Goal: Task Accomplishment & Management: Use online tool/utility

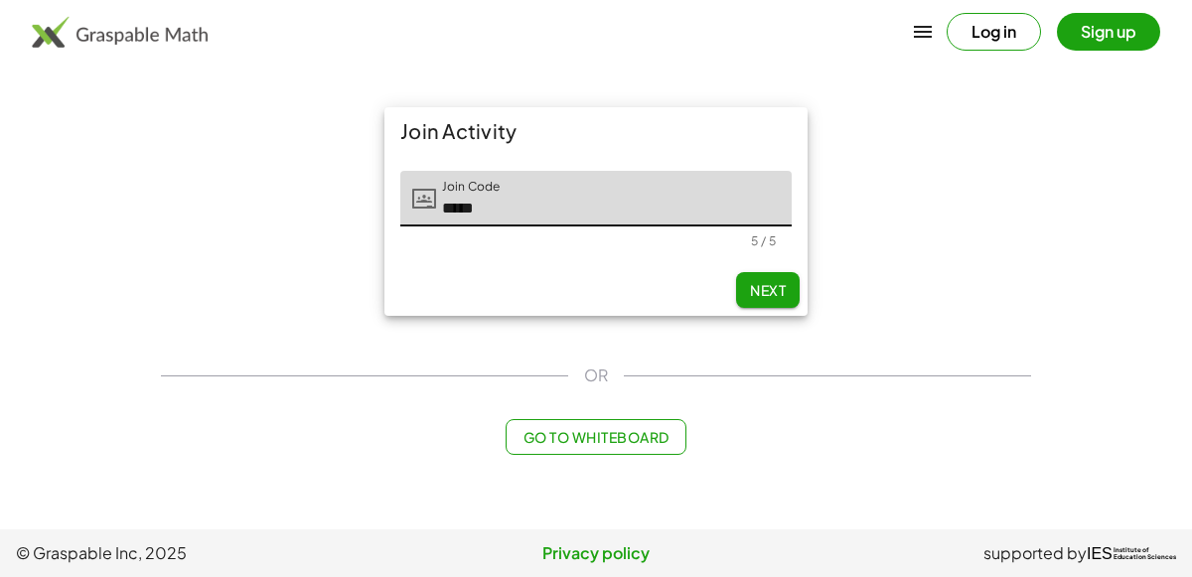
type input "*****"
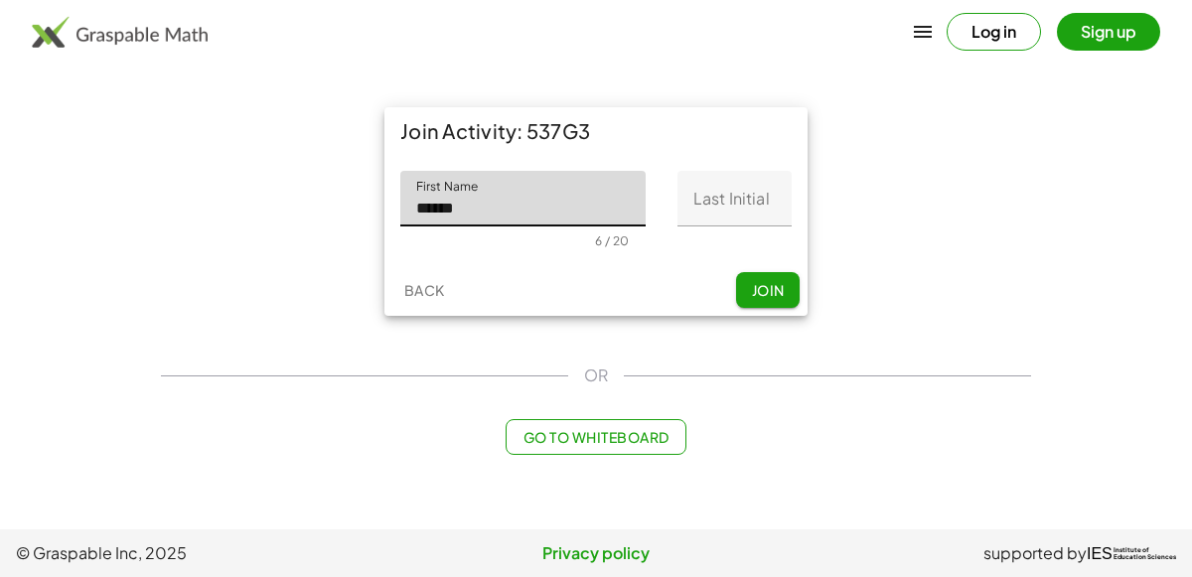
type input "******"
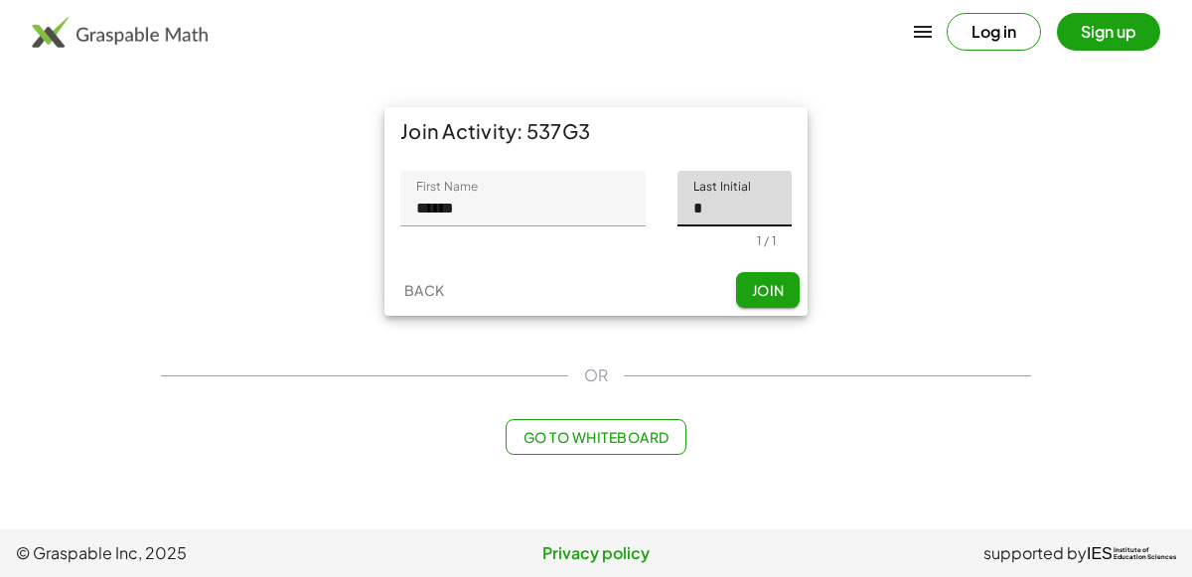
type input "*"
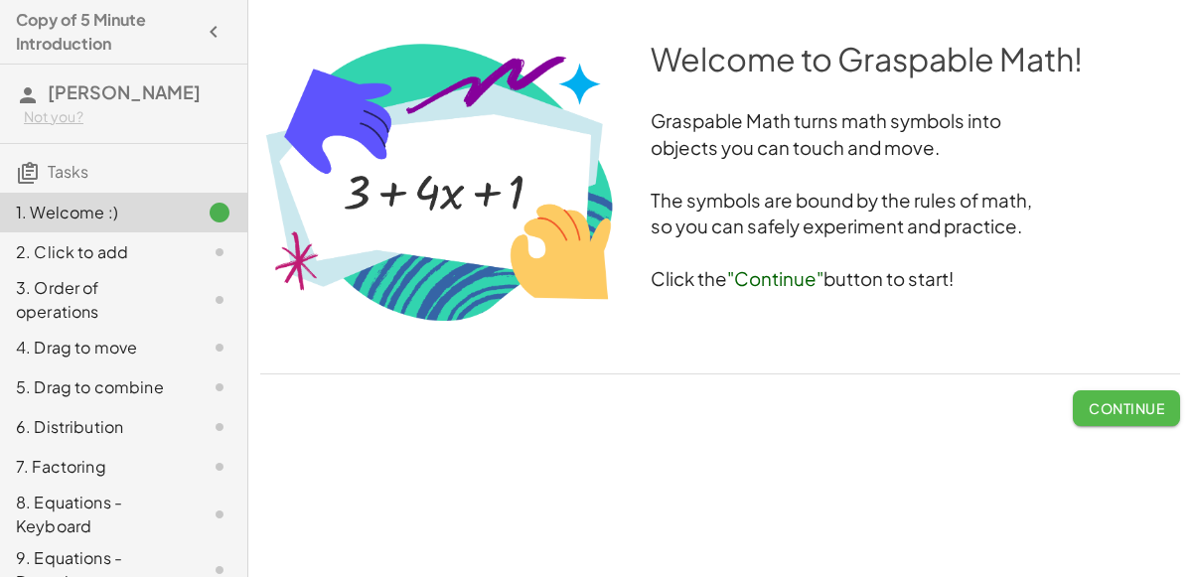
click at [1092, 401] on span "Continue" at bounding box center [1127, 408] width 76 height 18
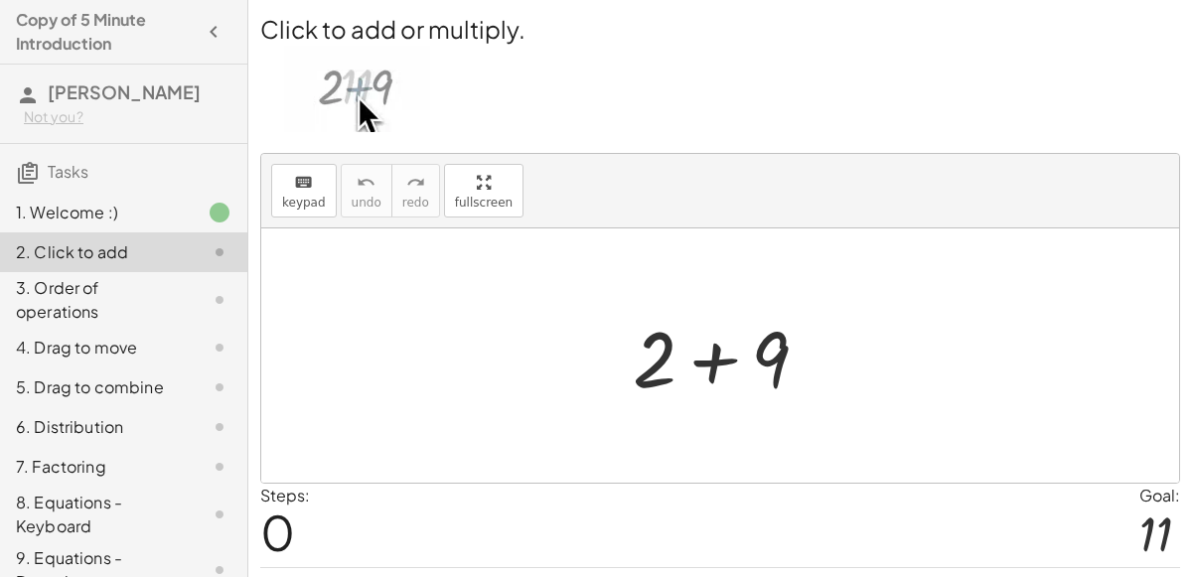
click at [351, 79] on img at bounding box center [357, 89] width 146 height 86
click at [724, 375] on div at bounding box center [729, 356] width 212 height 102
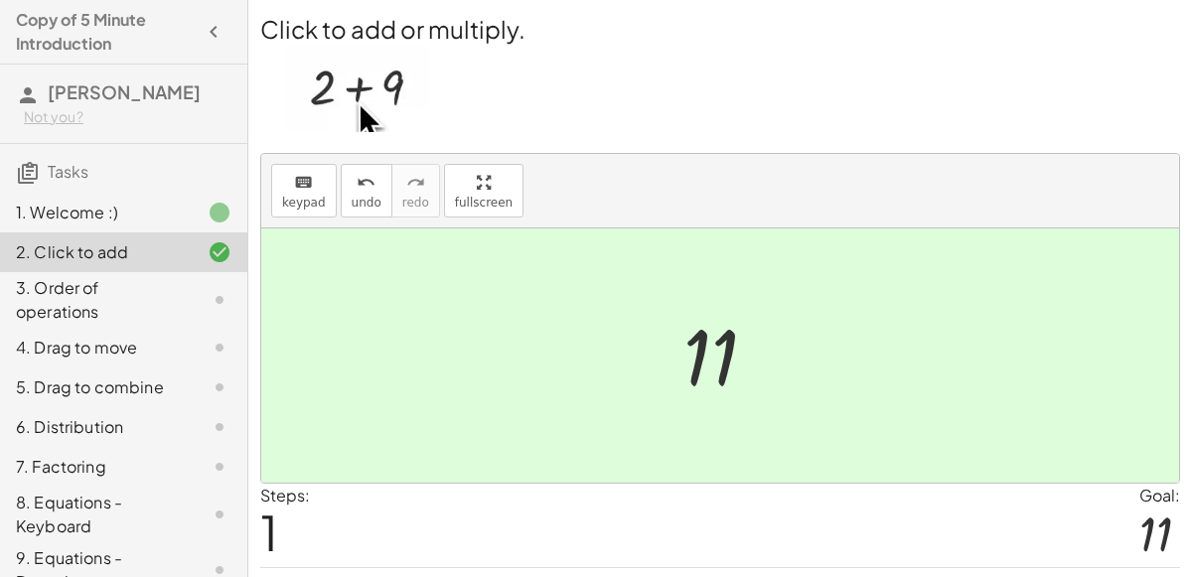
click at [987, 459] on div at bounding box center [720, 356] width 918 height 254
click at [1112, 524] on div "Steps: 1 Goal: 11" at bounding box center [720, 525] width 920 height 82
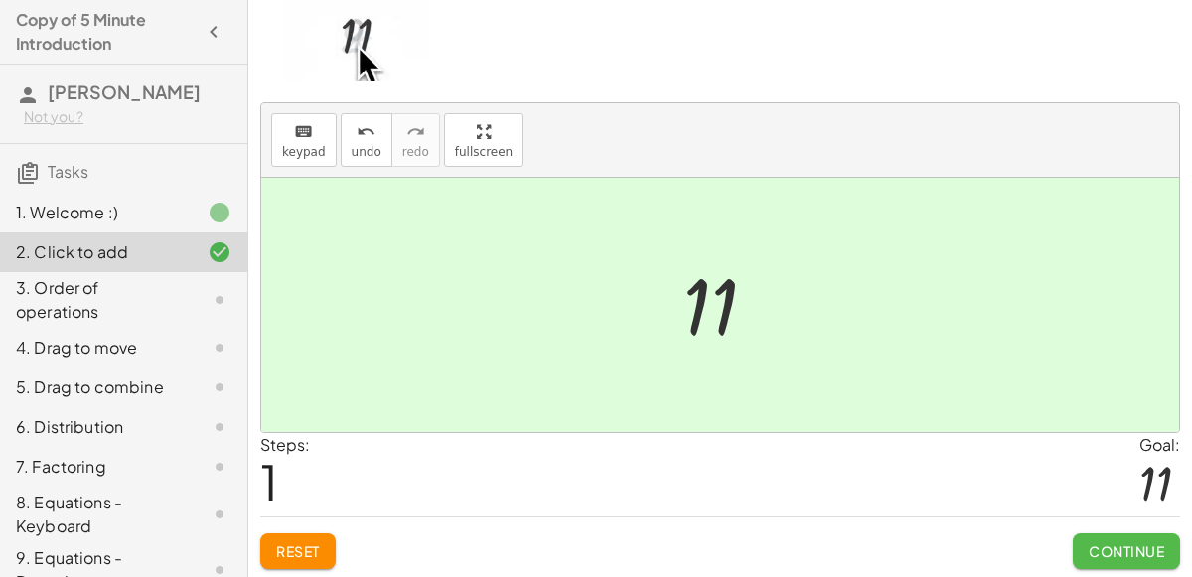
click at [1126, 559] on button "Continue" at bounding box center [1126, 552] width 107 height 36
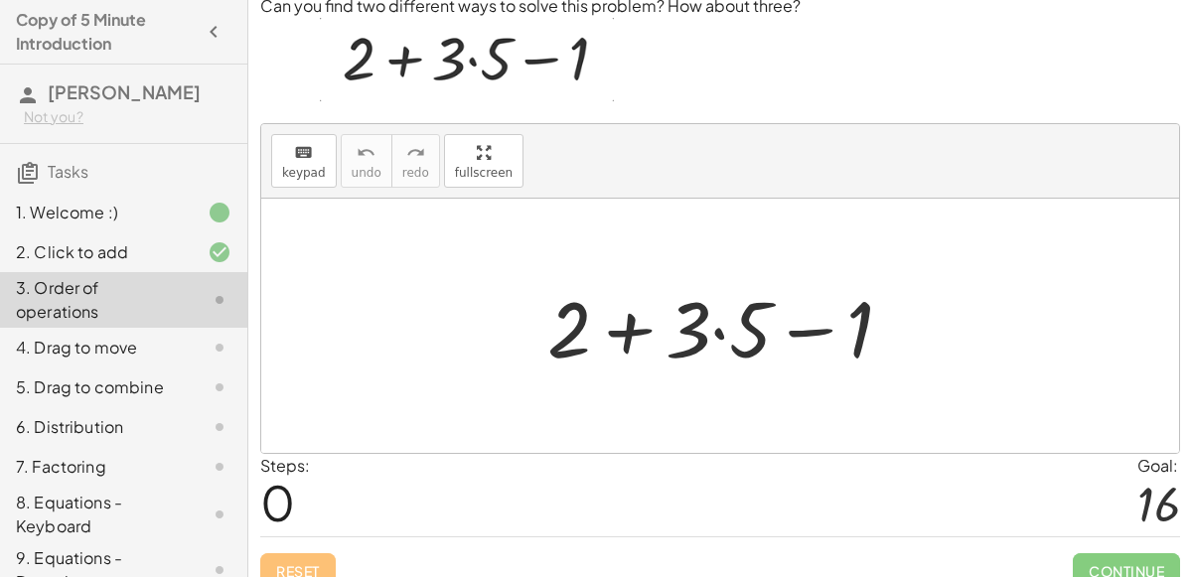
scroll to position [0, 0]
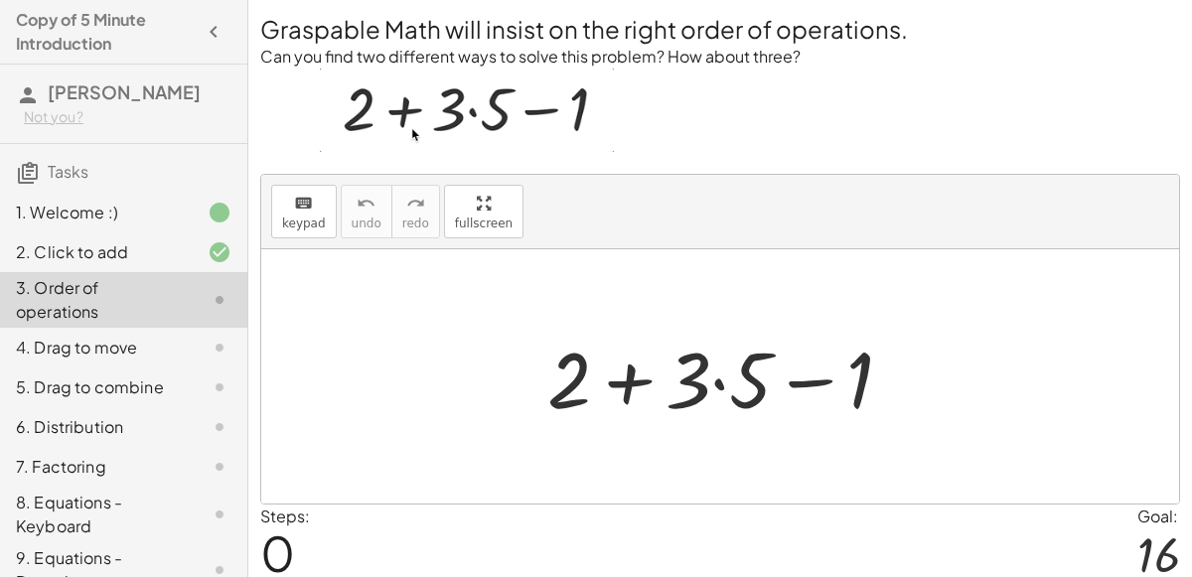
click at [625, 376] on div at bounding box center [727, 377] width 381 height 102
click at [625, 377] on div at bounding box center [727, 377] width 381 height 102
click at [578, 377] on div at bounding box center [727, 377] width 381 height 102
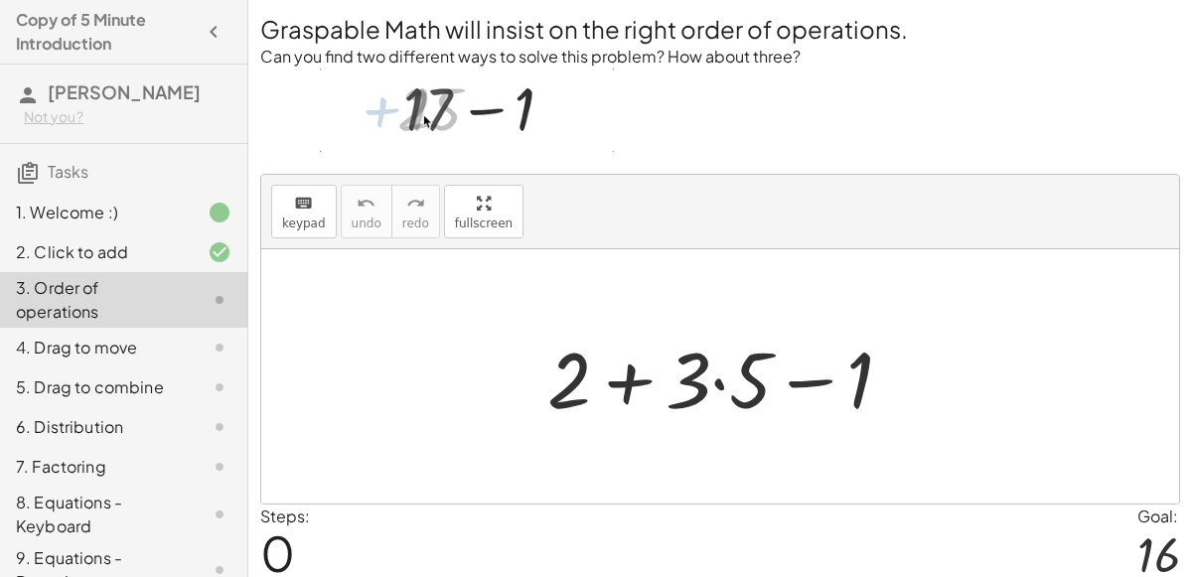
click at [576, 377] on div at bounding box center [727, 377] width 381 height 102
click at [680, 380] on div at bounding box center [727, 377] width 381 height 102
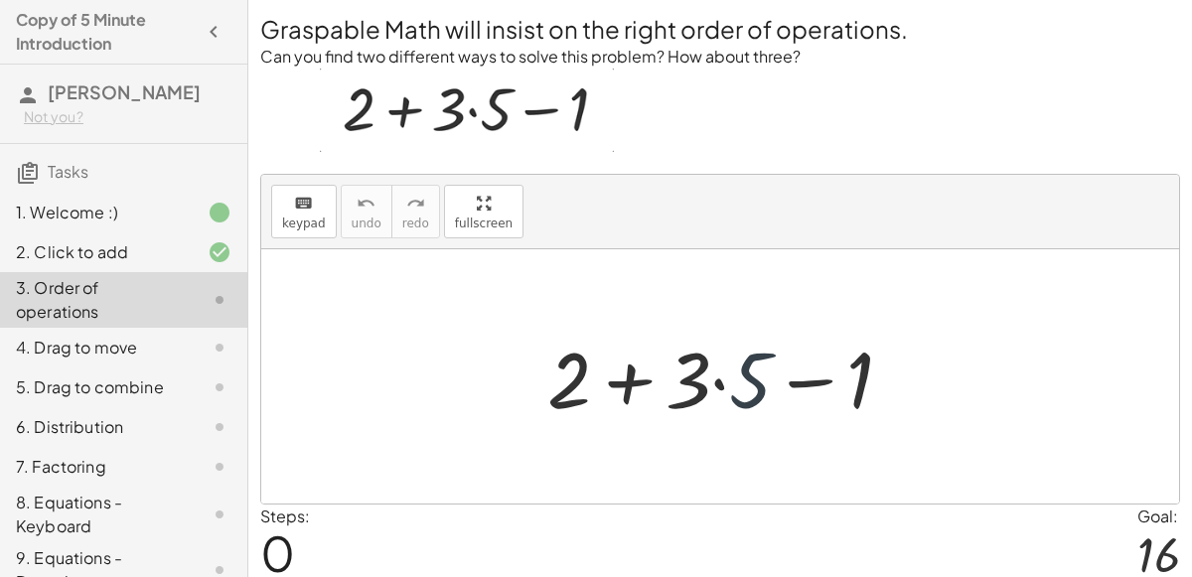
click at [764, 377] on div at bounding box center [727, 377] width 381 height 102
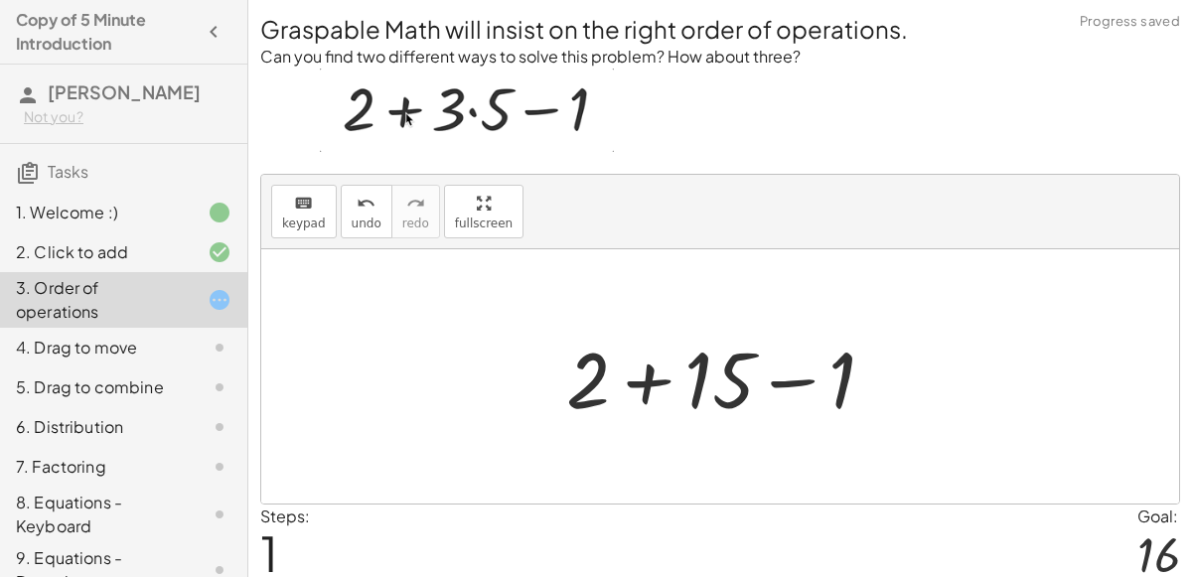
click at [833, 380] on div at bounding box center [728, 377] width 345 height 102
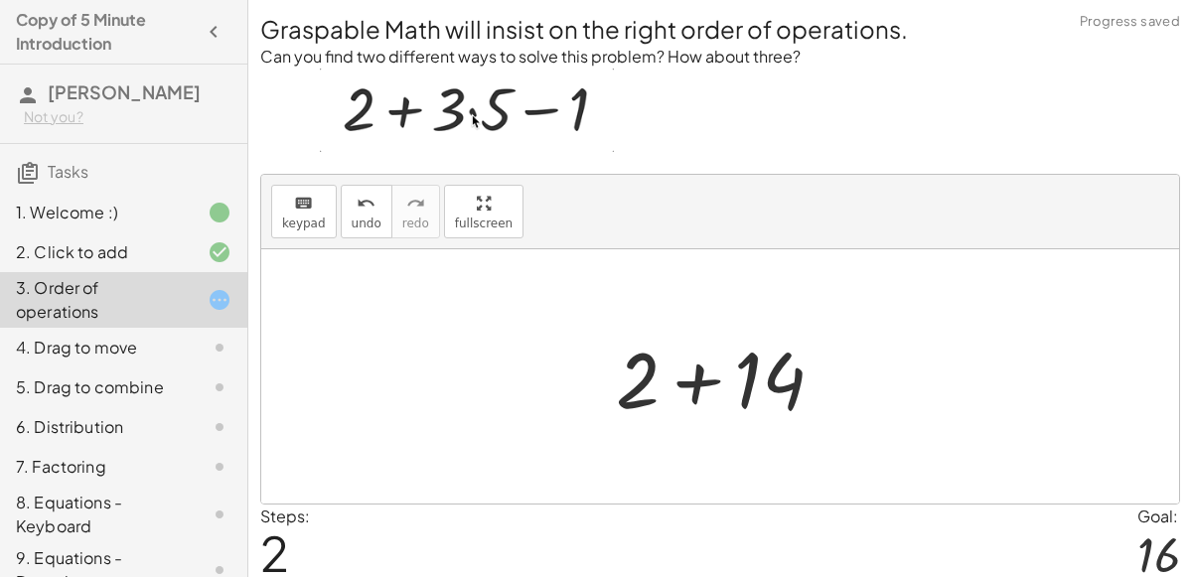
click at [640, 373] on div at bounding box center [727, 377] width 243 height 102
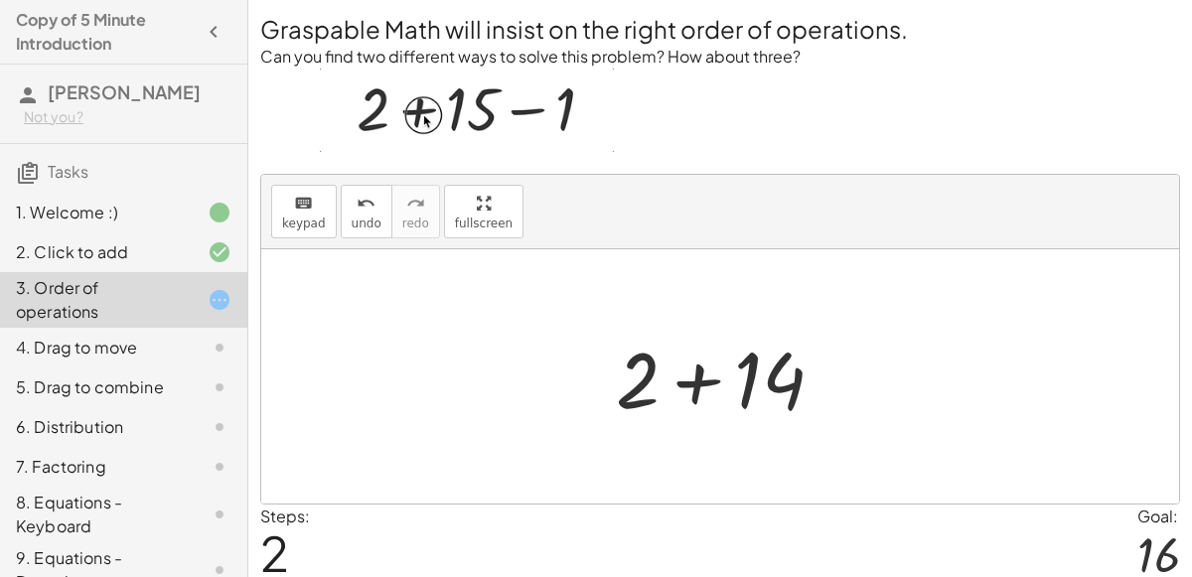
click at [789, 389] on div at bounding box center [727, 377] width 243 height 102
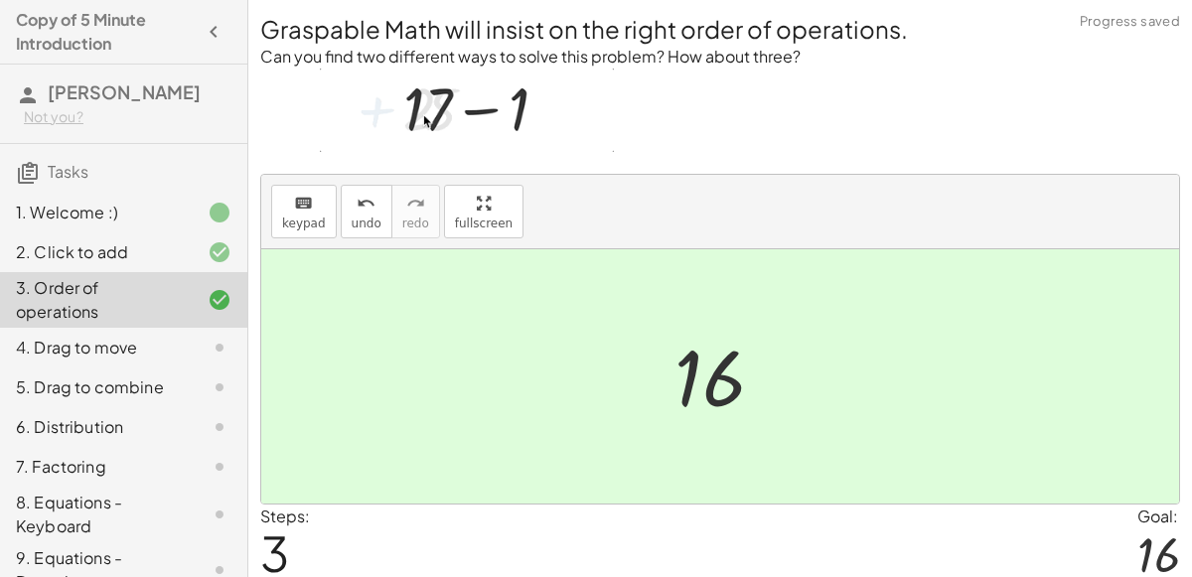
click at [716, 395] on div at bounding box center [728, 377] width 126 height 98
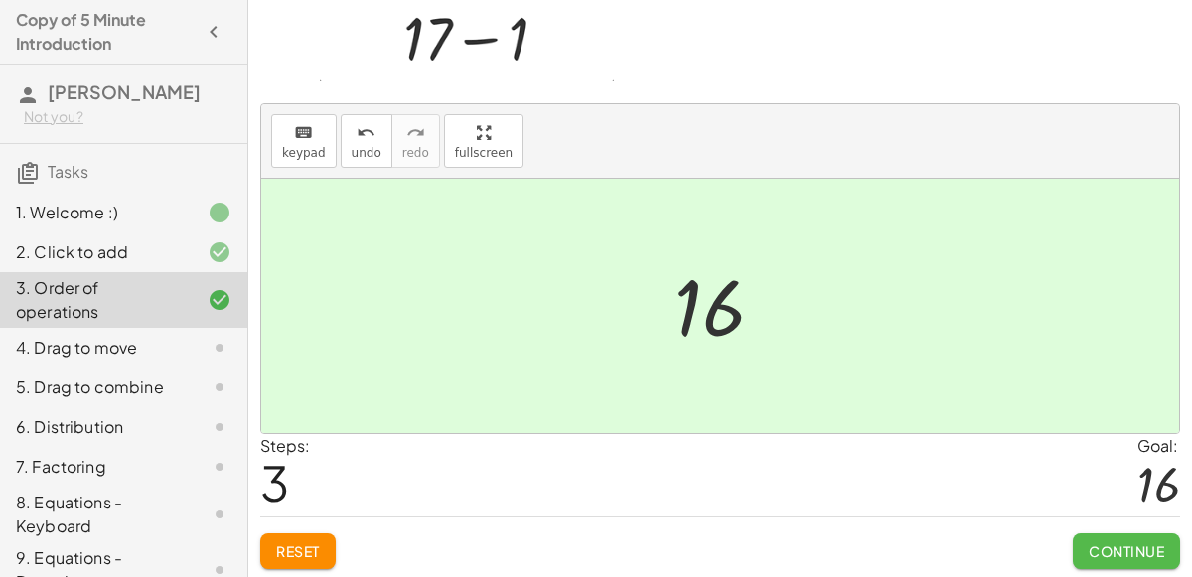
click at [1143, 546] on span "Continue" at bounding box center [1127, 551] width 76 height 18
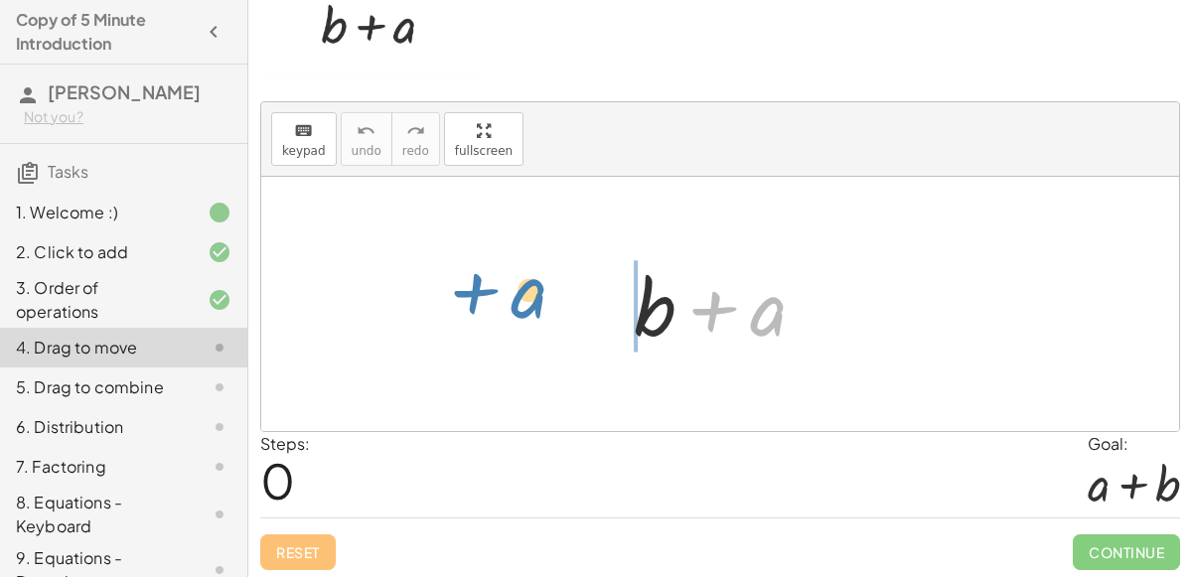
drag, startPoint x: 766, startPoint y: 306, endPoint x: 542, endPoint y: 295, distance: 223.8
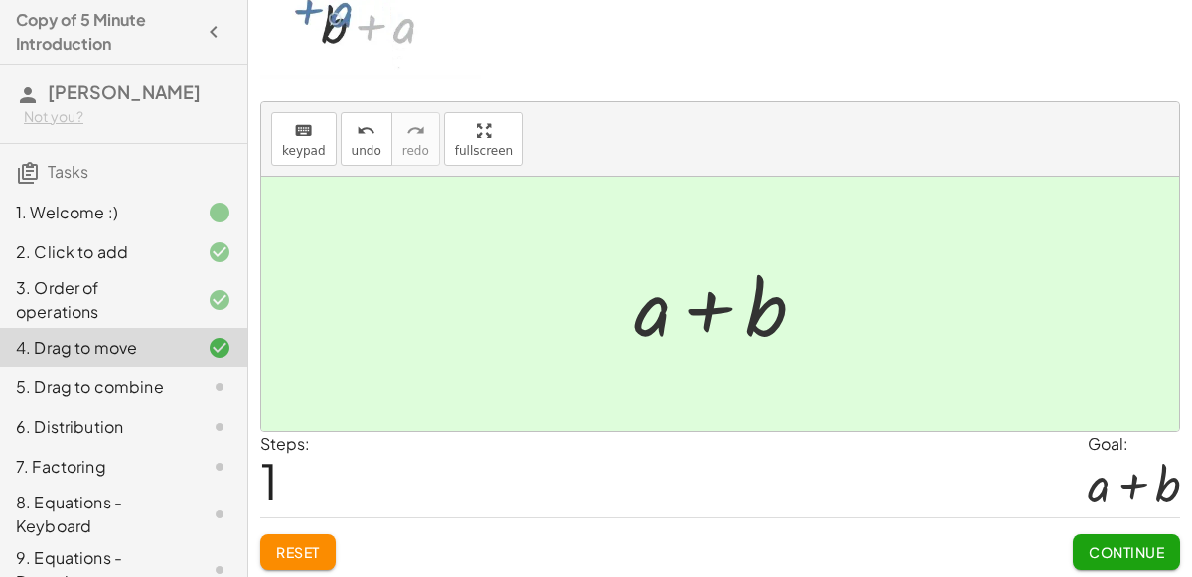
click at [1106, 543] on span "Continue" at bounding box center [1127, 552] width 76 height 18
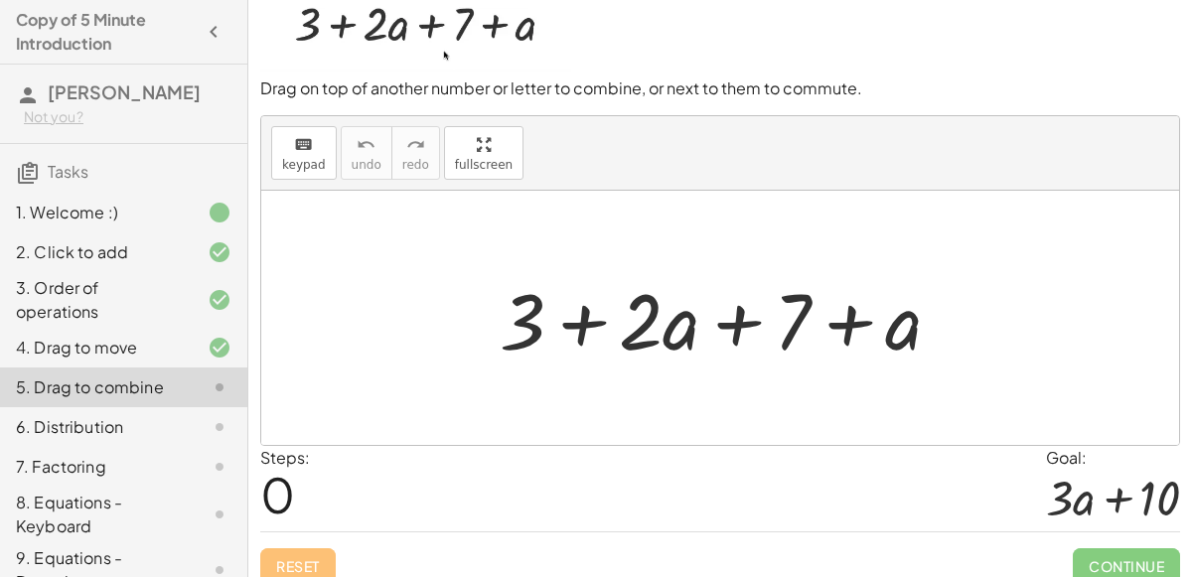
click at [574, 319] on div at bounding box center [729, 318] width 478 height 102
click at [525, 318] on div at bounding box center [729, 318] width 478 height 102
drag, startPoint x: 503, startPoint y: 301, endPoint x: 532, endPoint y: 298, distance: 29.0
click at [532, 298] on div at bounding box center [729, 318] width 478 height 102
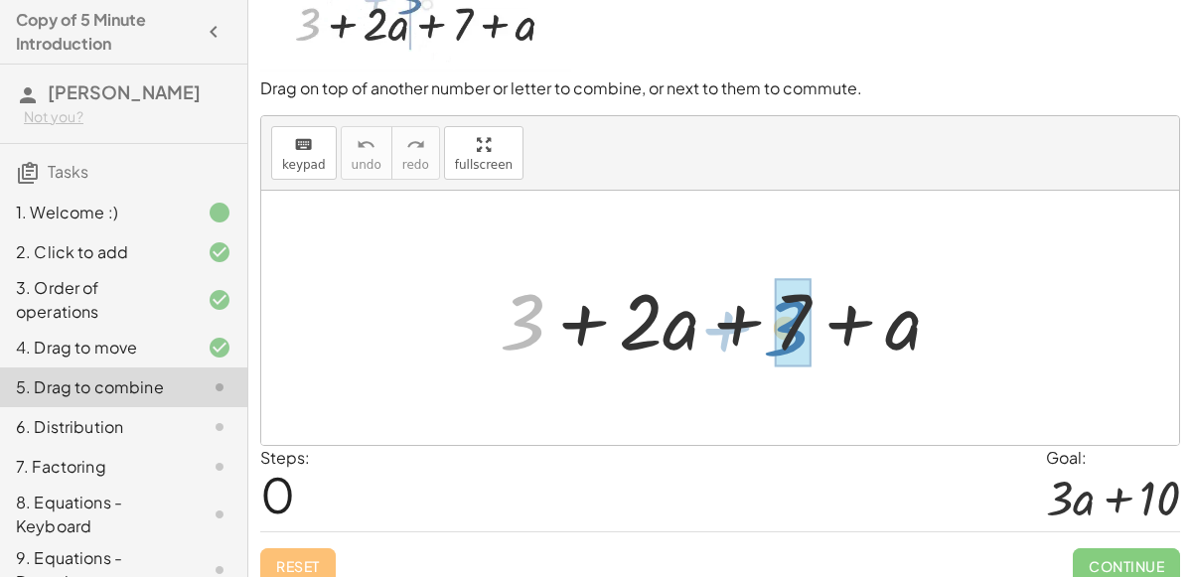
drag, startPoint x: 531, startPoint y: 299, endPoint x: 796, endPoint y: 305, distance: 265.3
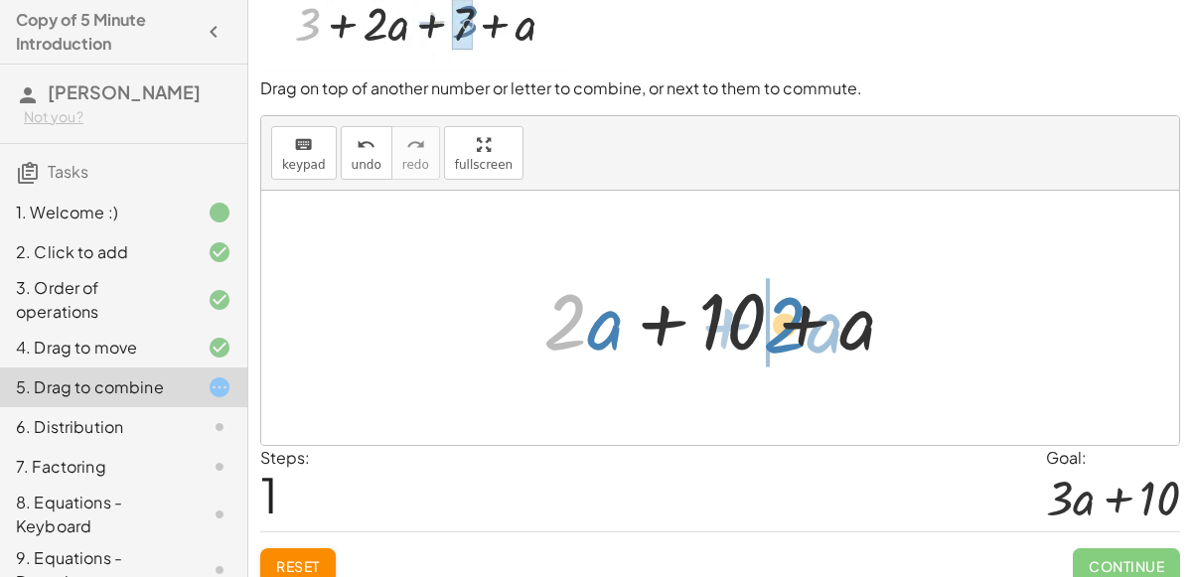
drag, startPoint x: 565, startPoint y: 310, endPoint x: 781, endPoint y: 310, distance: 215.6
click at [781, 310] on div at bounding box center [728, 318] width 388 height 102
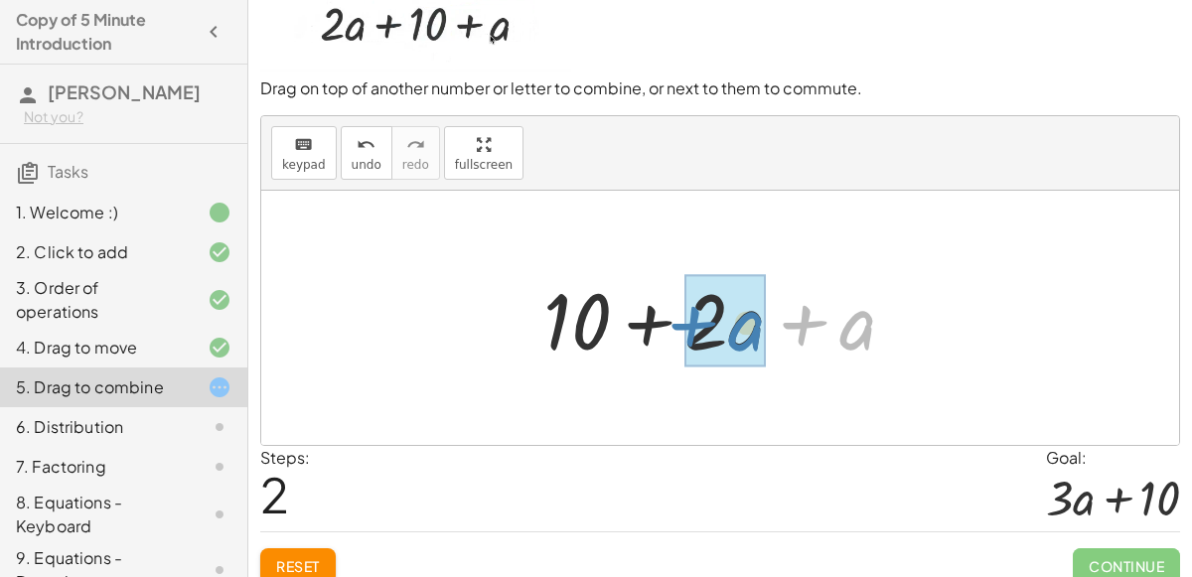
drag, startPoint x: 880, startPoint y: 334, endPoint x: 769, endPoint y: 334, distance: 111.3
click at [769, 334] on div at bounding box center [728, 318] width 388 height 102
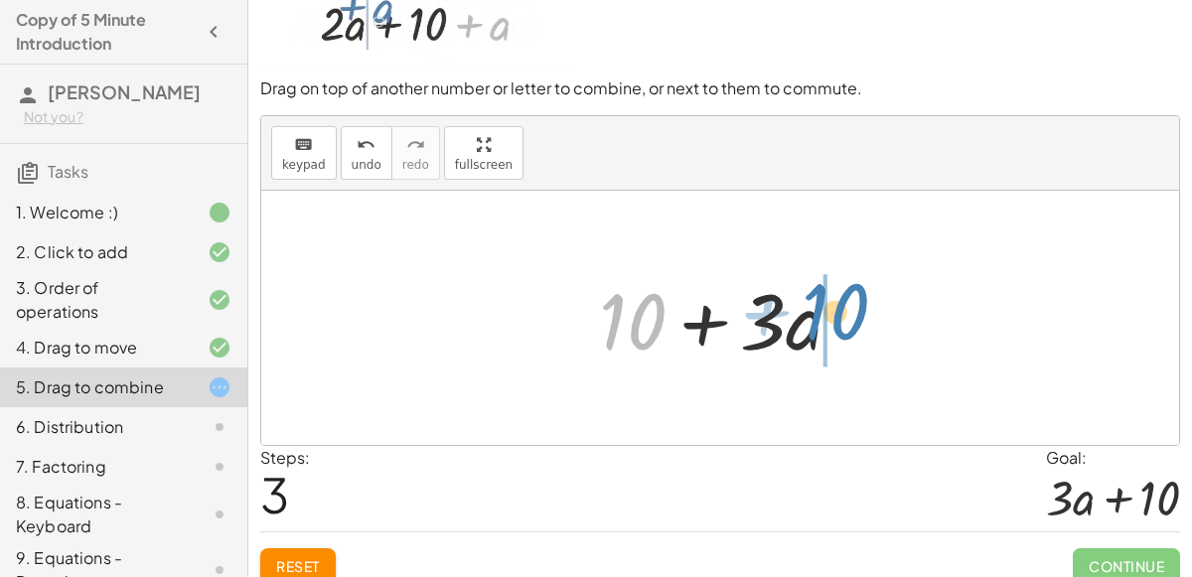
drag, startPoint x: 610, startPoint y: 327, endPoint x: 810, endPoint y: 317, distance: 199.9
click at [810, 317] on div at bounding box center [728, 318] width 279 height 102
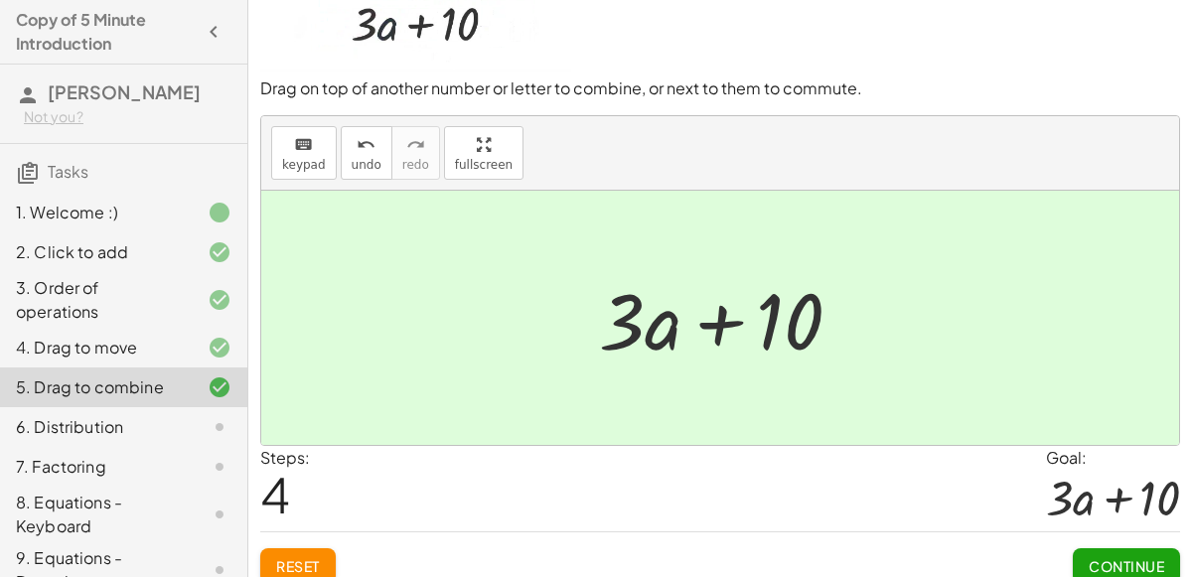
click at [1124, 552] on button "Continue" at bounding box center [1126, 566] width 107 height 36
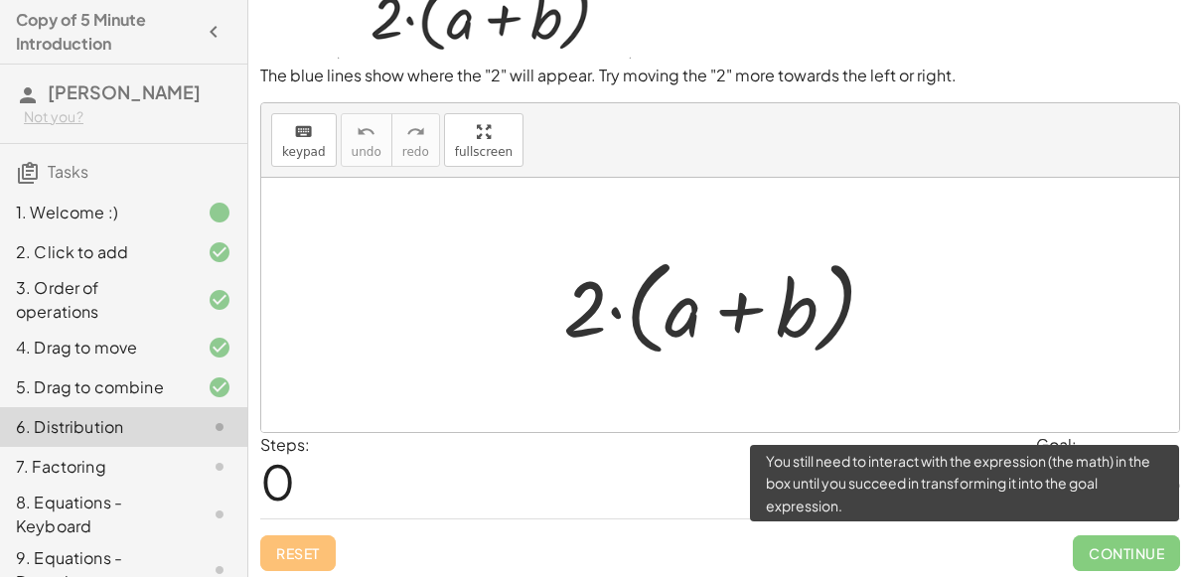
click at [1099, 541] on span "Continue" at bounding box center [1126, 553] width 107 height 36
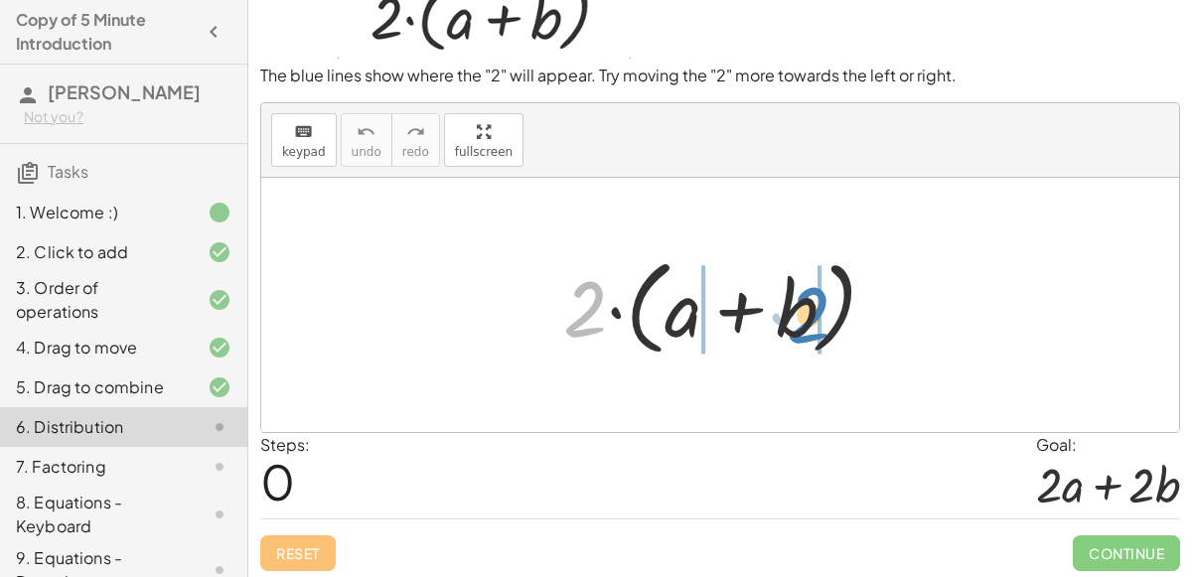
drag, startPoint x: 593, startPoint y: 315, endPoint x: 817, endPoint y: 320, distance: 223.6
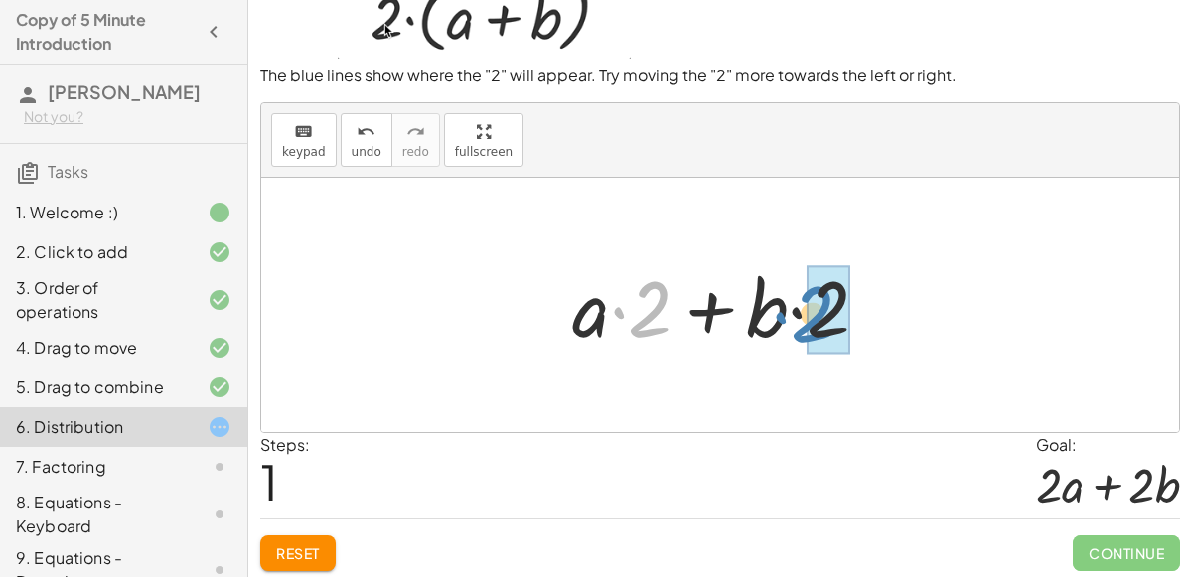
drag, startPoint x: 664, startPoint y: 319, endPoint x: 827, endPoint y: 323, distance: 163.0
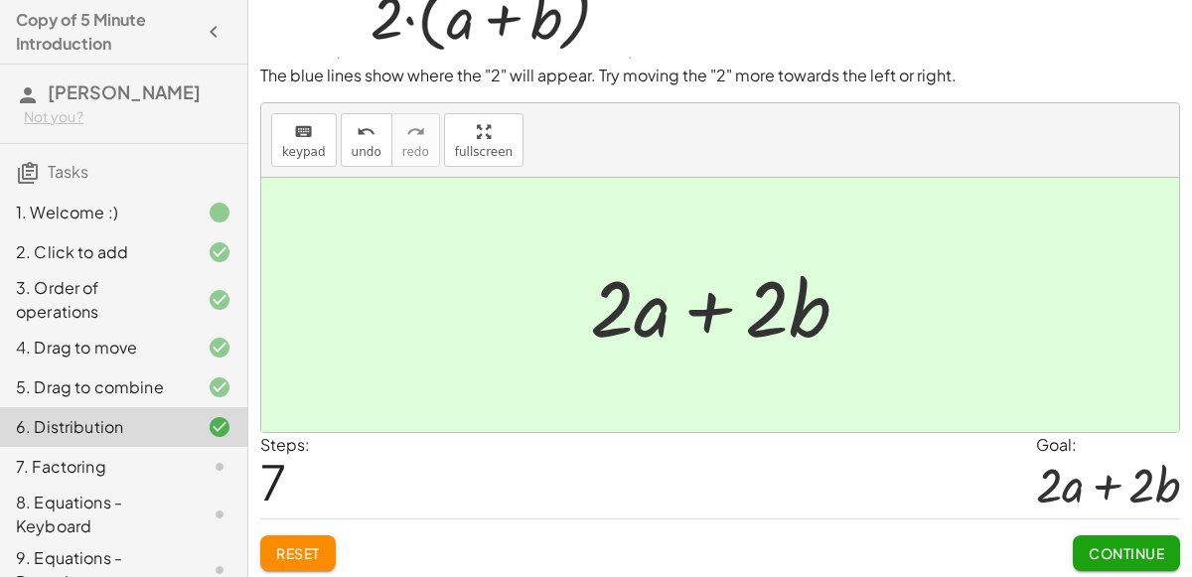
click at [1126, 557] on span "Continue" at bounding box center [1127, 553] width 76 height 18
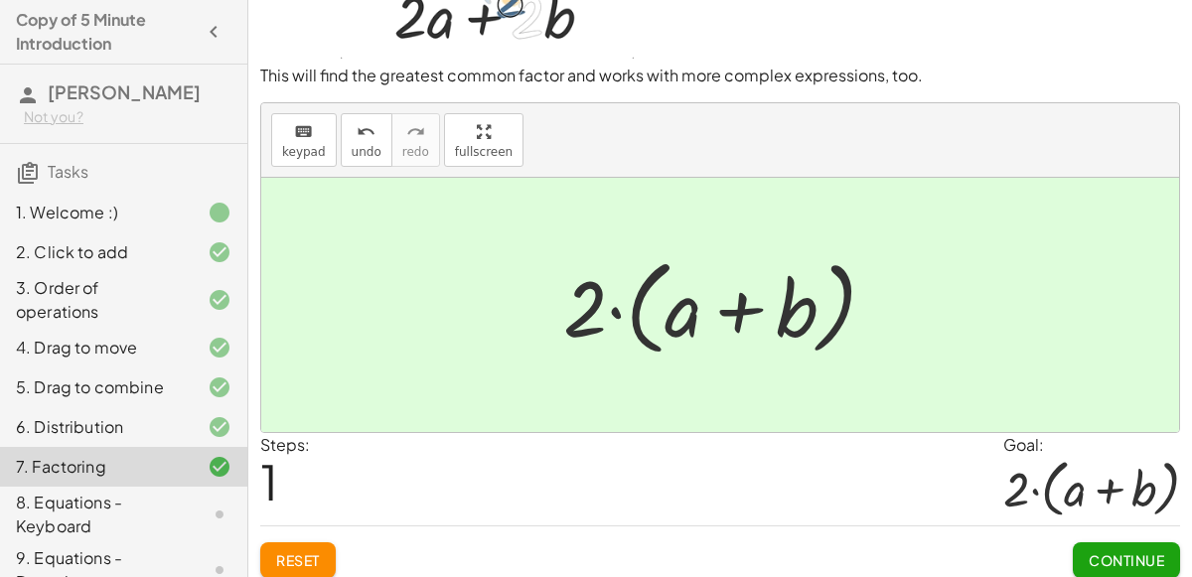
click at [720, 442] on div "Steps: 1 Goal: · 2 · ( + a + b )" at bounding box center [720, 479] width 920 height 92
click at [1138, 551] on span "Continue" at bounding box center [1127, 560] width 76 height 18
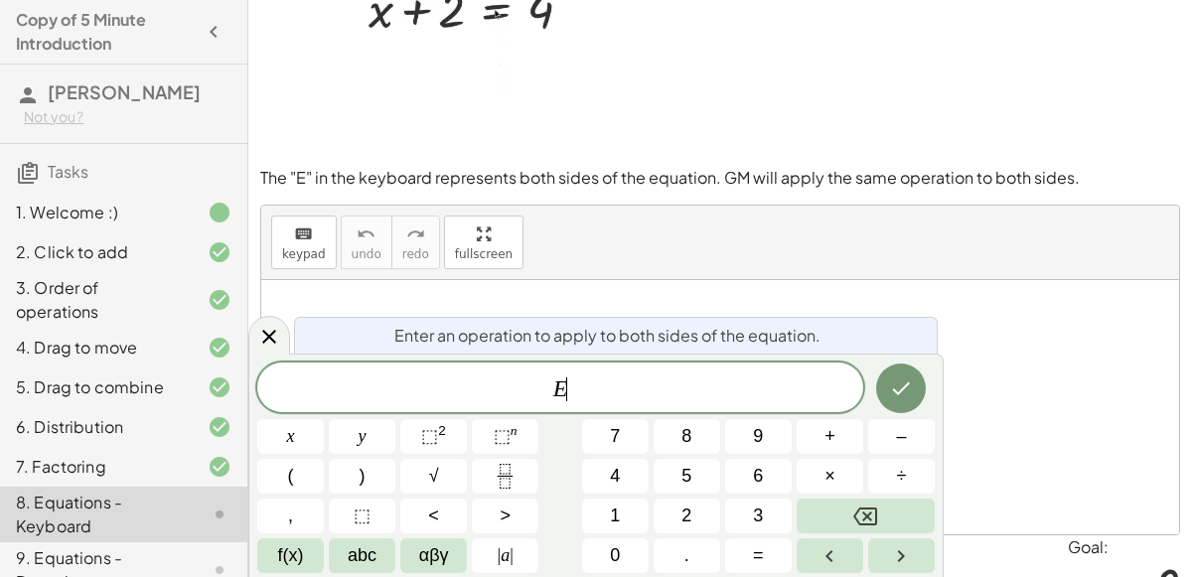
click at [896, 430] on span "–" at bounding box center [901, 436] width 10 height 27
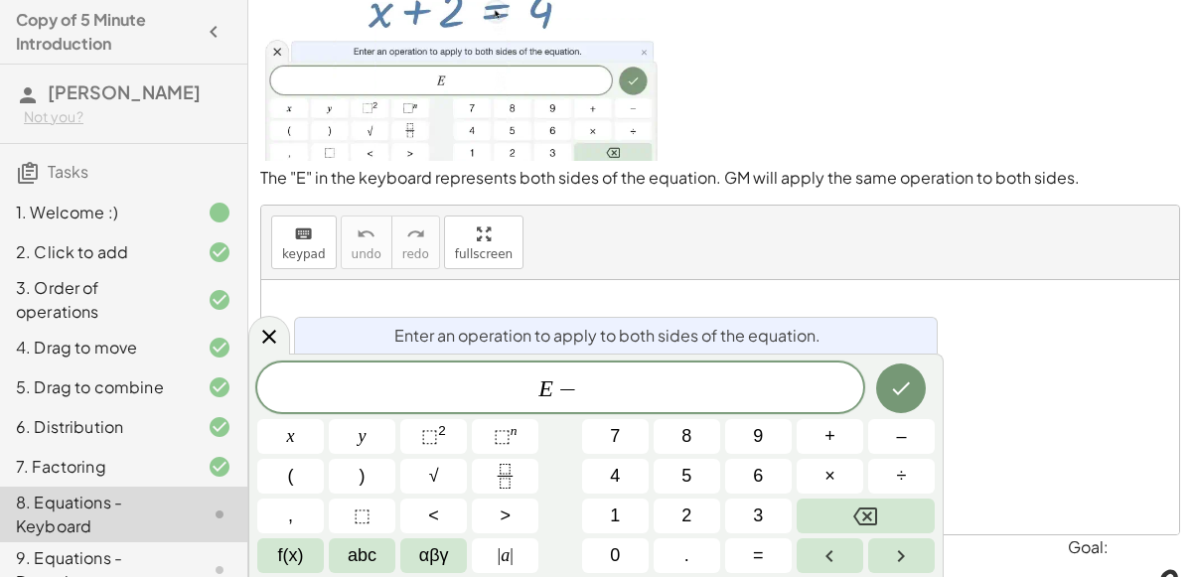
click at [686, 516] on span "2" at bounding box center [687, 516] width 10 height 27
click at [900, 381] on icon "Done" at bounding box center [901, 389] width 24 height 24
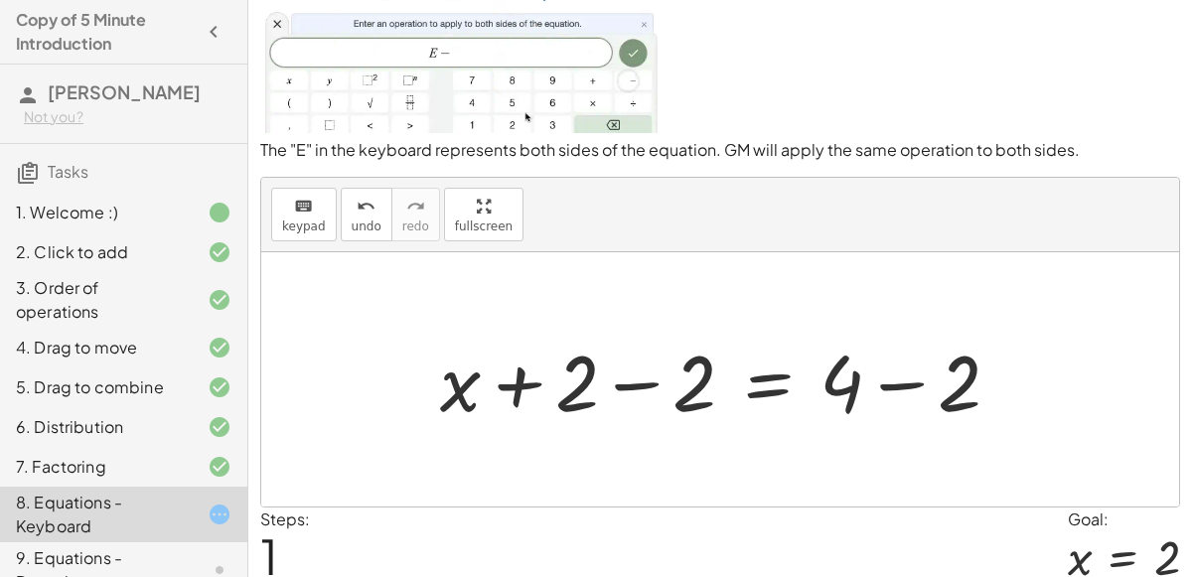
scroll to position [173, 0]
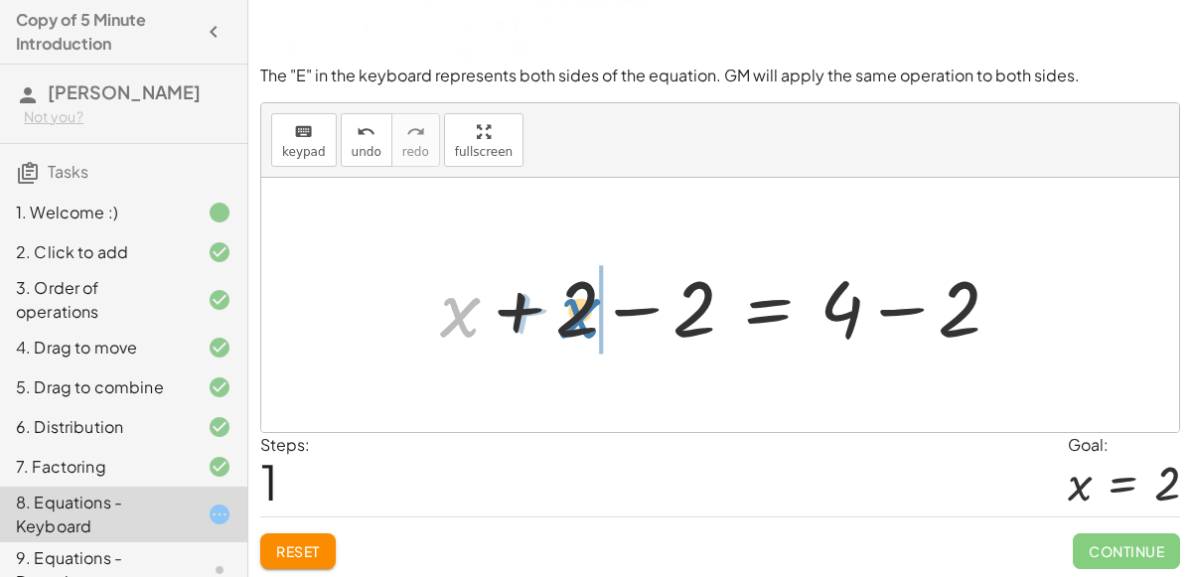
drag, startPoint x: 473, startPoint y: 307, endPoint x: 592, endPoint y: 305, distance: 119.2
click at [592, 305] on div at bounding box center [728, 305] width 596 height 102
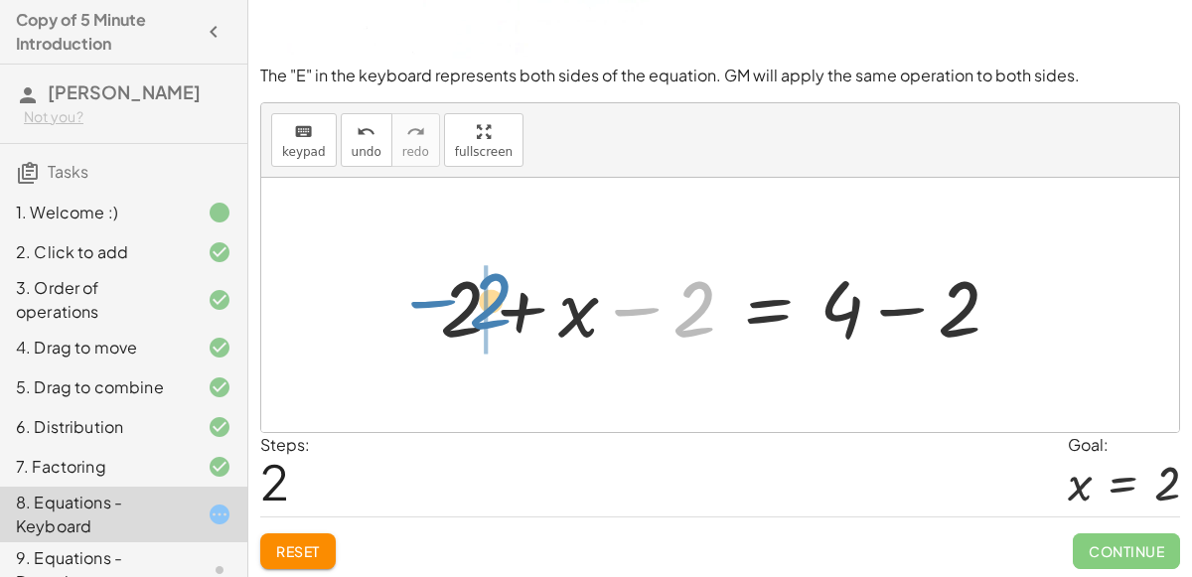
drag, startPoint x: 695, startPoint y: 297, endPoint x: 491, endPoint y: 289, distance: 204.8
click at [491, 289] on div at bounding box center [728, 305] width 596 height 102
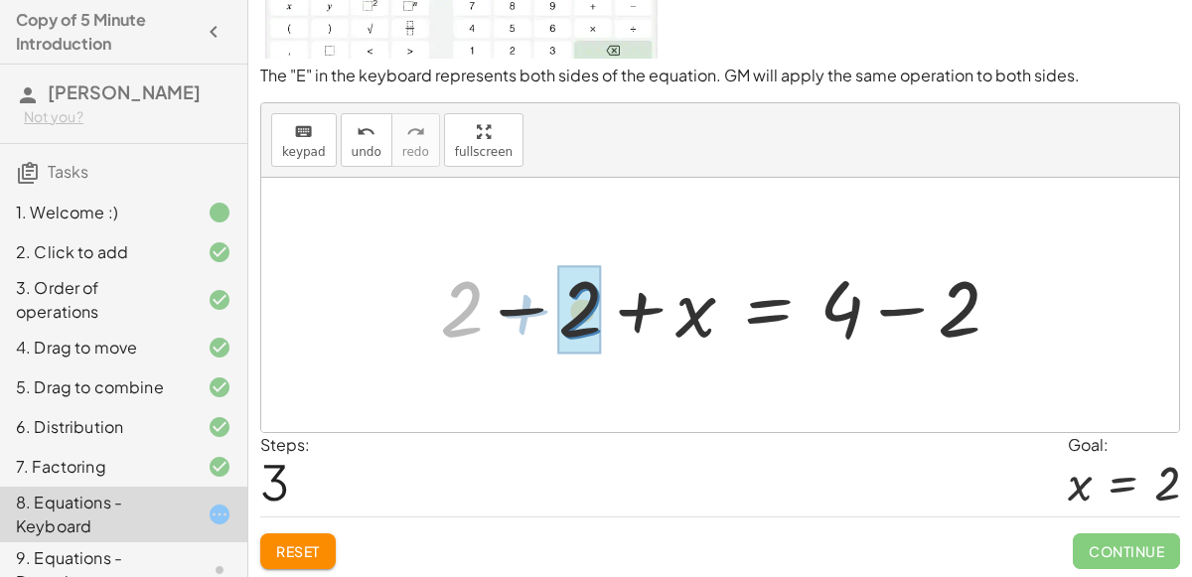
drag, startPoint x: 463, startPoint y: 306, endPoint x: 583, endPoint y: 308, distance: 120.2
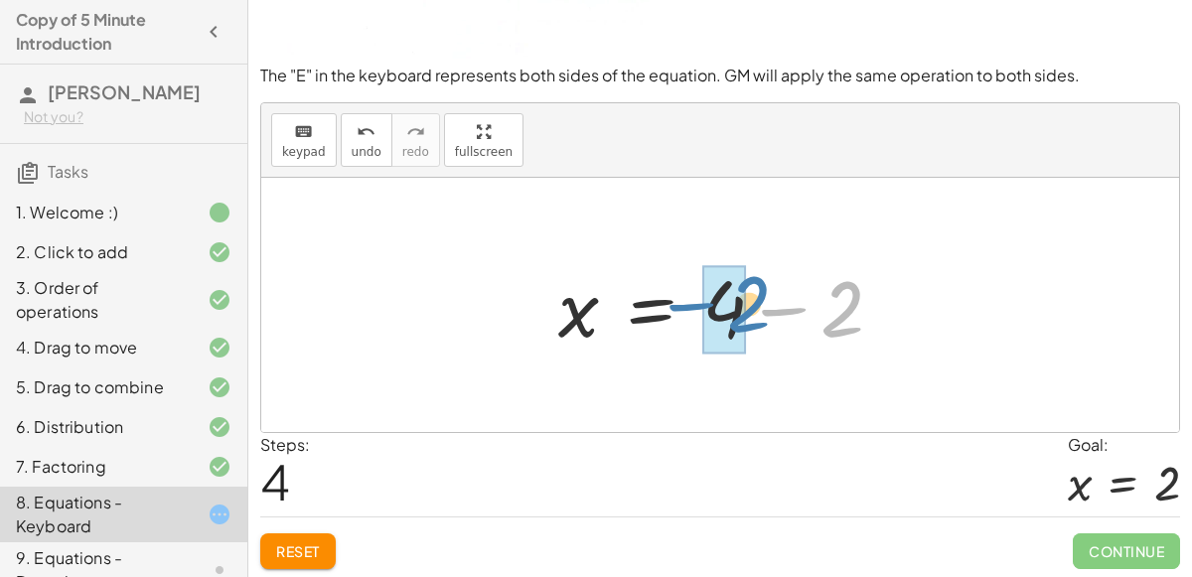
drag, startPoint x: 852, startPoint y: 311, endPoint x: 755, endPoint y: 306, distance: 97.5
click at [755, 306] on div at bounding box center [728, 305] width 361 height 102
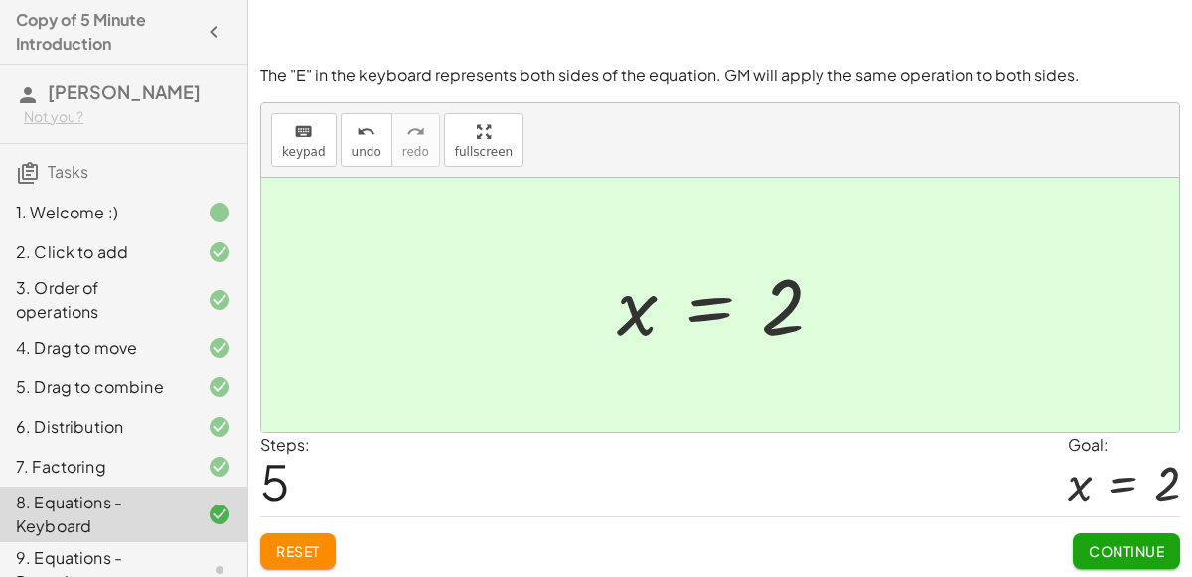
click at [1136, 542] on span "Continue" at bounding box center [1127, 551] width 76 height 18
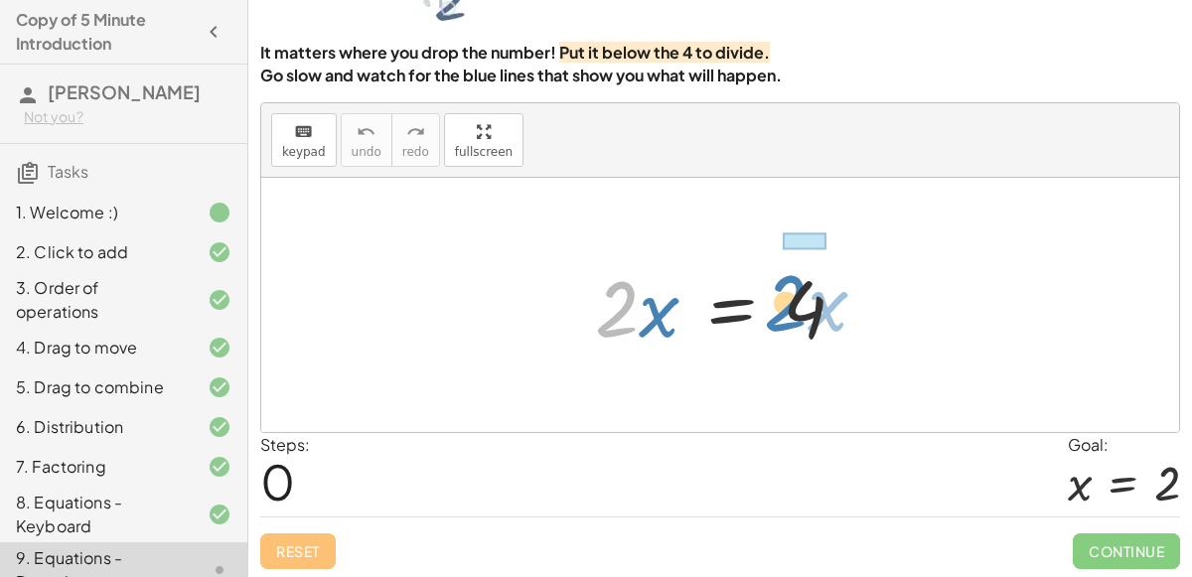
drag, startPoint x: 618, startPoint y: 326, endPoint x: 790, endPoint y: 320, distance: 172.0
click at [790, 320] on div at bounding box center [728, 305] width 286 height 102
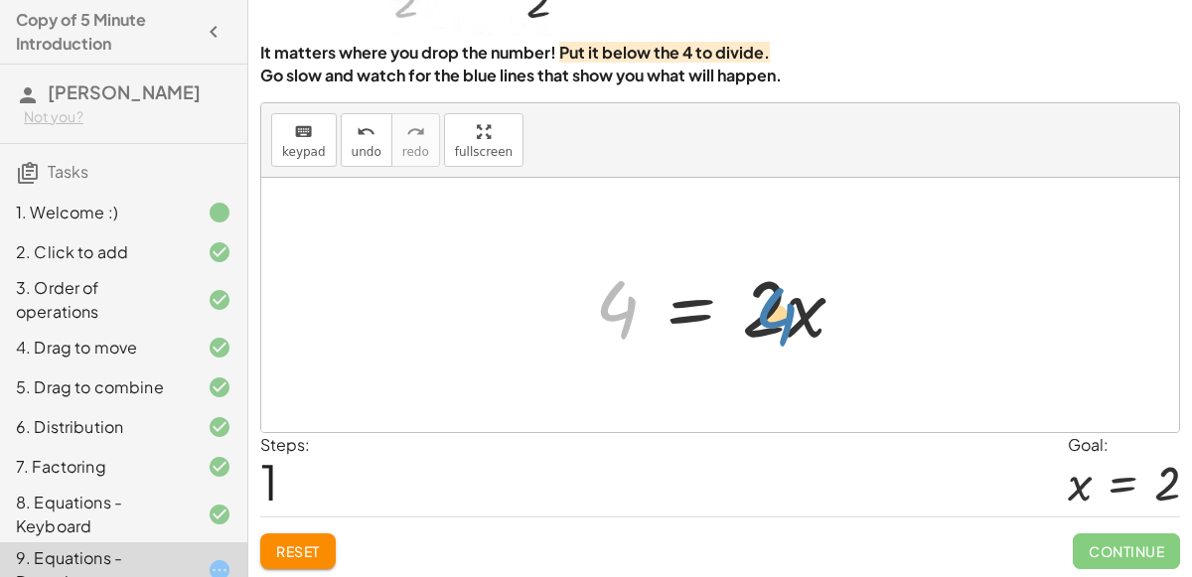
drag, startPoint x: 613, startPoint y: 295, endPoint x: 772, endPoint y: 302, distance: 159.1
click at [772, 302] on div at bounding box center [728, 305] width 286 height 102
drag, startPoint x: 795, startPoint y: 318, endPoint x: 640, endPoint y: 340, distance: 156.5
click at [640, 340] on div at bounding box center [728, 305] width 286 height 102
drag, startPoint x: 777, startPoint y: 312, endPoint x: 614, endPoint y: 322, distance: 163.2
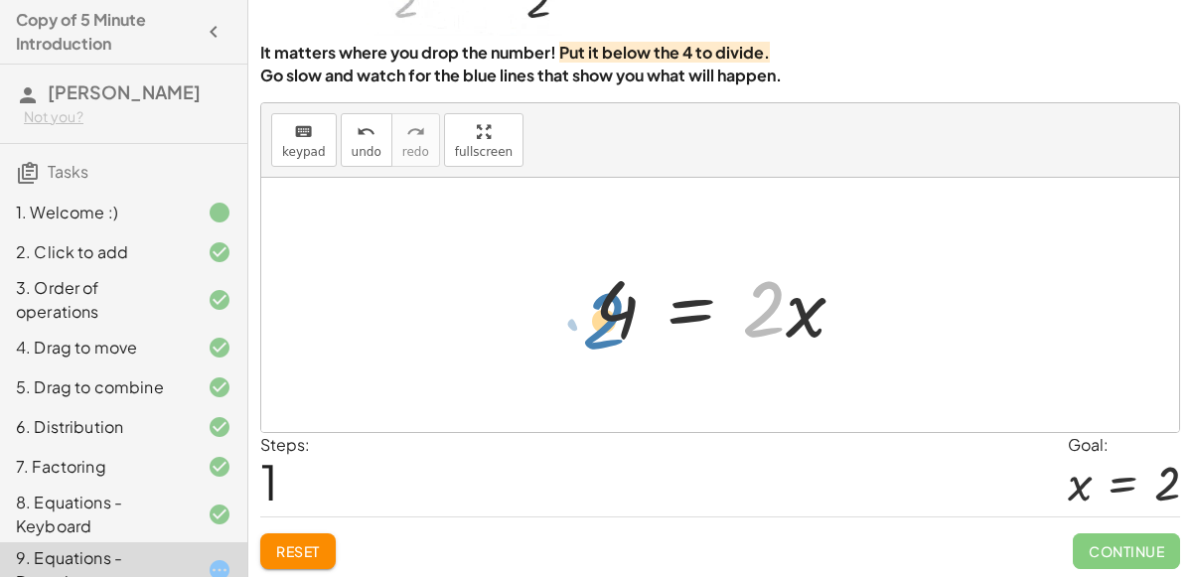
click at [614, 322] on div at bounding box center [728, 305] width 286 height 102
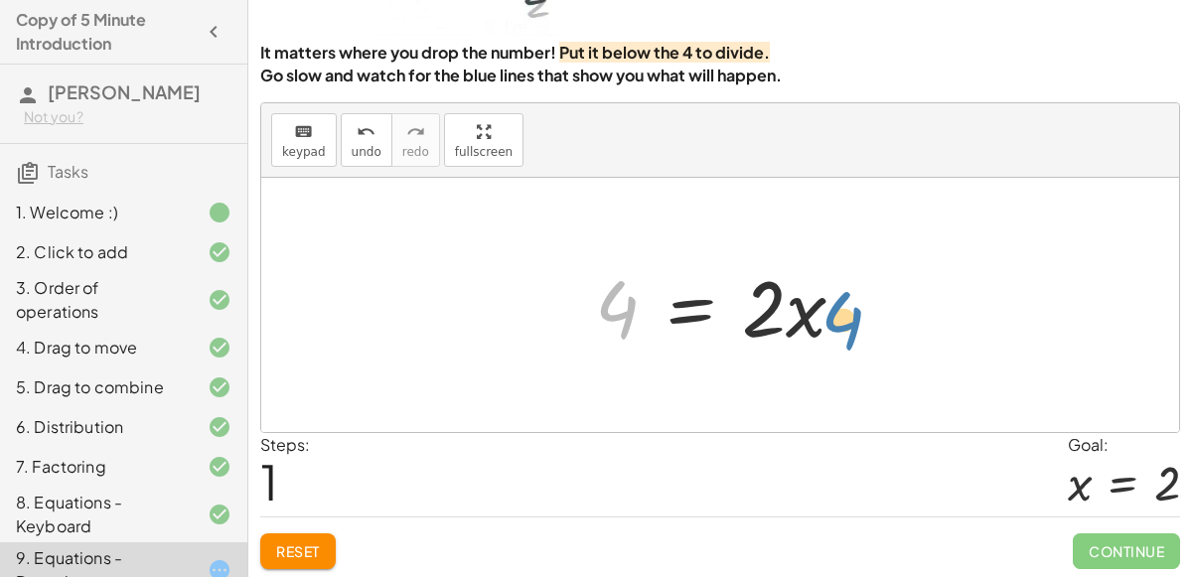
drag, startPoint x: 626, startPoint y: 298, endPoint x: 853, endPoint y: 306, distance: 227.6
click at [853, 306] on div at bounding box center [728, 305] width 286 height 102
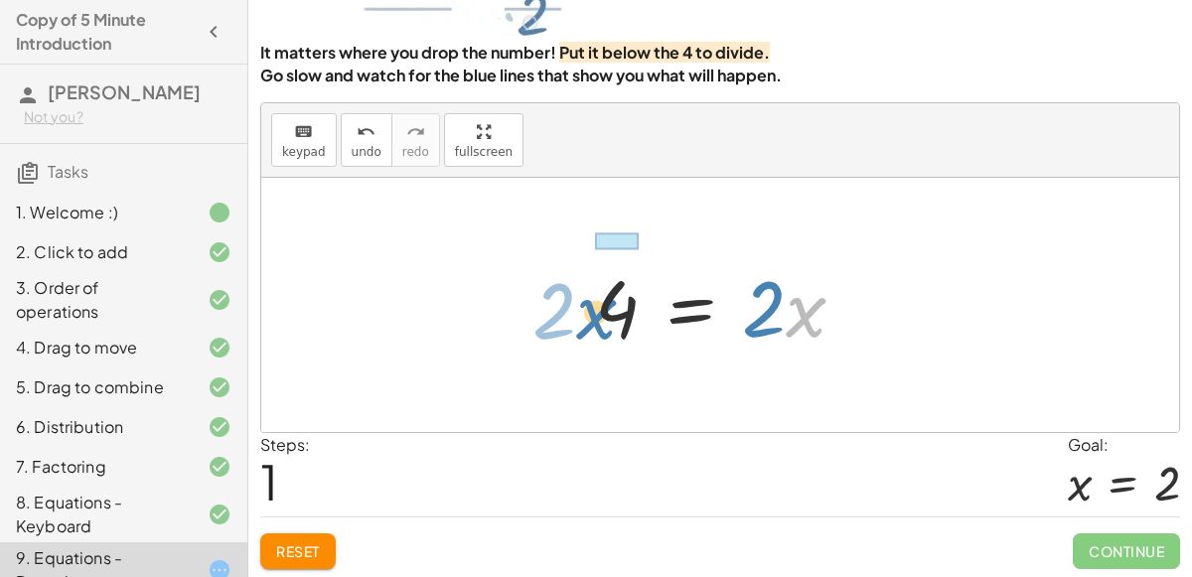
drag, startPoint x: 808, startPoint y: 312, endPoint x: 598, endPoint y: 313, distance: 209.6
click at [598, 313] on div at bounding box center [728, 305] width 286 height 102
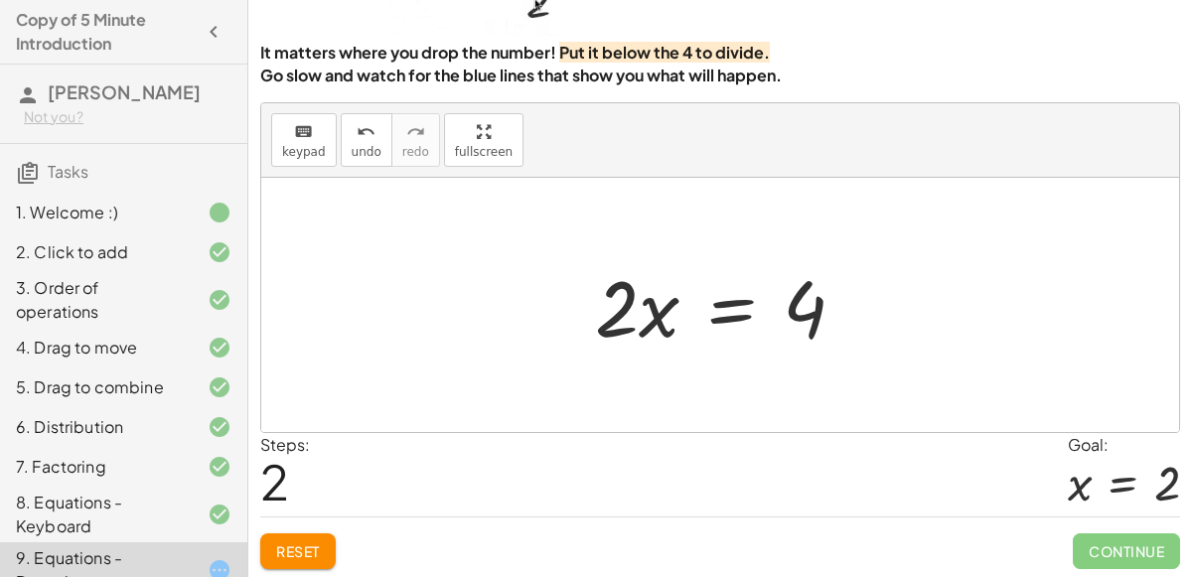
click at [660, 342] on div at bounding box center [728, 305] width 286 height 102
drag, startPoint x: 617, startPoint y: 301, endPoint x: 800, endPoint y: 316, distance: 183.4
click at [800, 316] on div at bounding box center [728, 305] width 286 height 102
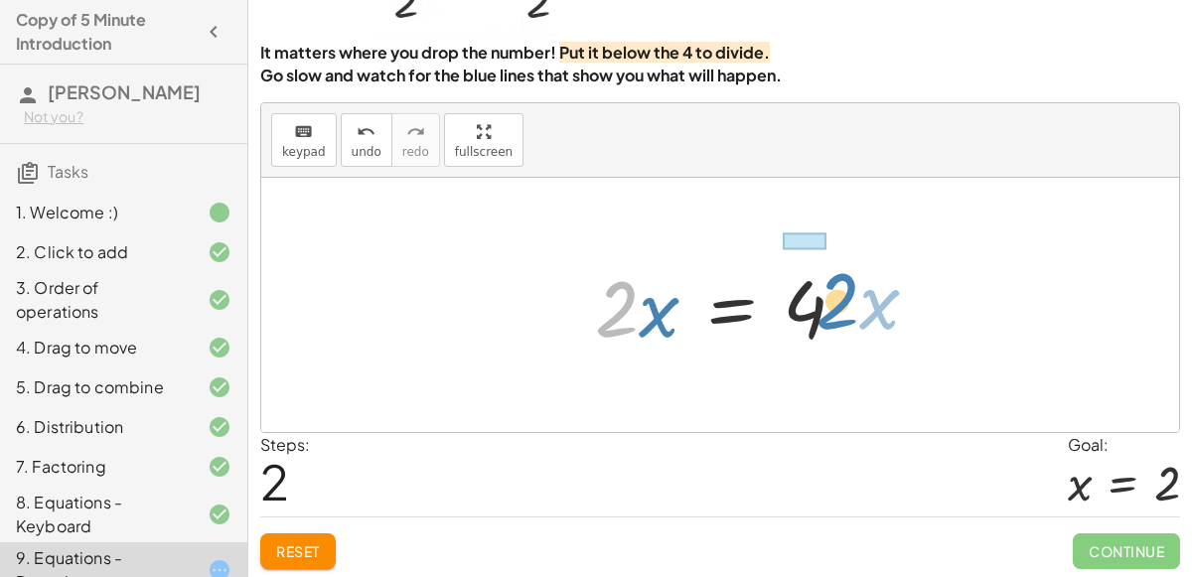
drag, startPoint x: 619, startPoint y: 283, endPoint x: 776, endPoint y: 266, distance: 157.9
click at [776, 266] on div at bounding box center [728, 305] width 286 height 102
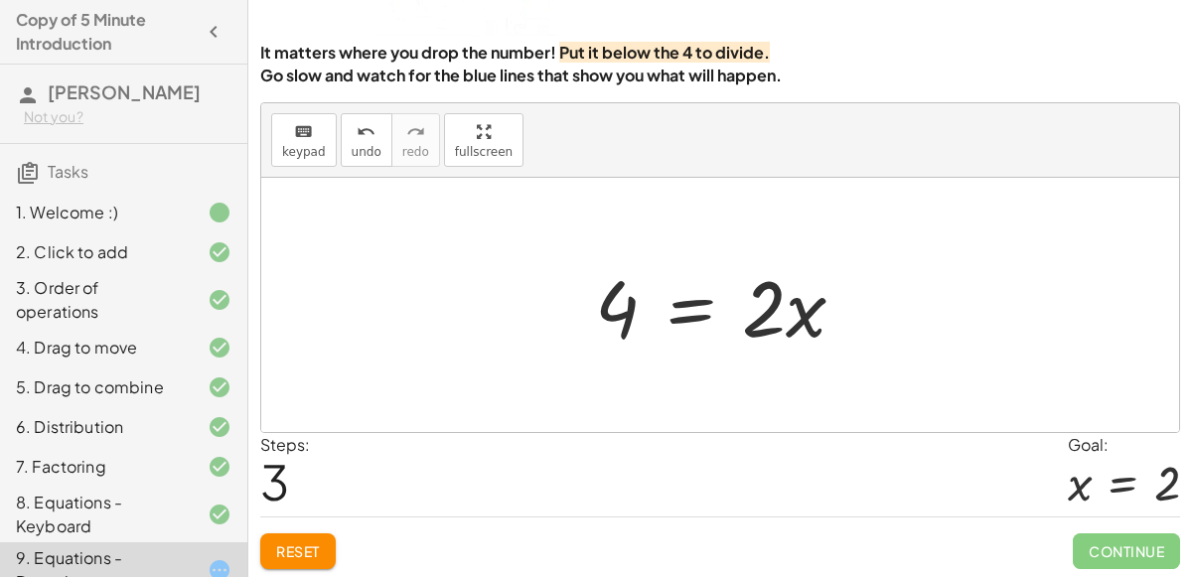
click at [691, 306] on div at bounding box center [728, 305] width 286 height 102
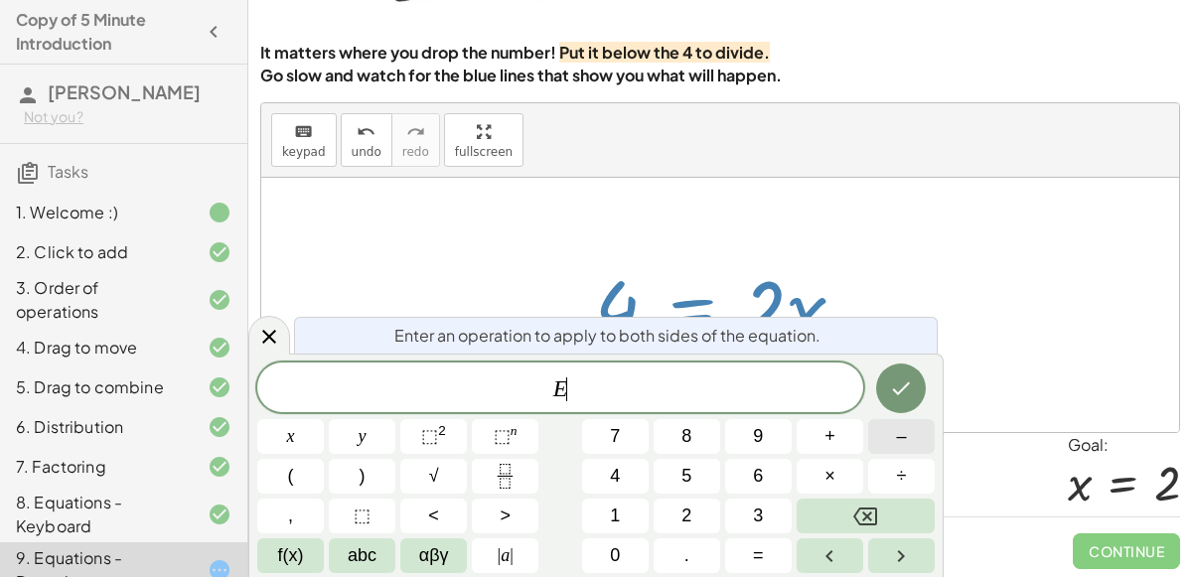
click at [902, 448] on span "–" at bounding box center [901, 436] width 10 height 27
click at [679, 510] on button "2" at bounding box center [687, 516] width 67 height 35
click at [907, 377] on icon "Done" at bounding box center [901, 389] width 24 height 24
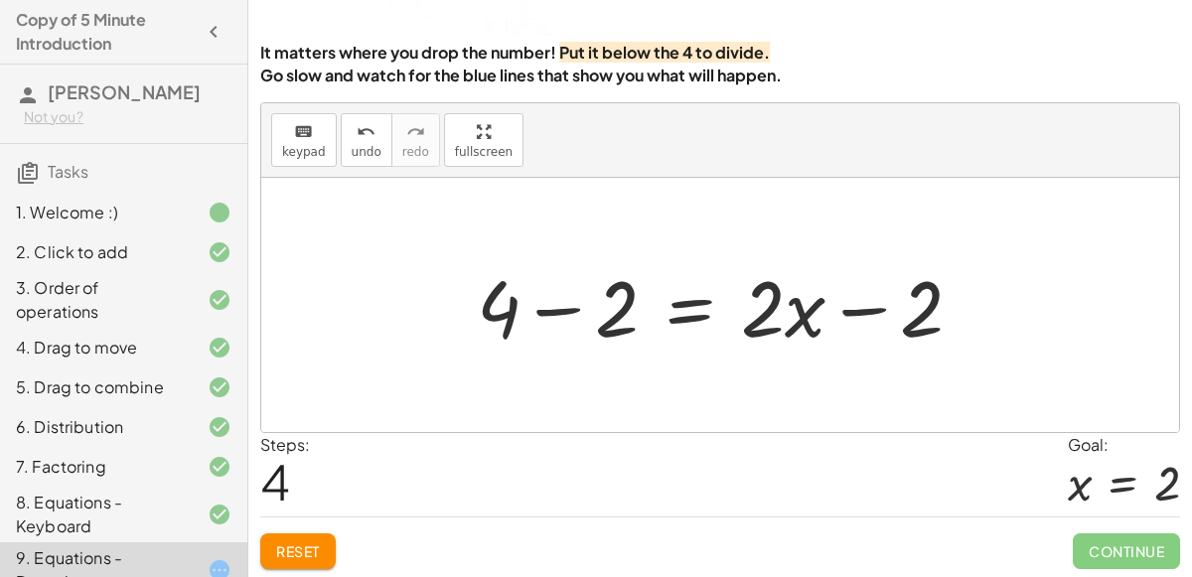
click at [751, 305] on div at bounding box center [728, 305] width 522 height 102
click at [369, 145] on span "undo" at bounding box center [367, 152] width 30 height 14
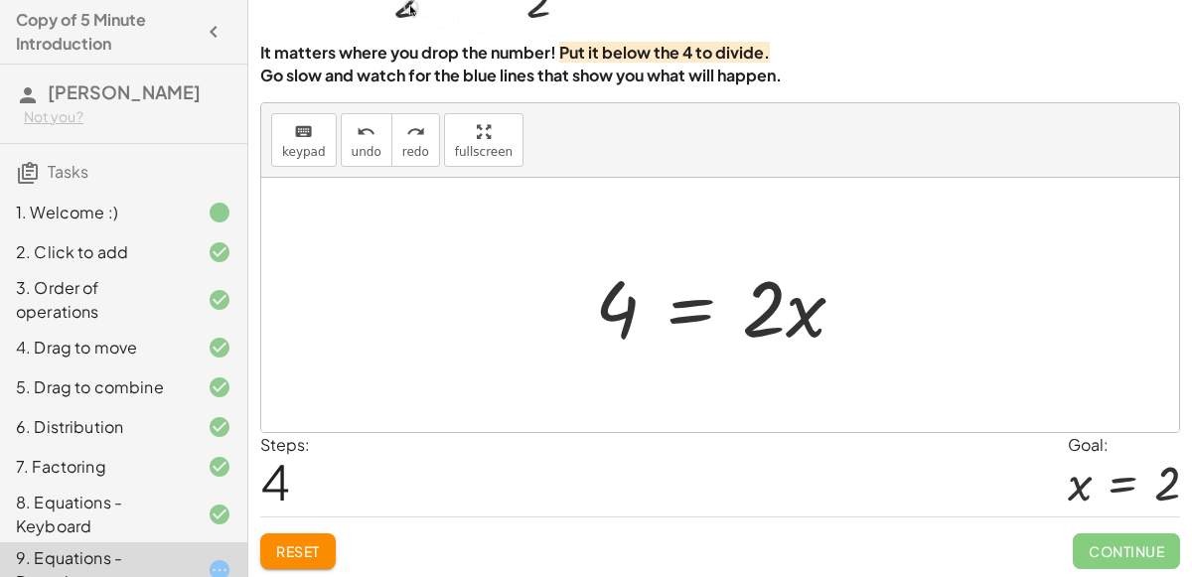
click at [679, 311] on div at bounding box center [728, 305] width 286 height 102
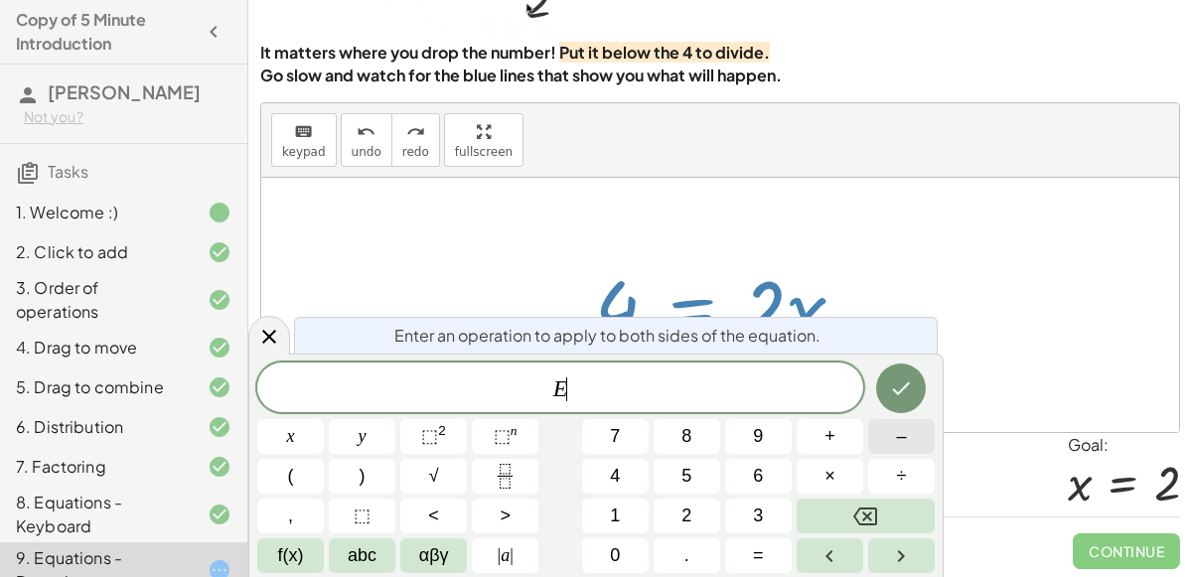
click at [892, 444] on button "–" at bounding box center [901, 436] width 67 height 35
click at [685, 521] on span "2" at bounding box center [687, 516] width 10 height 27
click at [324, 419] on div at bounding box center [290, 436] width 67 height 35
click at [892, 384] on icon "Done" at bounding box center [901, 389] width 24 height 24
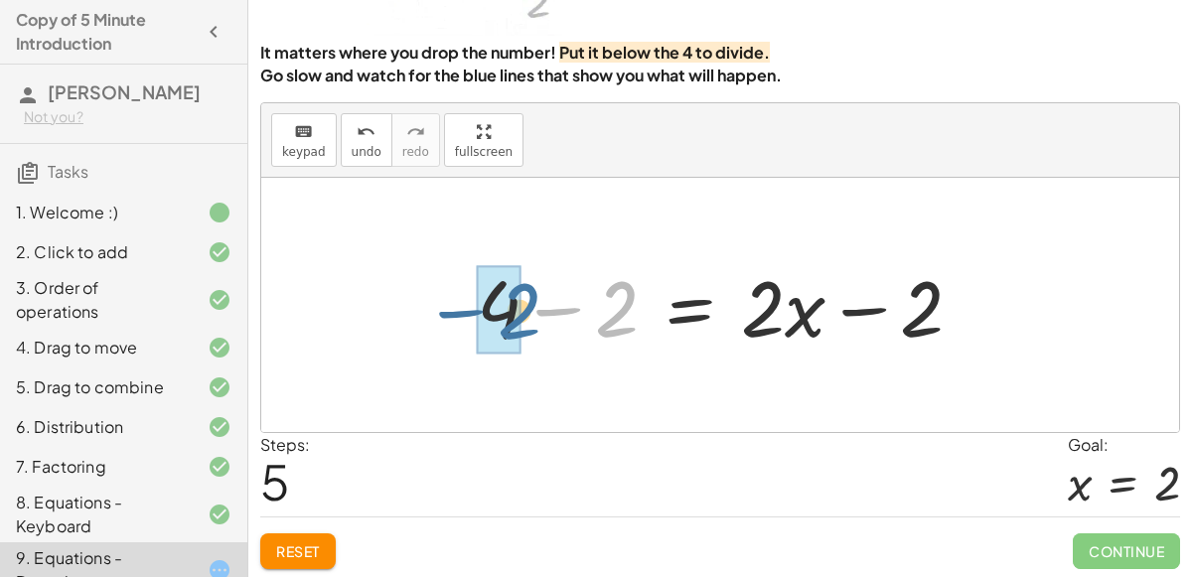
drag, startPoint x: 625, startPoint y: 309, endPoint x: 527, endPoint y: 311, distance: 98.4
click at [527, 311] on div at bounding box center [728, 305] width 522 height 102
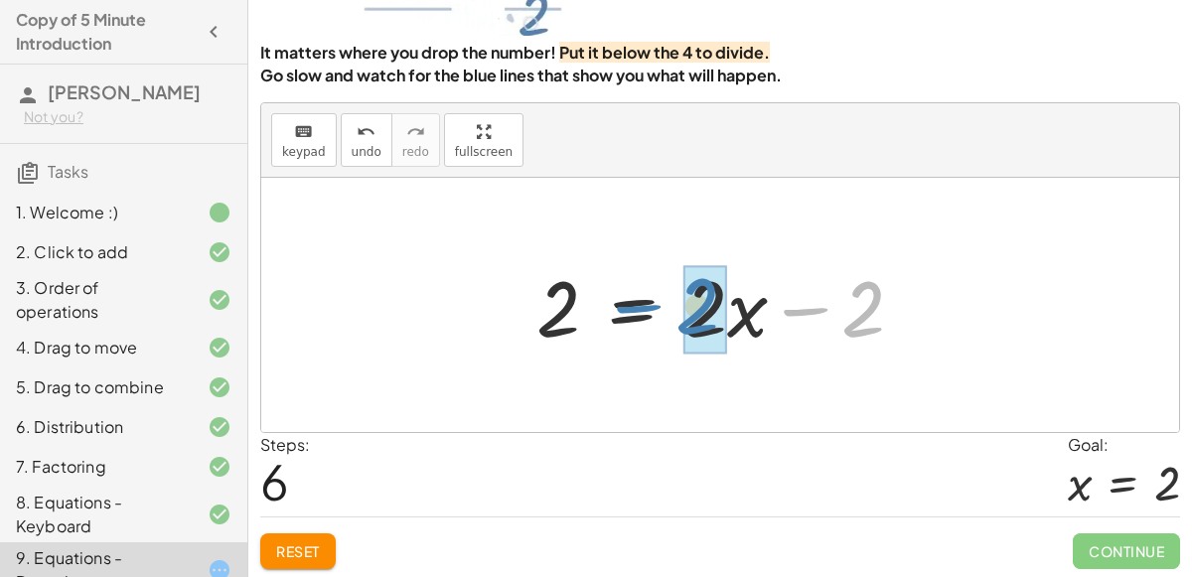
drag, startPoint x: 879, startPoint y: 300, endPoint x: 712, endPoint y: 298, distance: 166.9
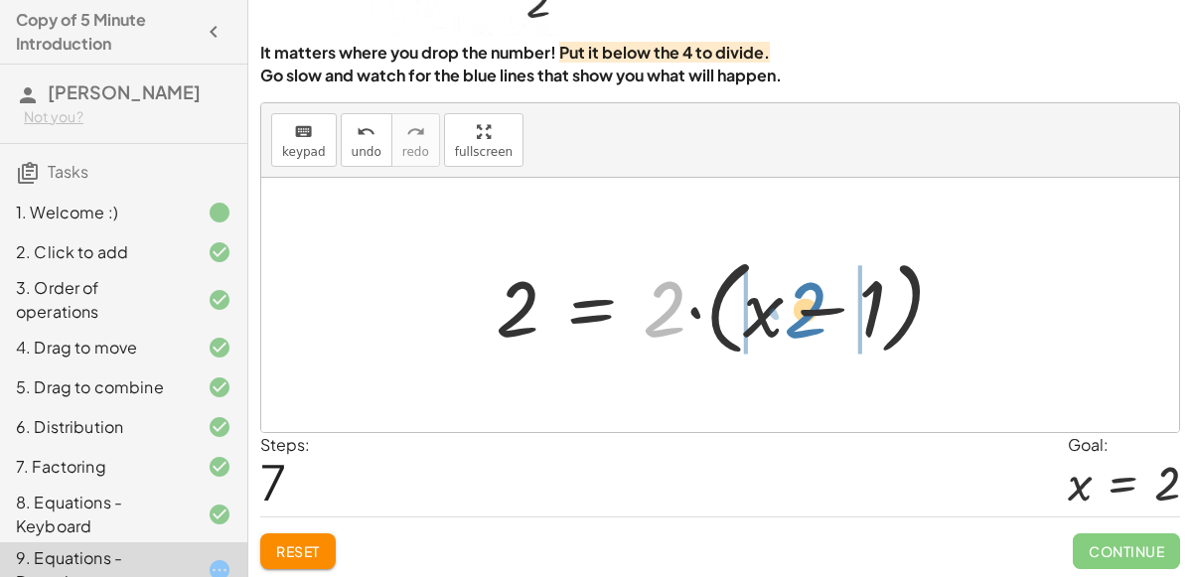
drag, startPoint x: 666, startPoint y: 319, endPoint x: 806, endPoint y: 315, distance: 140.1
click at [806, 315] on div at bounding box center [728, 305] width 485 height 114
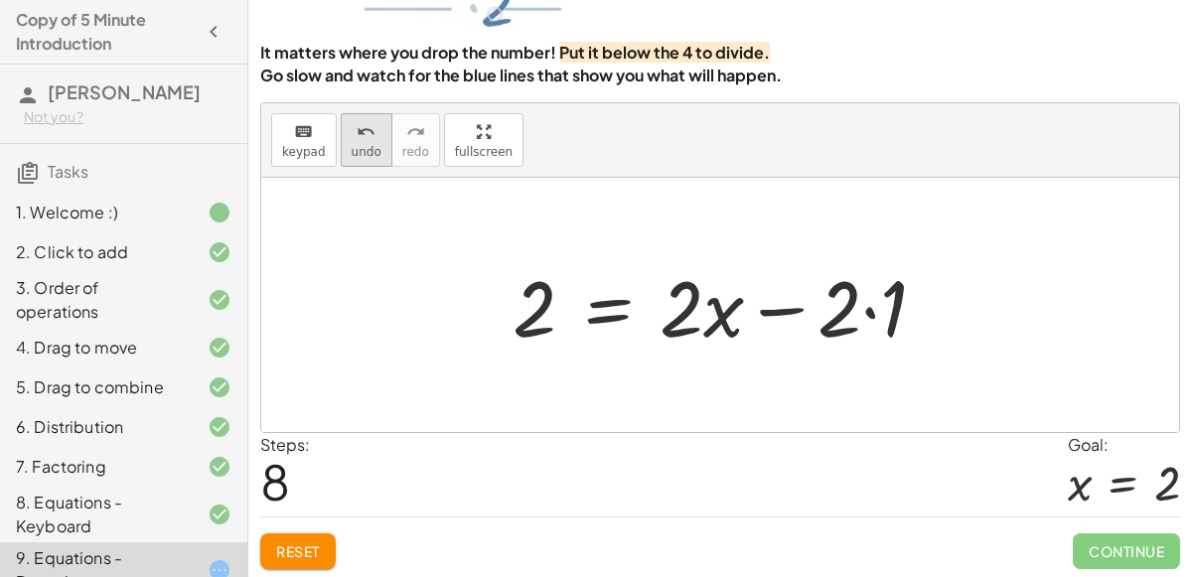
click at [357, 120] on icon "undo" at bounding box center [366, 132] width 19 height 24
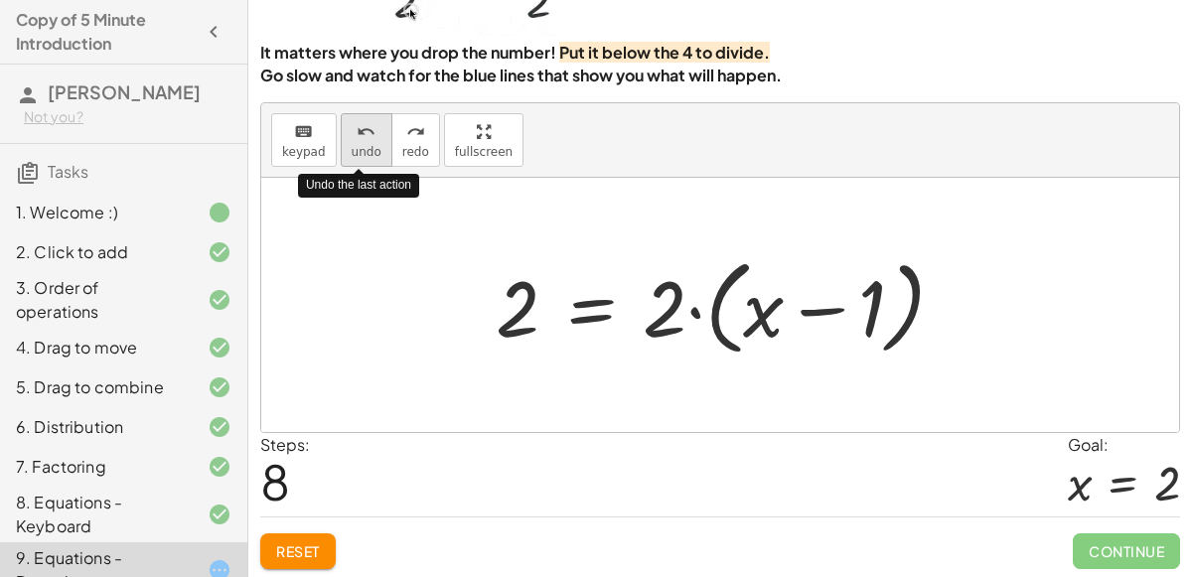
click at [352, 121] on div "undo" at bounding box center [367, 131] width 30 height 24
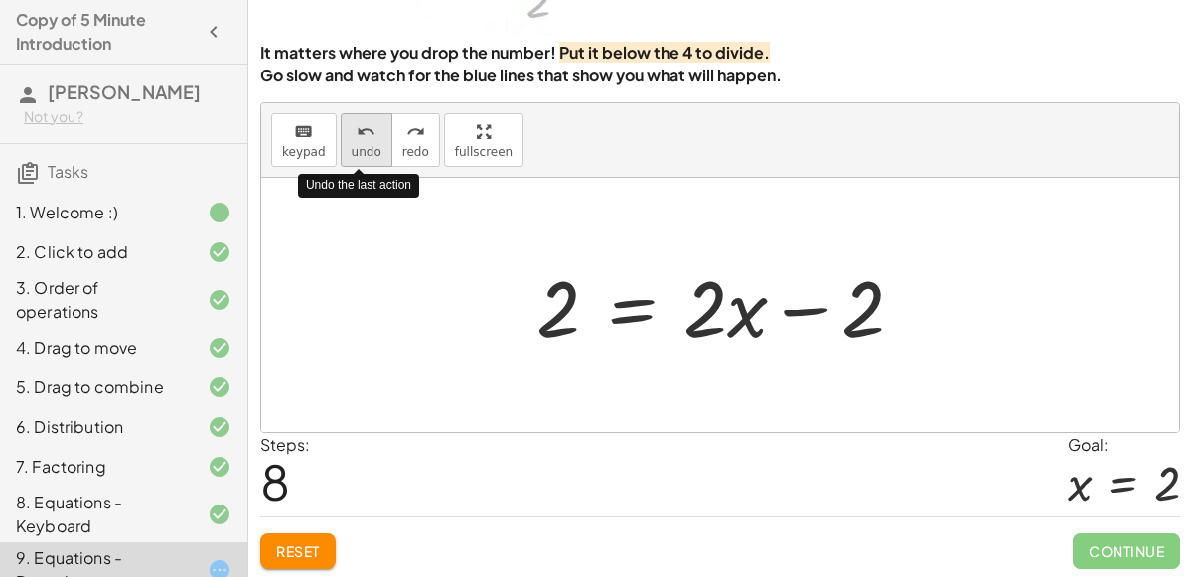
click at [357, 122] on icon "undo" at bounding box center [366, 132] width 19 height 24
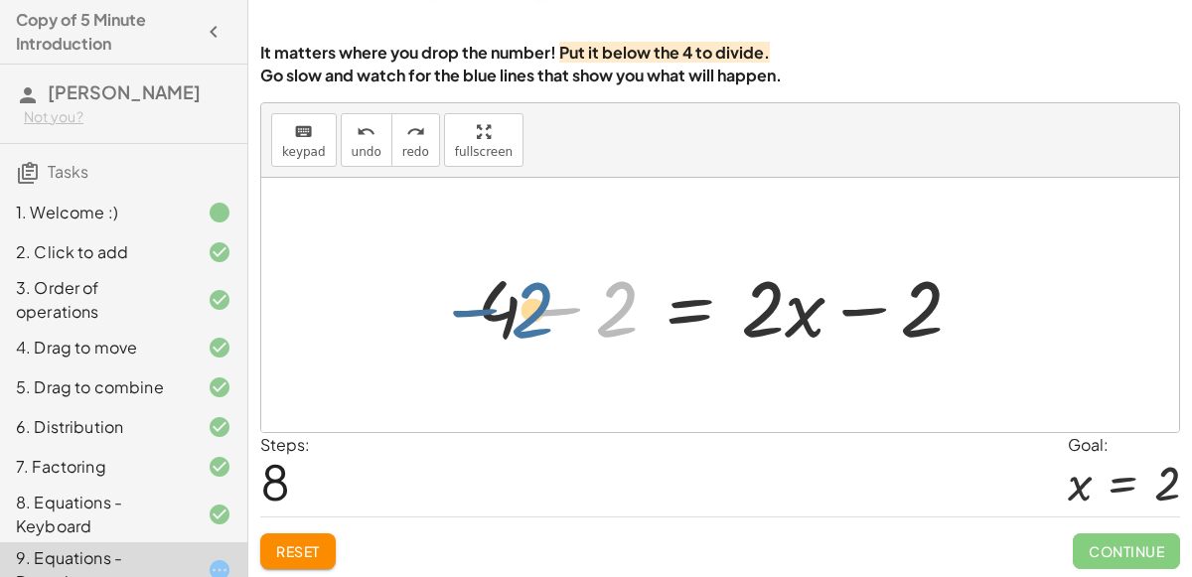
drag, startPoint x: 611, startPoint y: 292, endPoint x: 524, endPoint y: 293, distance: 87.4
click at [524, 293] on div at bounding box center [728, 305] width 522 height 102
drag, startPoint x: 615, startPoint y: 317, endPoint x: 491, endPoint y: 313, distance: 124.2
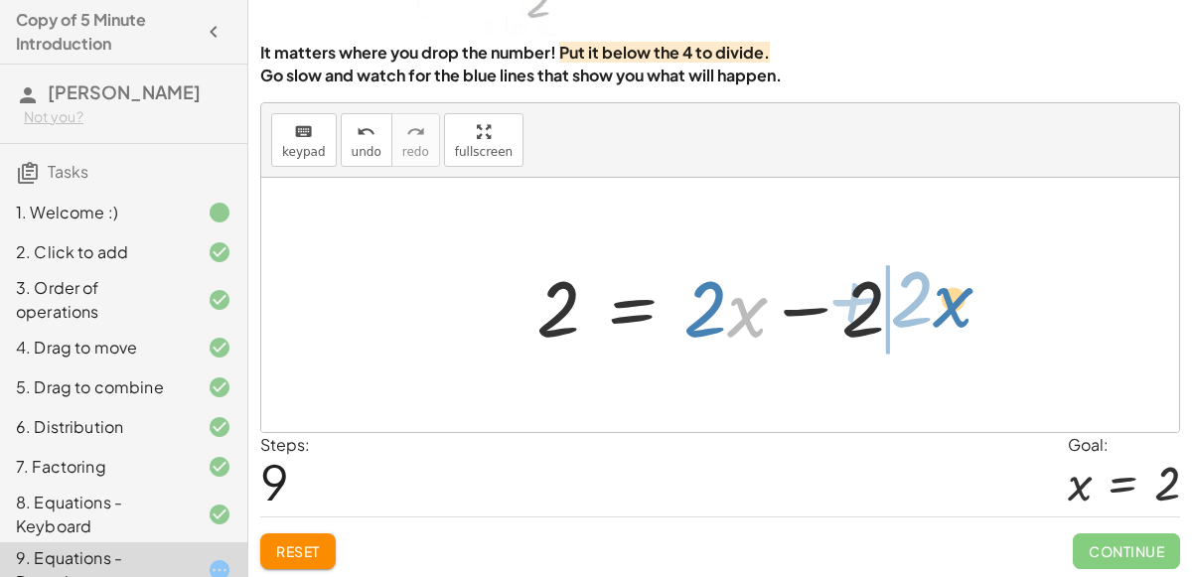
drag, startPoint x: 742, startPoint y: 316, endPoint x: 948, endPoint y: 305, distance: 205.9
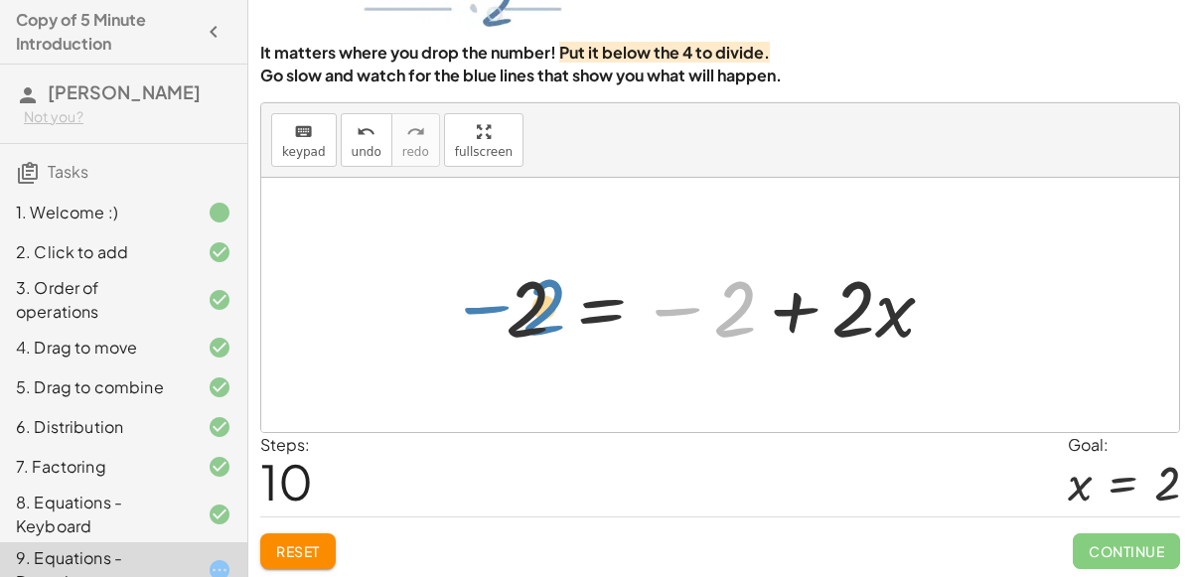
drag, startPoint x: 734, startPoint y: 310, endPoint x: 538, endPoint y: 309, distance: 195.7
click at [538, 309] on div at bounding box center [728, 305] width 465 height 102
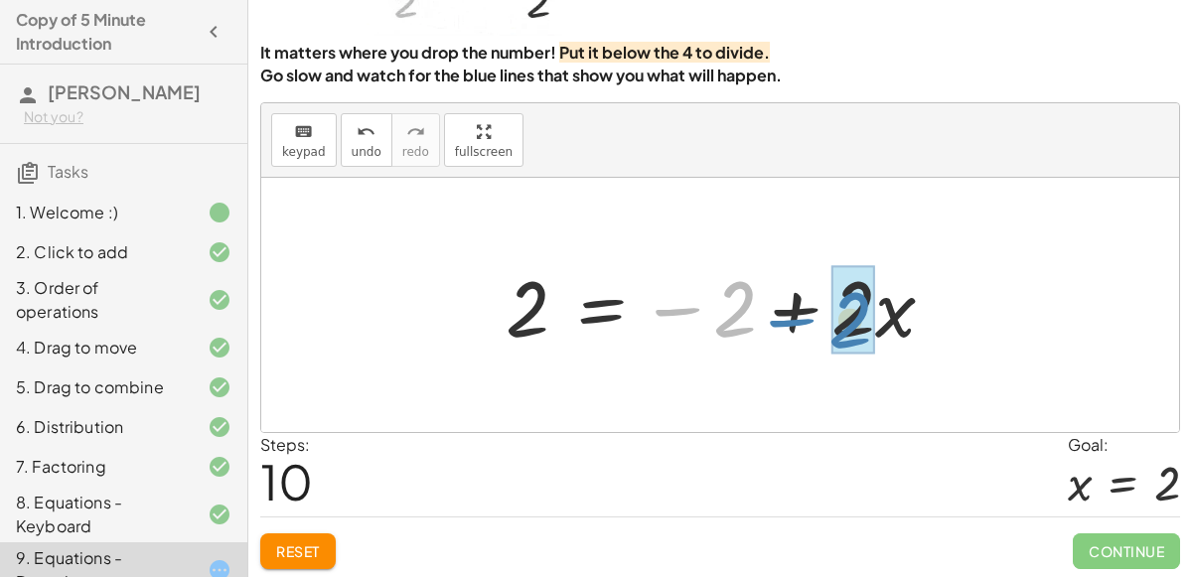
drag, startPoint x: 733, startPoint y: 319, endPoint x: 848, endPoint y: 328, distance: 115.6
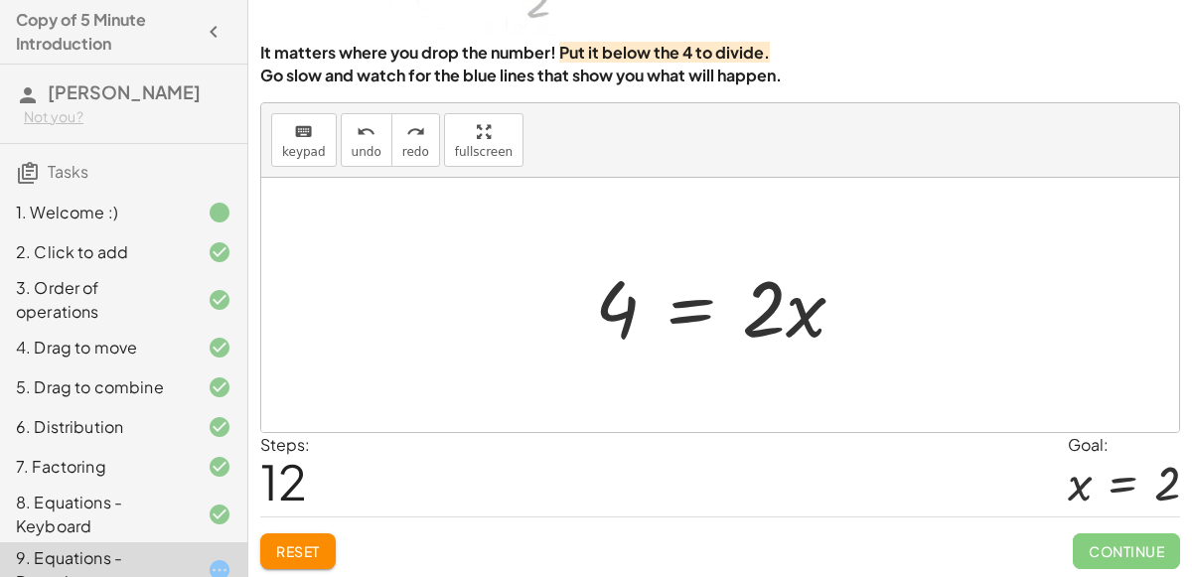
click at [667, 305] on div at bounding box center [728, 305] width 286 height 102
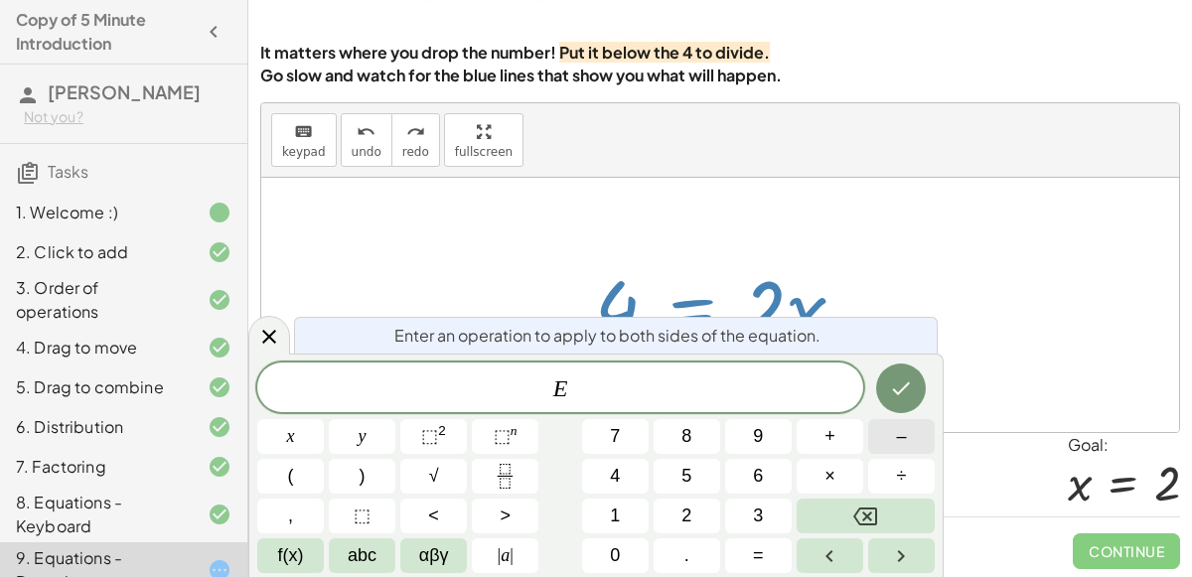
click at [904, 445] on span "–" at bounding box center [901, 436] width 10 height 27
click at [699, 512] on button "2" at bounding box center [687, 516] width 67 height 35
click at [881, 396] on button "Done" at bounding box center [901, 389] width 50 height 50
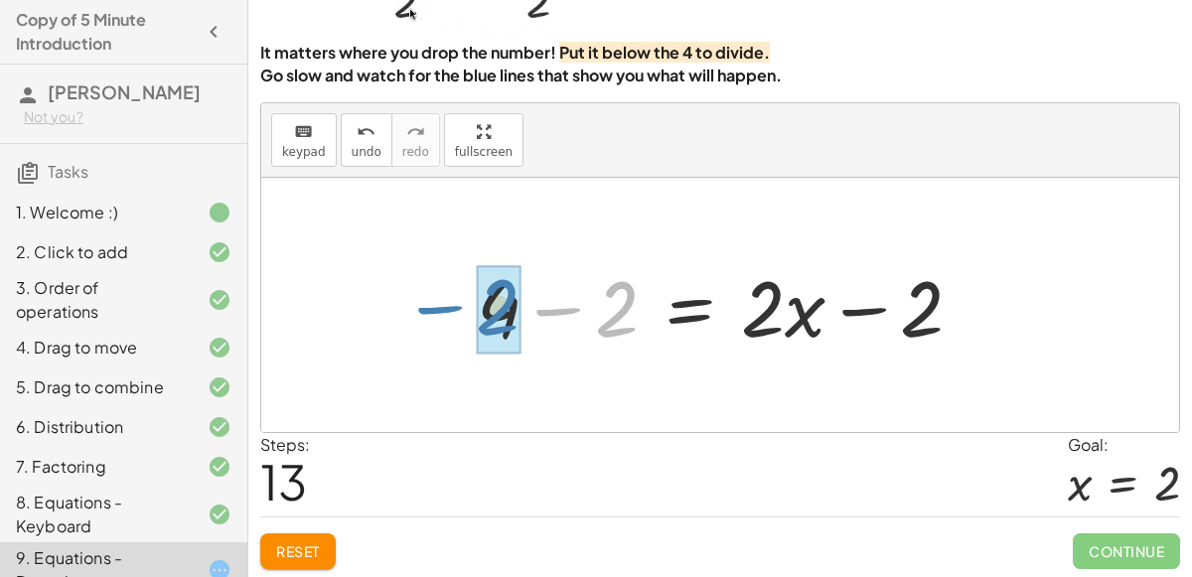
drag, startPoint x: 602, startPoint y: 311, endPoint x: 485, endPoint y: 309, distance: 117.2
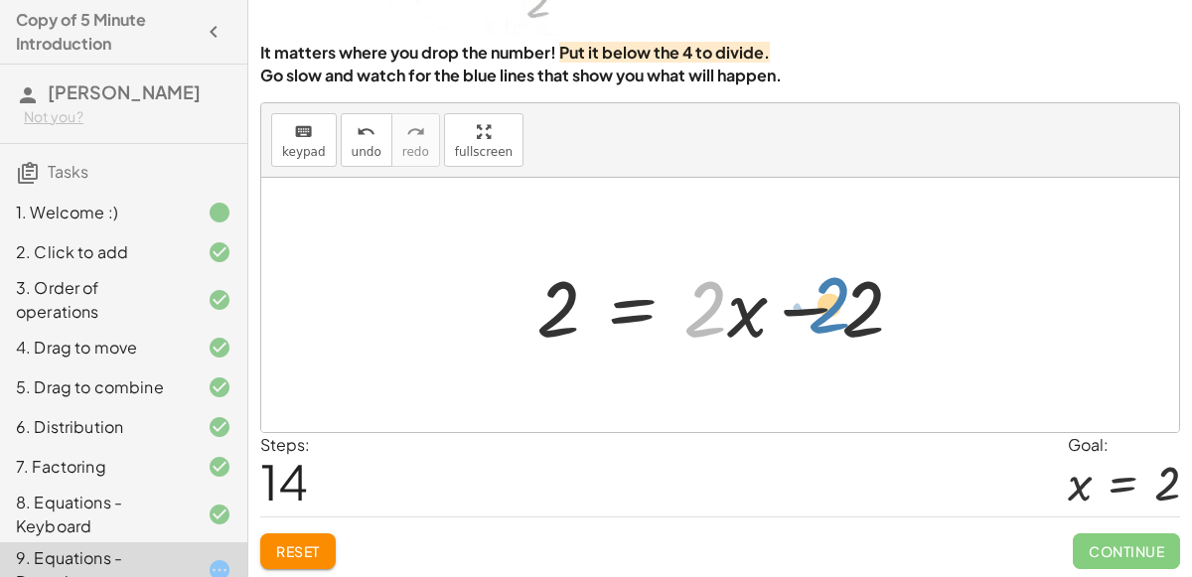
drag, startPoint x: 709, startPoint y: 306, endPoint x: 836, endPoint y: 301, distance: 126.3
click at [836, 301] on div at bounding box center [728, 305] width 403 height 102
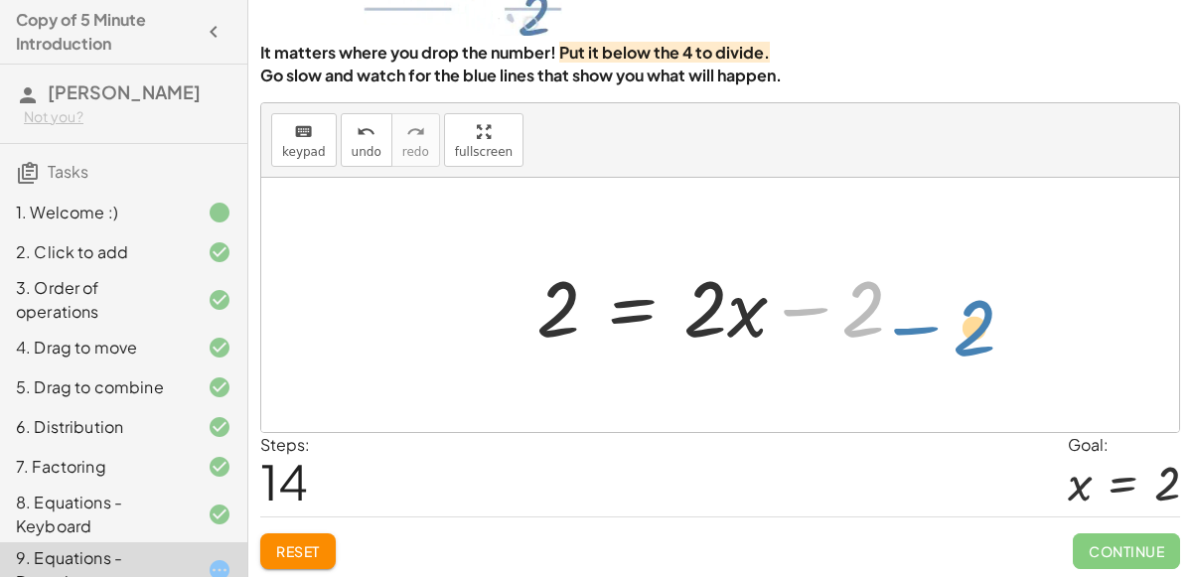
drag, startPoint x: 867, startPoint y: 309, endPoint x: 927, endPoint y: 318, distance: 60.3
click at [927, 318] on div at bounding box center [728, 305] width 403 height 102
click at [624, 309] on div at bounding box center [728, 305] width 403 height 102
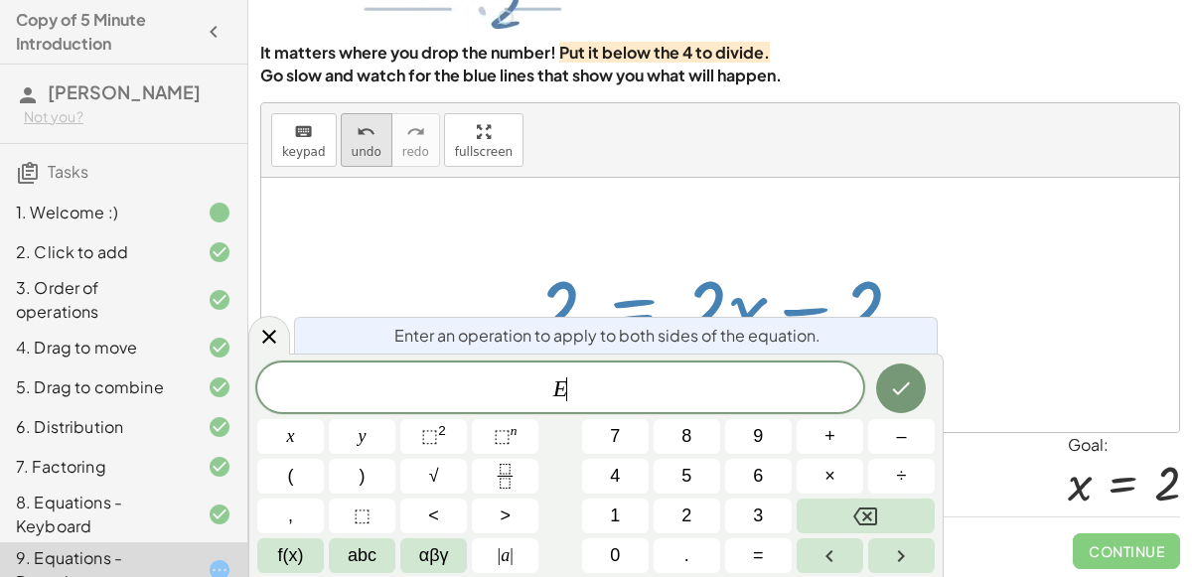
click at [358, 151] on span "undo" at bounding box center [367, 152] width 30 height 14
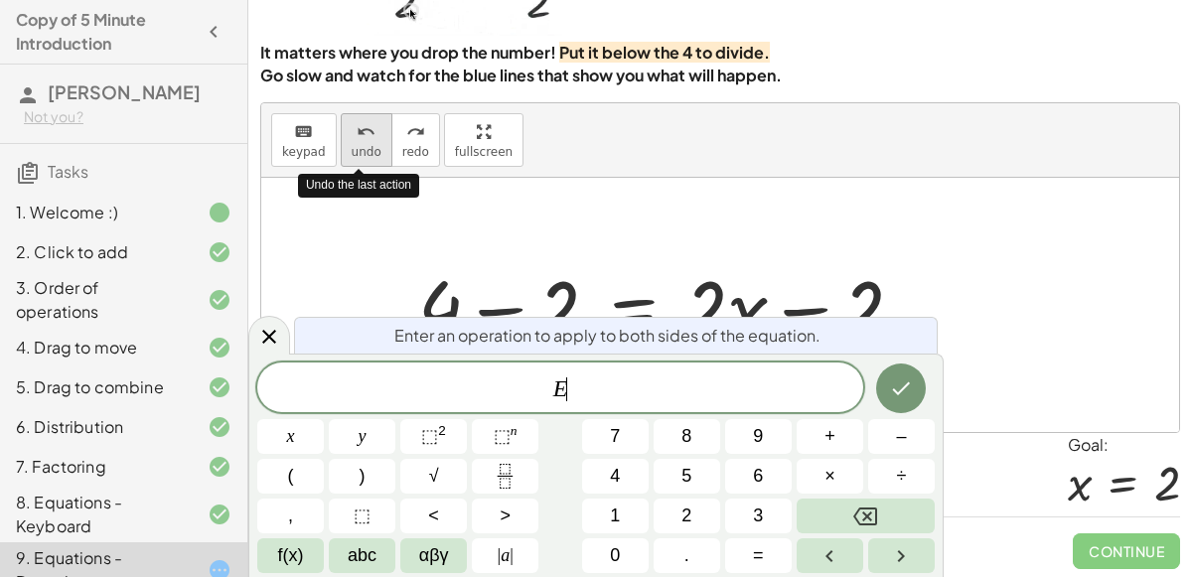
click at [357, 151] on span "undo" at bounding box center [367, 152] width 30 height 14
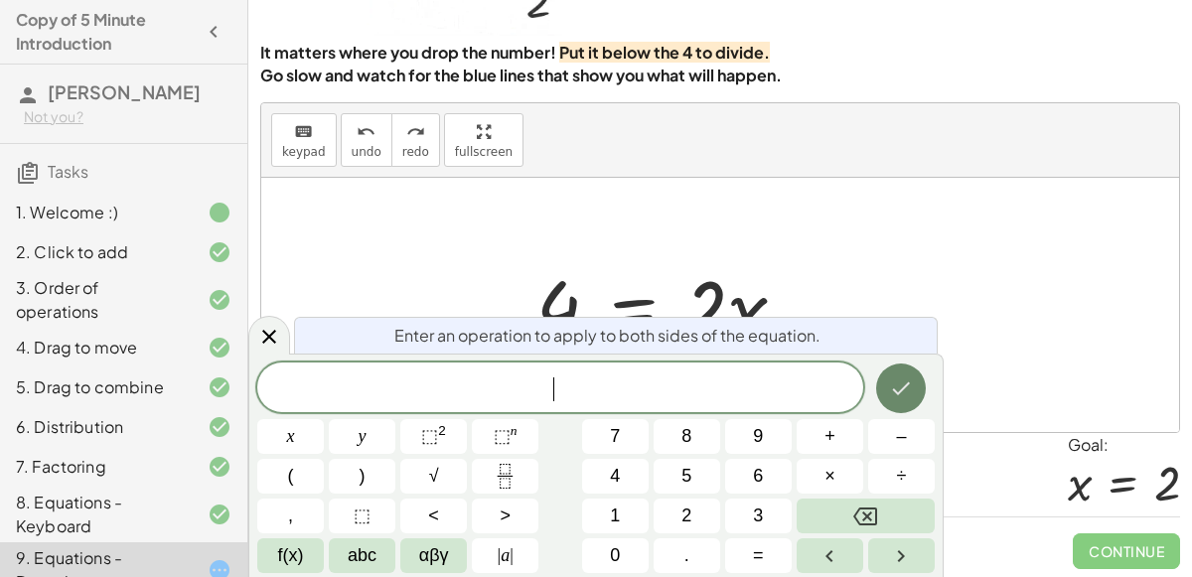
click at [898, 378] on icon "Done" at bounding box center [901, 389] width 24 height 24
click at [0, 0] on div "You can also drag a term across the equal sign. Teachers can adjust or disable …" at bounding box center [0, 0] width 0 height 0
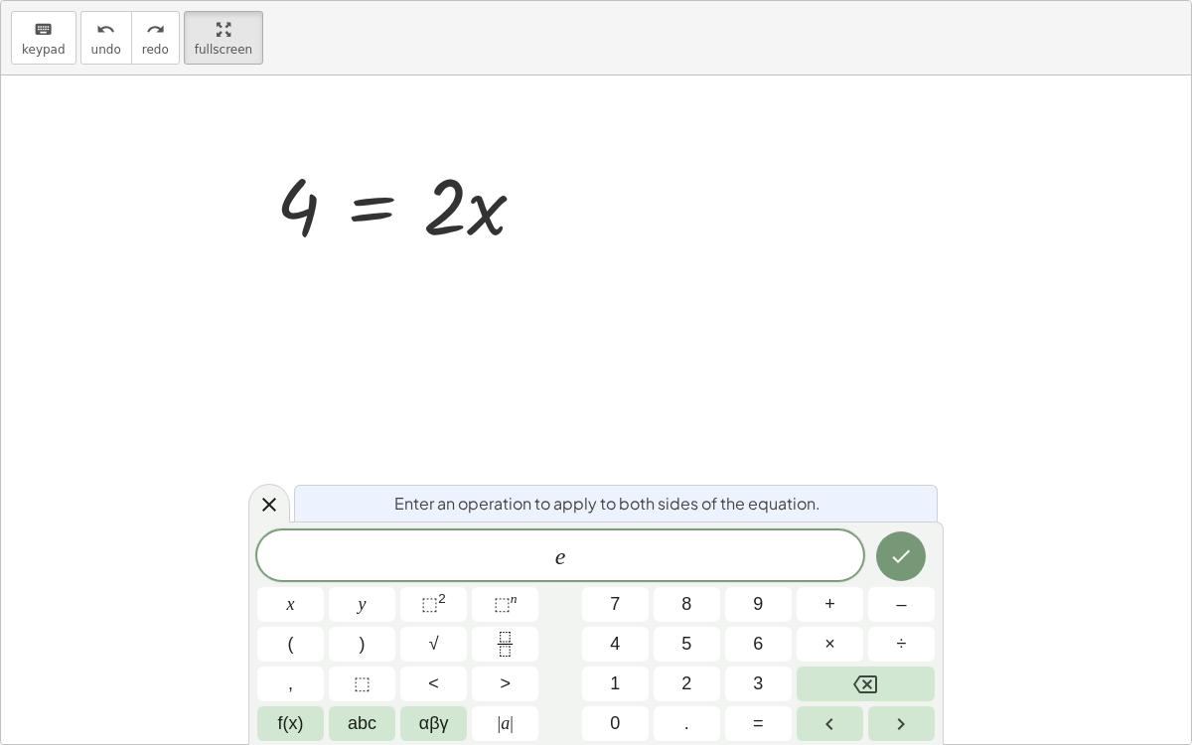
click at [657, 563] on span "e" at bounding box center [560, 557] width 606 height 28
click at [899, 576] on span "–" at bounding box center [901, 604] width 10 height 27
click at [809, 576] on button "×" at bounding box center [830, 644] width 67 height 35
click at [846, 576] on button "Backspace" at bounding box center [866, 684] width 138 height 35
click at [269, 576] on button "x" at bounding box center [290, 604] width 67 height 35
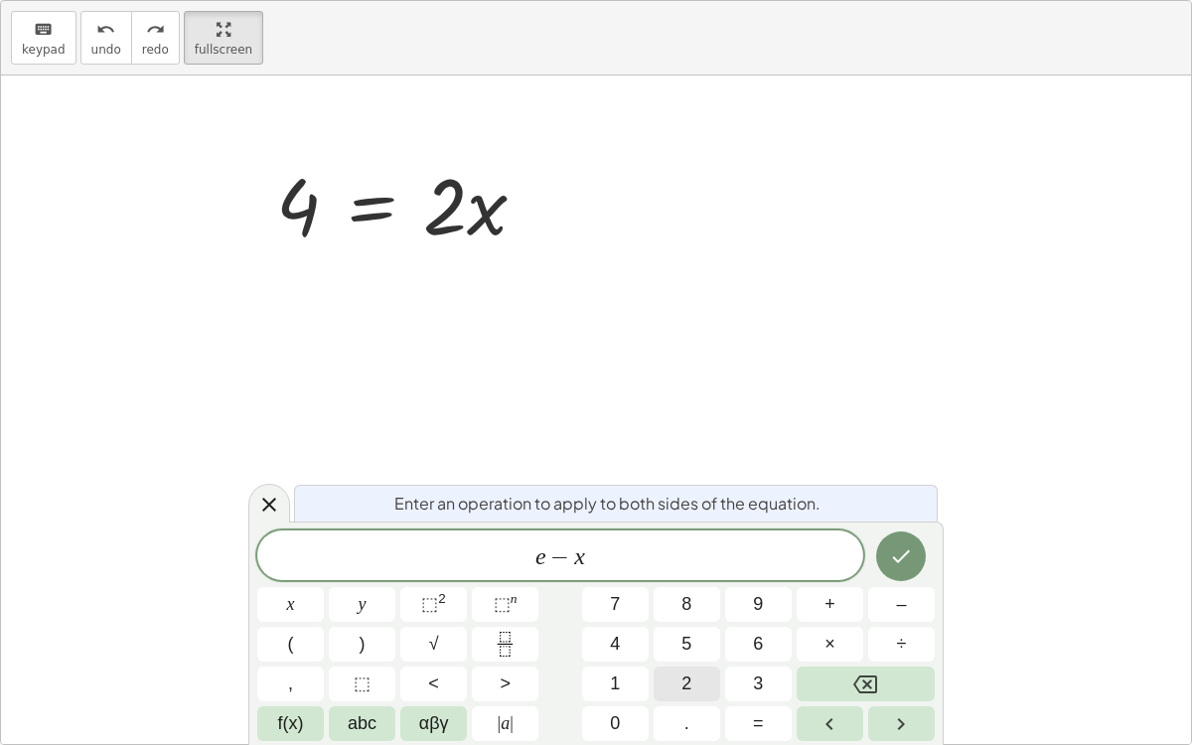
click at [676, 576] on button "2" at bounding box center [687, 684] width 67 height 35
click at [910, 567] on icon "Done" at bounding box center [901, 556] width 24 height 24
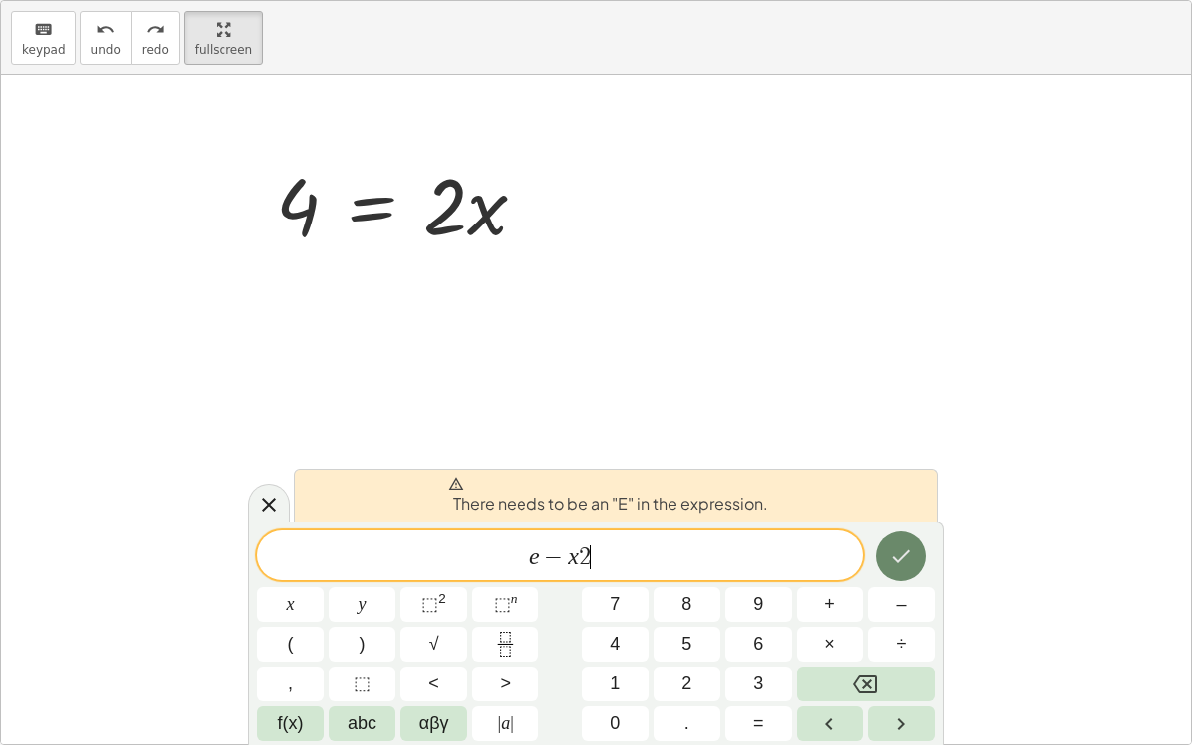
click at [909, 567] on icon "Done" at bounding box center [901, 556] width 24 height 24
click at [547, 546] on span "−" at bounding box center [554, 557] width 29 height 24
click at [583, 558] on span "2" at bounding box center [585, 557] width 12 height 24
click at [588, 557] on span "2" at bounding box center [585, 557] width 12 height 24
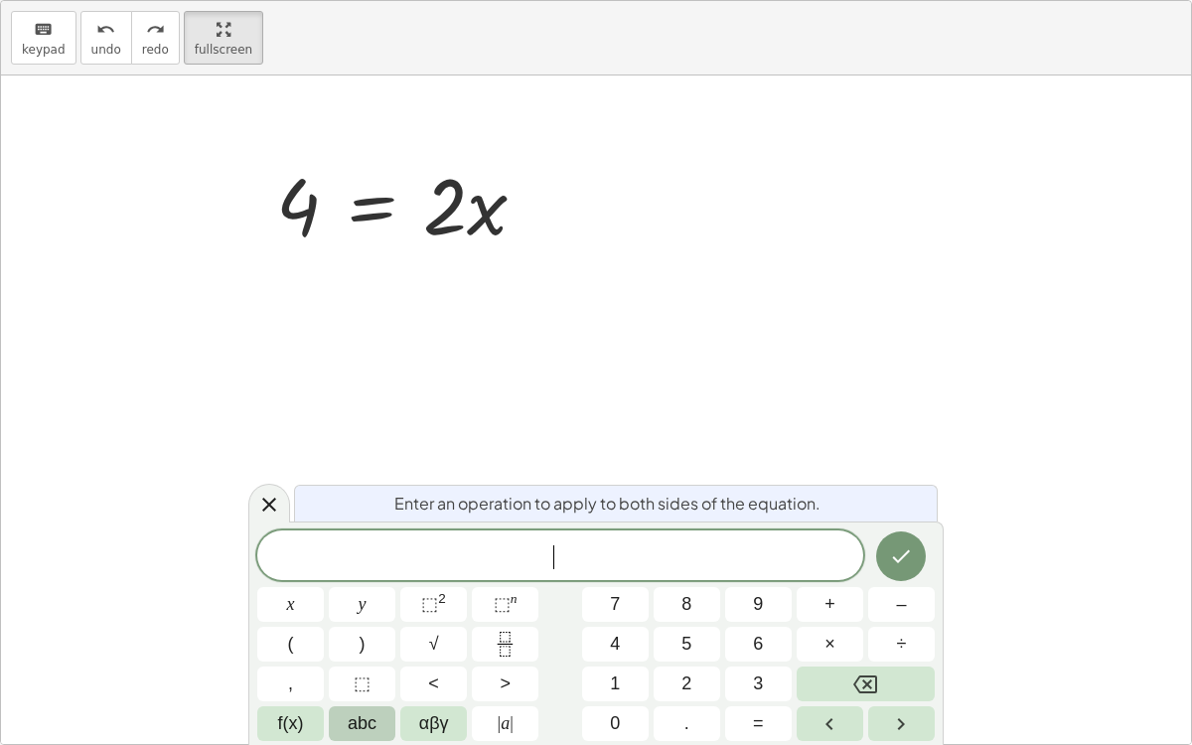
click at [361, 576] on span "abc" at bounding box center [362, 723] width 29 height 27
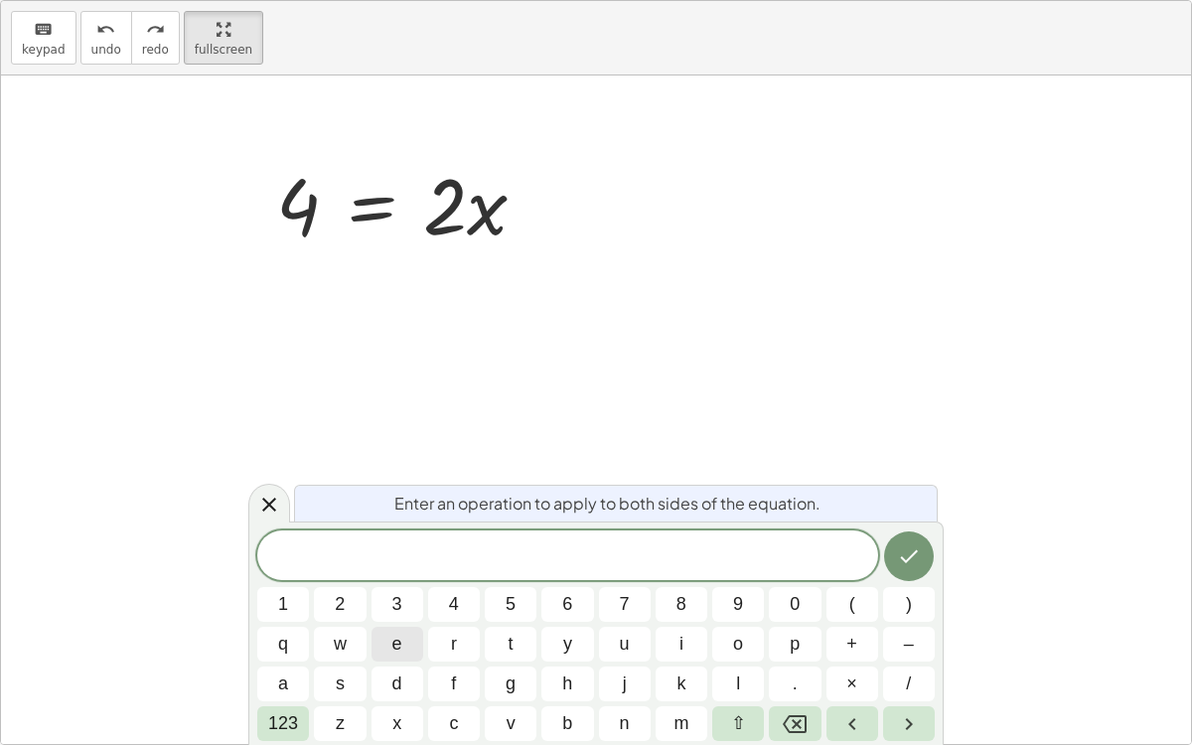
click at [383, 576] on button "e" at bounding box center [398, 644] width 52 height 35
click at [290, 576] on span "123" at bounding box center [283, 723] width 30 height 27
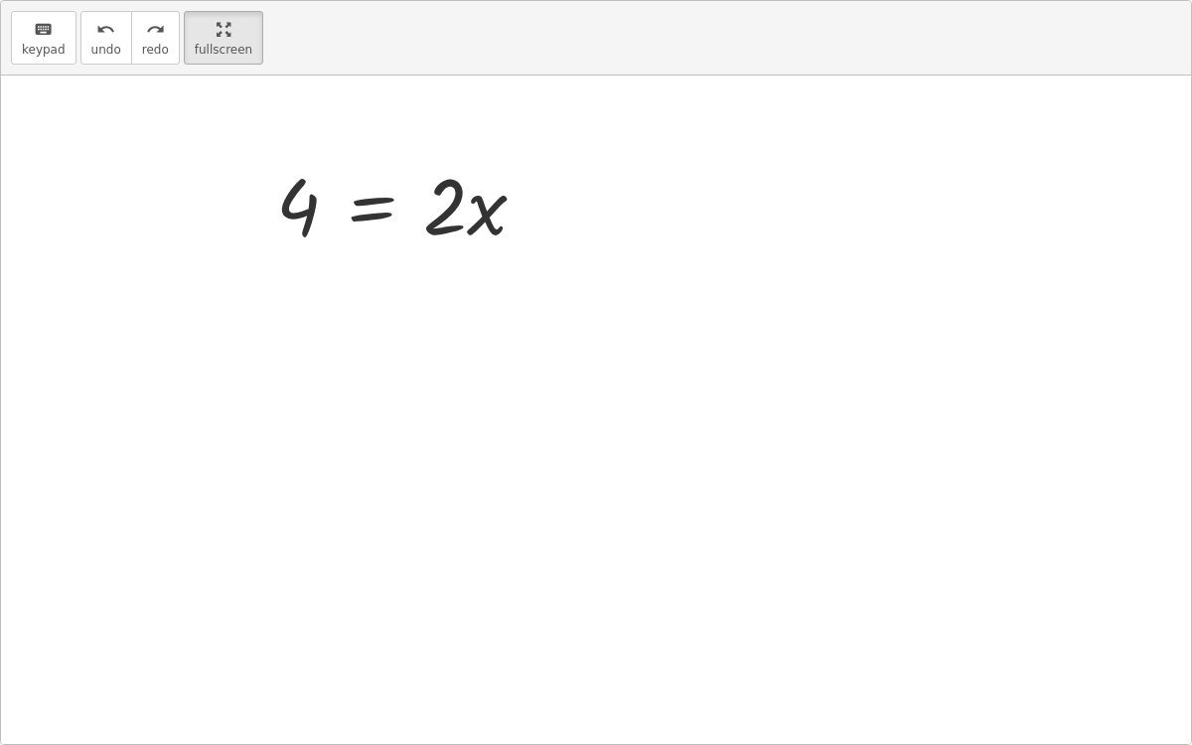
click at [596, 203] on div at bounding box center [467, 203] width 403 height 102
click at [205, 9] on div "keyboard keypad undo [PERSON_NAME] redo fullscreen" at bounding box center [596, 38] width 1190 height 75
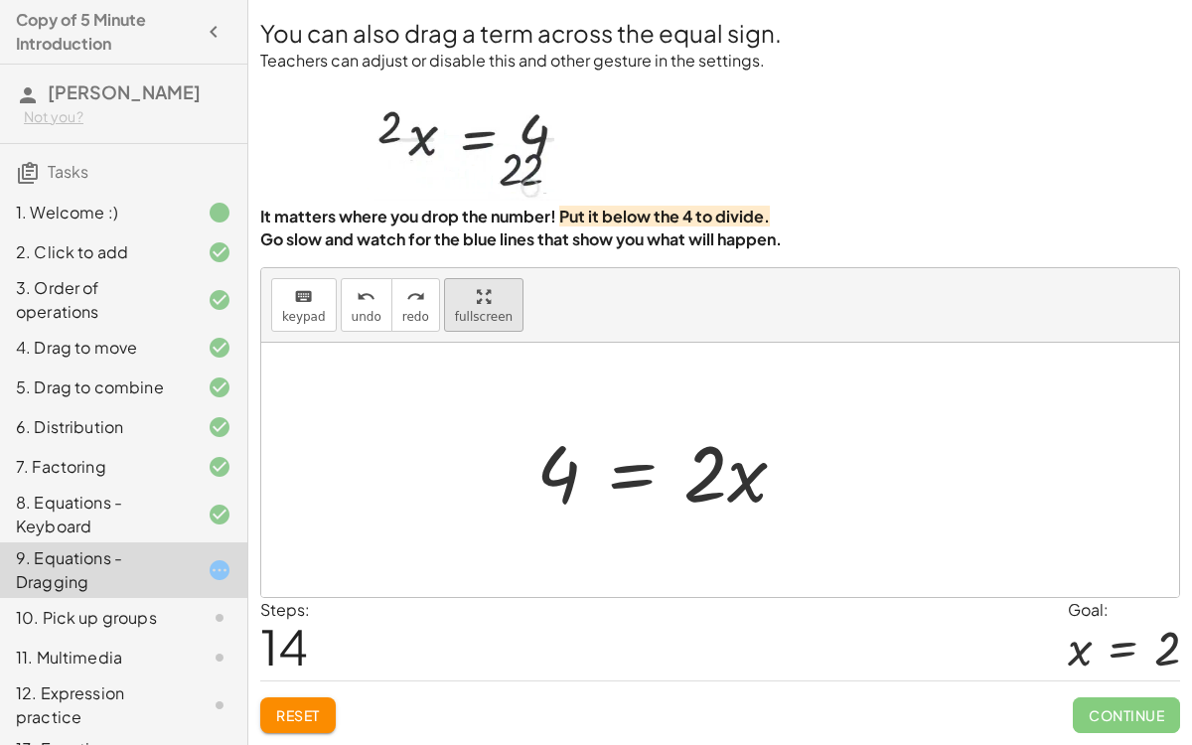
click at [206, 0] on html "Copy of 5 Minute Introduction [PERSON_NAME] Not you? Tasks 1. Welcome :) 2. Cli…" at bounding box center [596, 372] width 1192 height 745
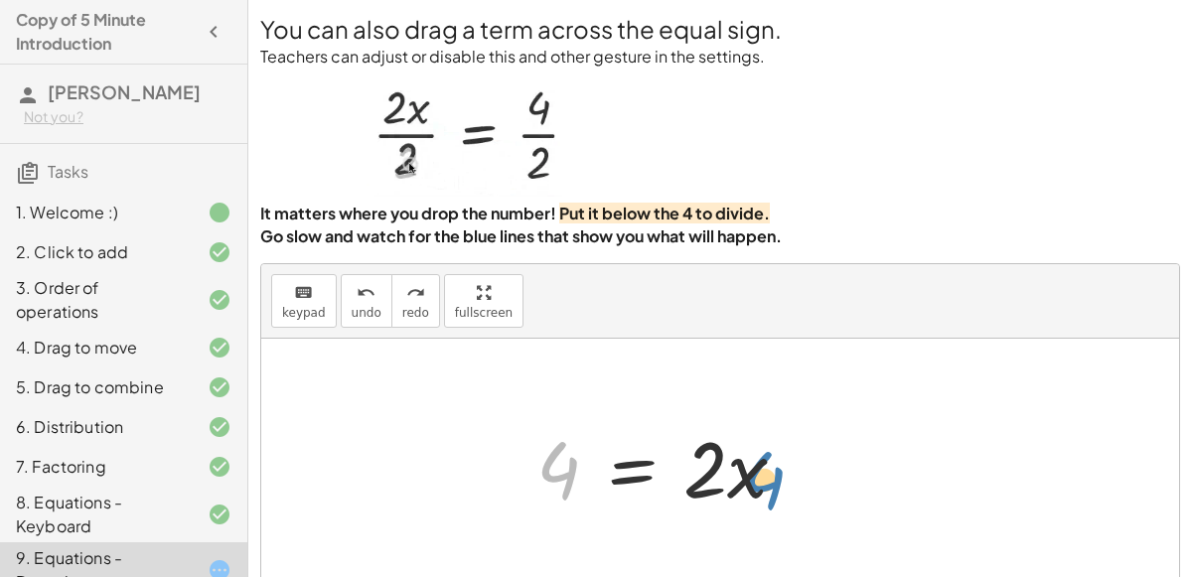
drag, startPoint x: 535, startPoint y: 455, endPoint x: 742, endPoint y: 459, distance: 206.7
click at [742, 459] on div at bounding box center [728, 466] width 403 height 102
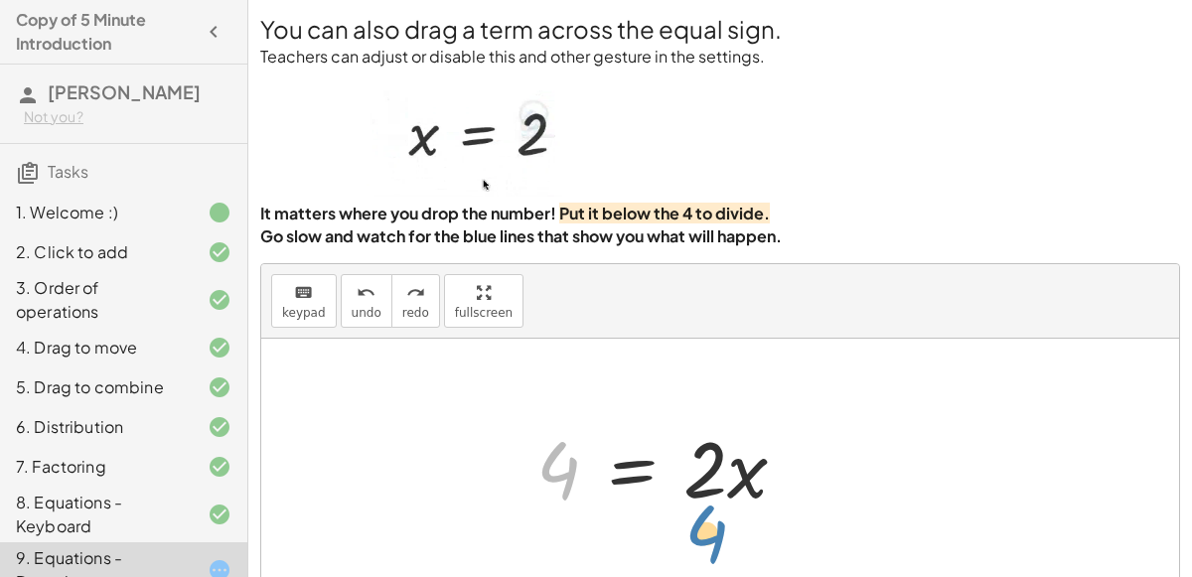
drag, startPoint x: 554, startPoint y: 450, endPoint x: 708, endPoint y: 510, distance: 165.1
click at [708, 510] on div at bounding box center [728, 466] width 403 height 102
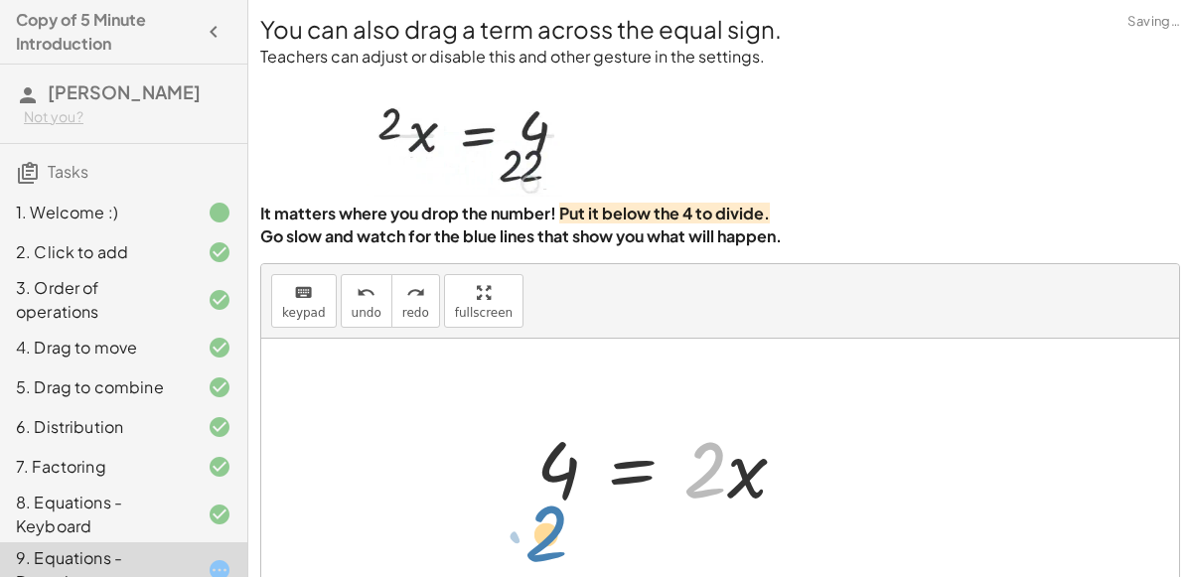
drag, startPoint x: 706, startPoint y: 476, endPoint x: 547, endPoint y: 535, distance: 169.8
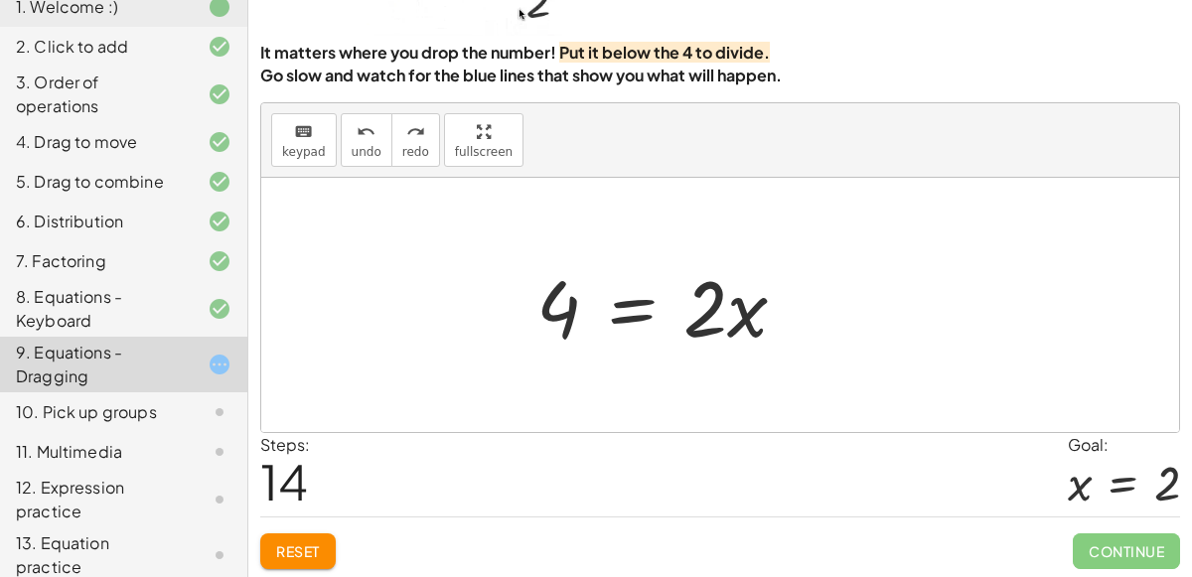
scroll to position [160, 0]
click at [352, 154] on span "undo" at bounding box center [367, 153] width 30 height 14
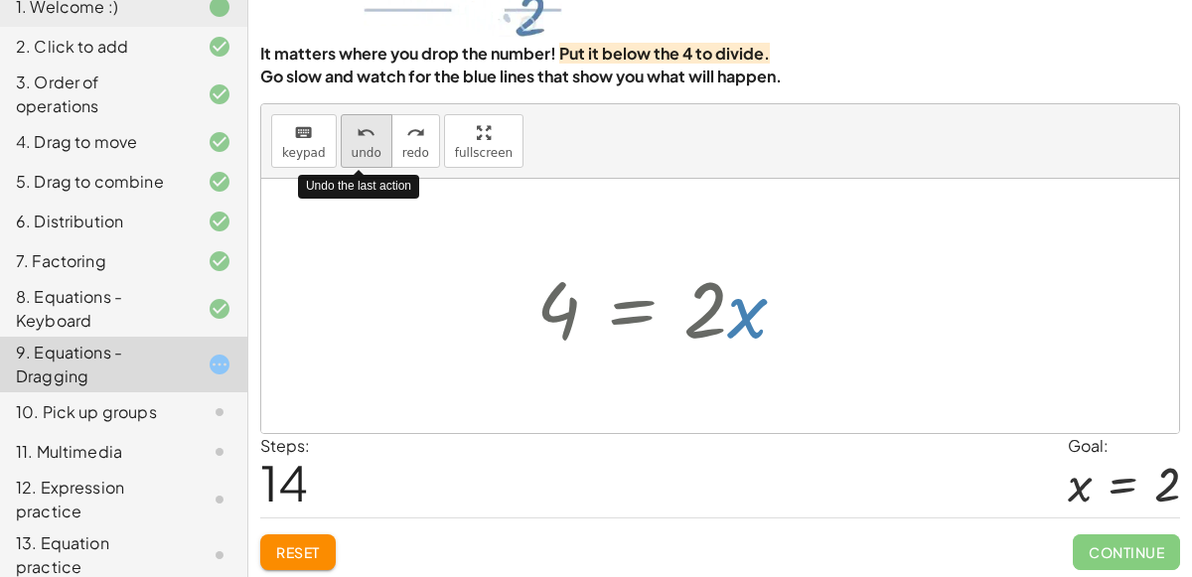
click at [352, 154] on span "undo" at bounding box center [367, 153] width 30 height 14
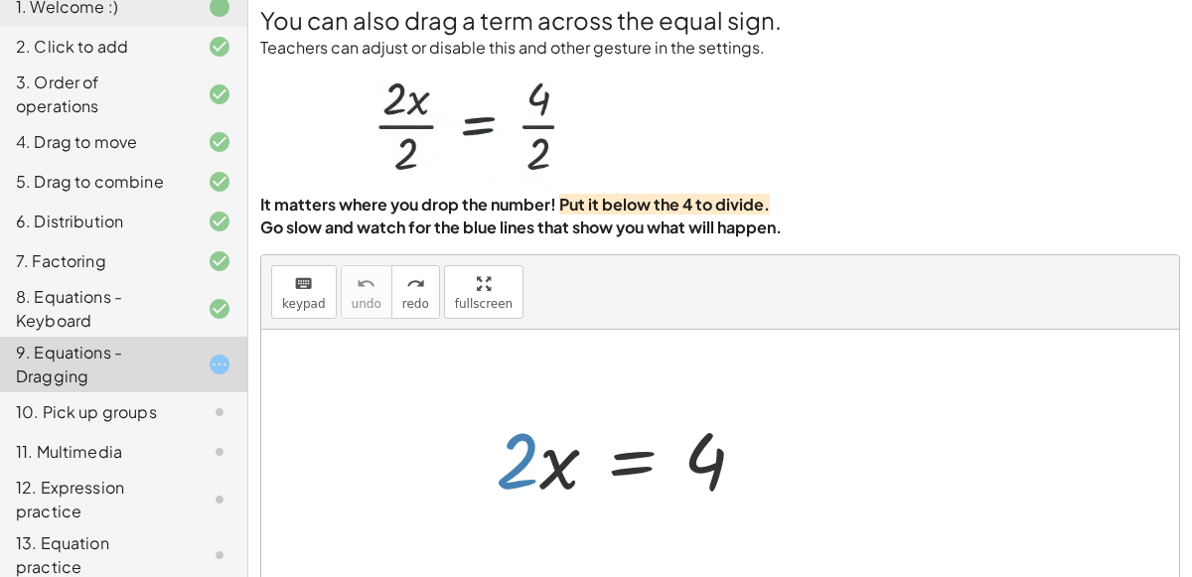
scroll to position [0, 0]
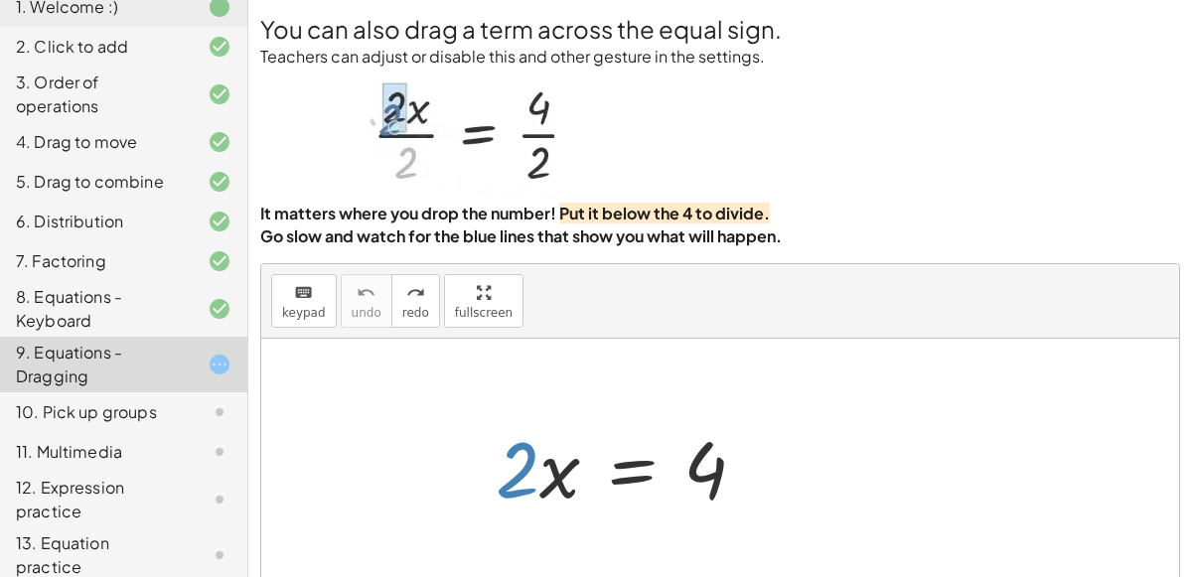
drag, startPoint x: 514, startPoint y: 444, endPoint x: 542, endPoint y: 517, distance: 78.0
click at [542, 517] on div "· 2 · x = 4" at bounding box center [721, 466] width 428 height 112
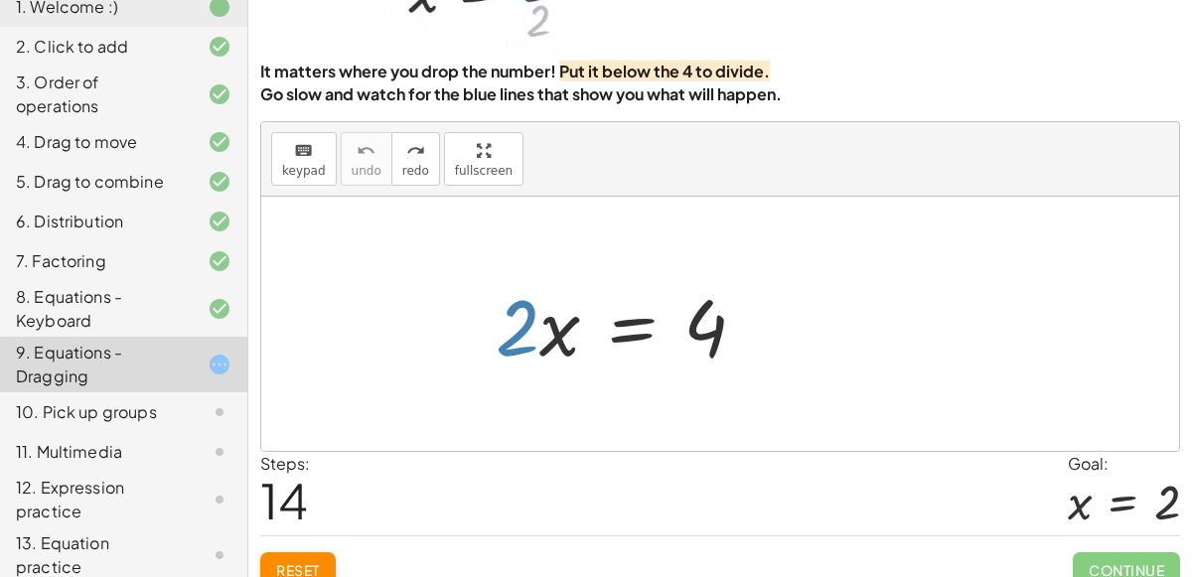
scroll to position [161, 0]
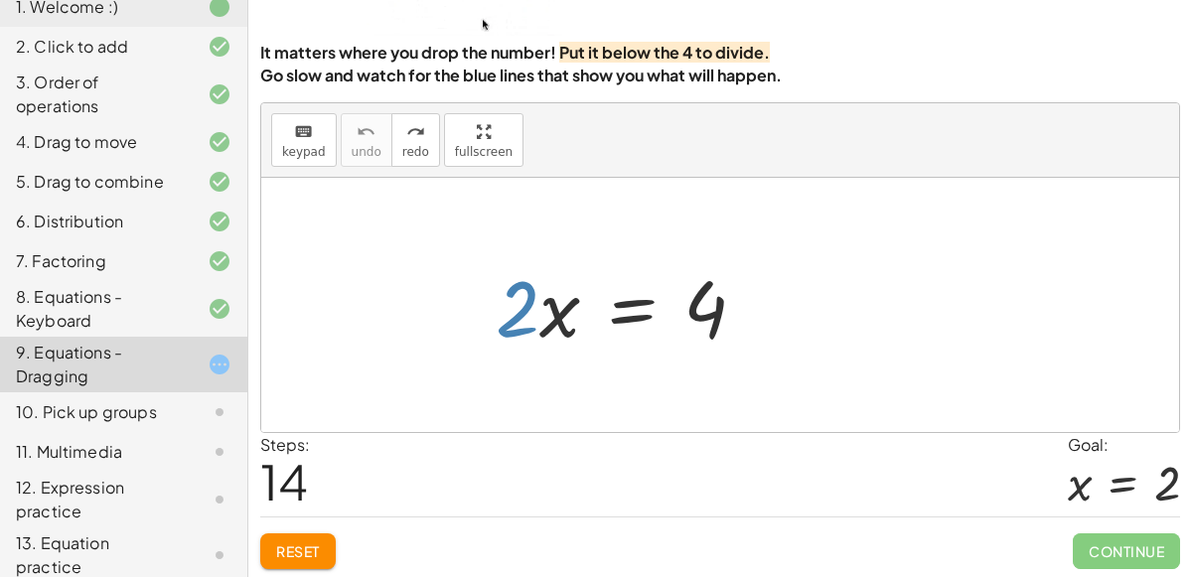
drag, startPoint x: 514, startPoint y: 311, endPoint x: 582, endPoint y: 338, distance: 73.6
click at [582, 338] on div "· 2 · x = 4" at bounding box center [721, 305] width 428 height 112
click at [516, 295] on div "· 2 · x = 4" at bounding box center [721, 305] width 428 height 112
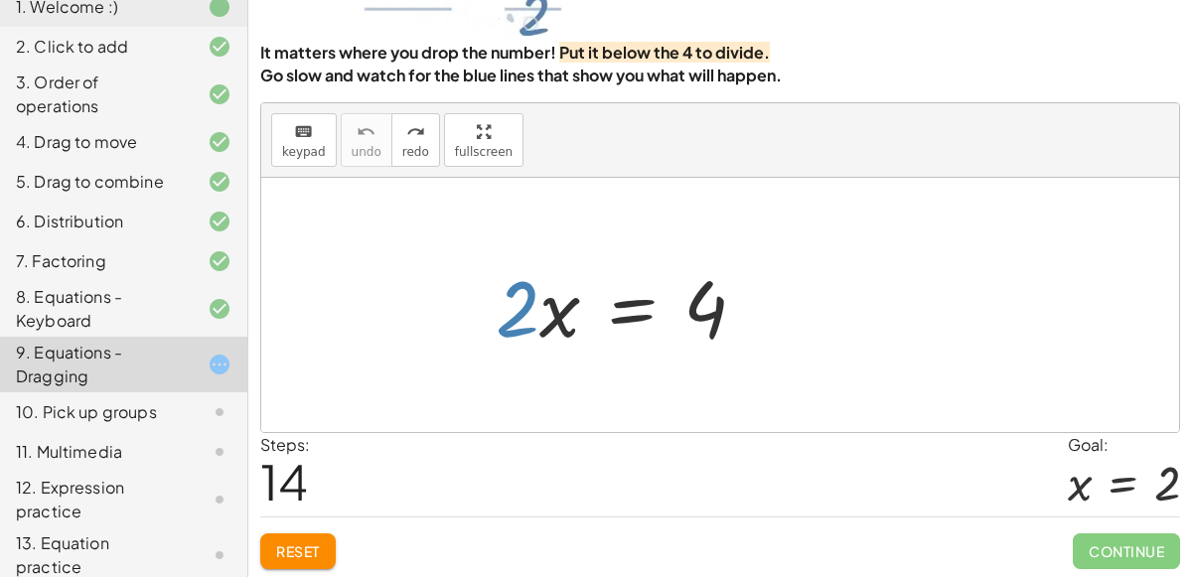
click at [516, 296] on div "· 2 · x = 4" at bounding box center [721, 305] width 428 height 112
click at [407, 139] on icon "redo" at bounding box center [415, 132] width 19 height 24
drag, startPoint x: 519, startPoint y: 301, endPoint x: 732, endPoint y: 348, distance: 218.6
click at [732, 348] on div at bounding box center [687, 305] width 403 height 102
drag, startPoint x: 504, startPoint y: 298, endPoint x: 689, endPoint y: 343, distance: 191.1
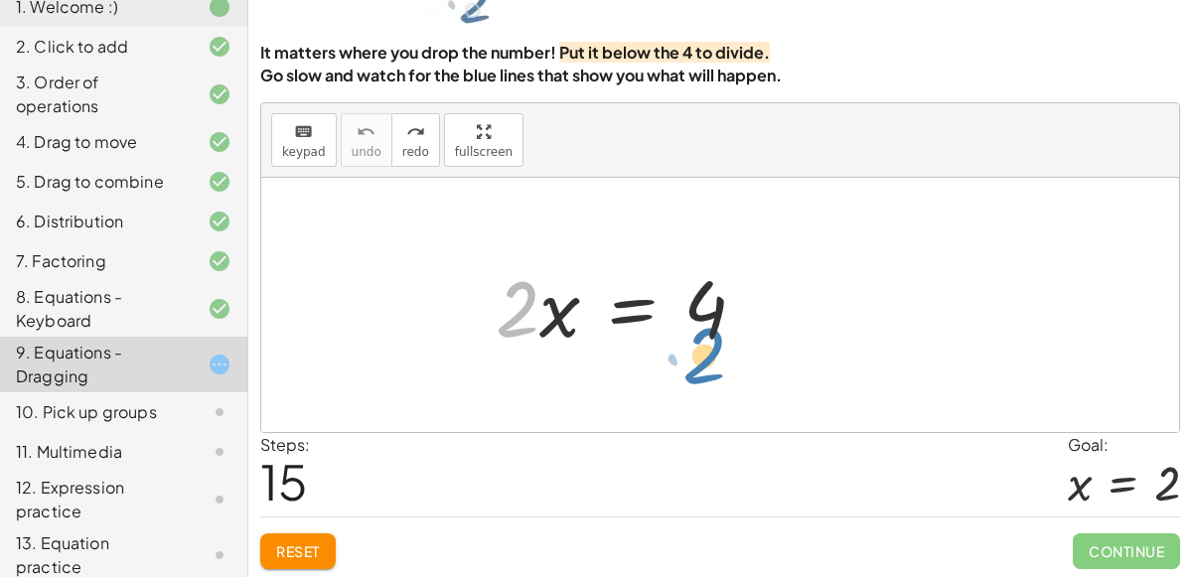
click at [689, 343] on div at bounding box center [687, 305] width 403 height 102
drag, startPoint x: 519, startPoint y: 305, endPoint x: 650, endPoint y: 351, distance: 138.9
click at [650, 351] on div at bounding box center [687, 305] width 403 height 102
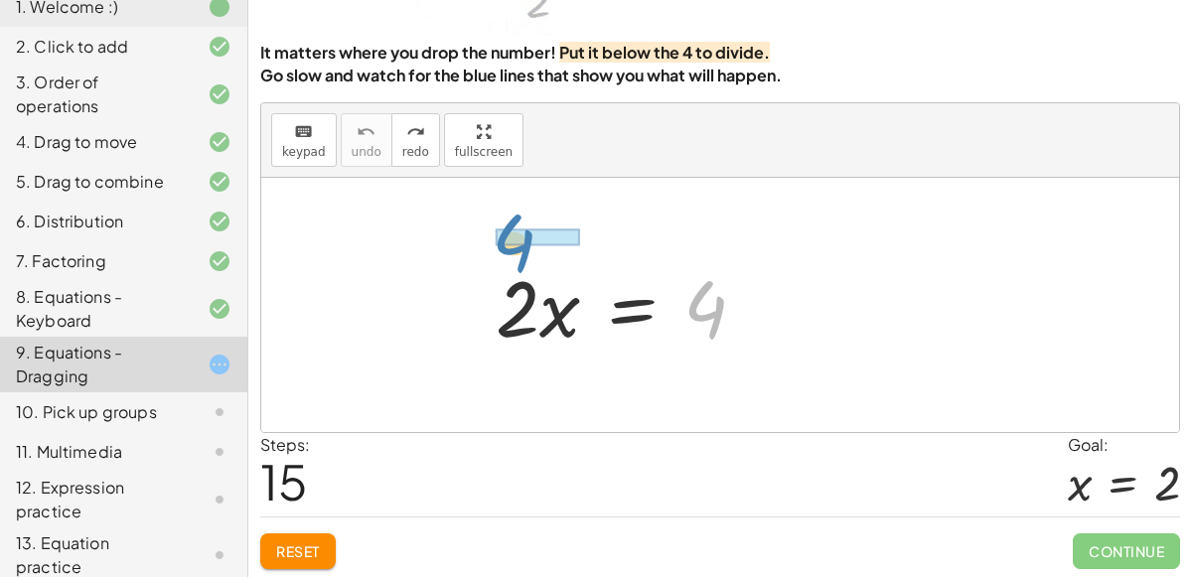
drag, startPoint x: 693, startPoint y: 299, endPoint x: 502, endPoint y: 231, distance: 203.3
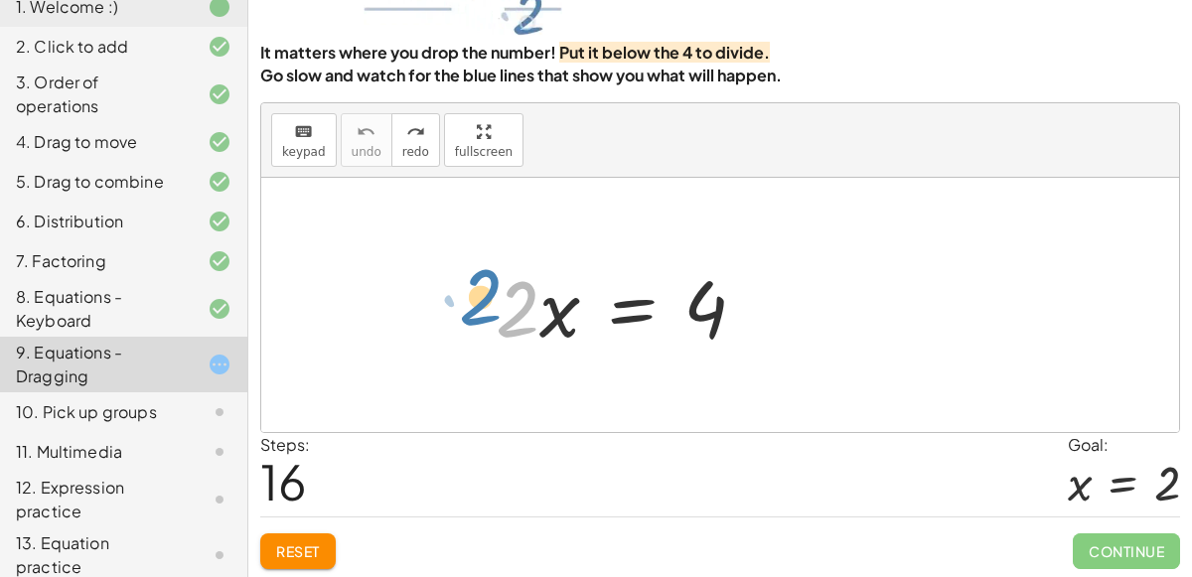
drag, startPoint x: 516, startPoint y: 300, endPoint x: 487, endPoint y: 288, distance: 31.2
click at [487, 288] on div at bounding box center [687, 305] width 403 height 102
click at [510, 298] on div at bounding box center [687, 305] width 403 height 102
click at [512, 299] on div at bounding box center [687, 305] width 403 height 102
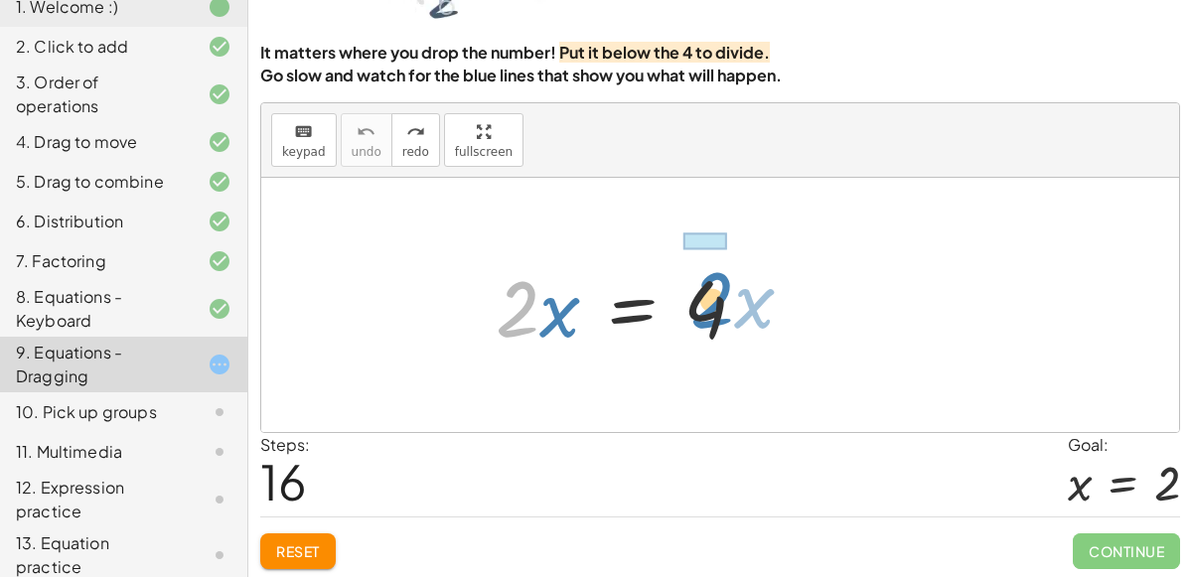
drag, startPoint x: 512, startPoint y: 299, endPoint x: 706, endPoint y: 290, distance: 194.9
click at [706, 290] on div at bounding box center [687, 305] width 403 height 102
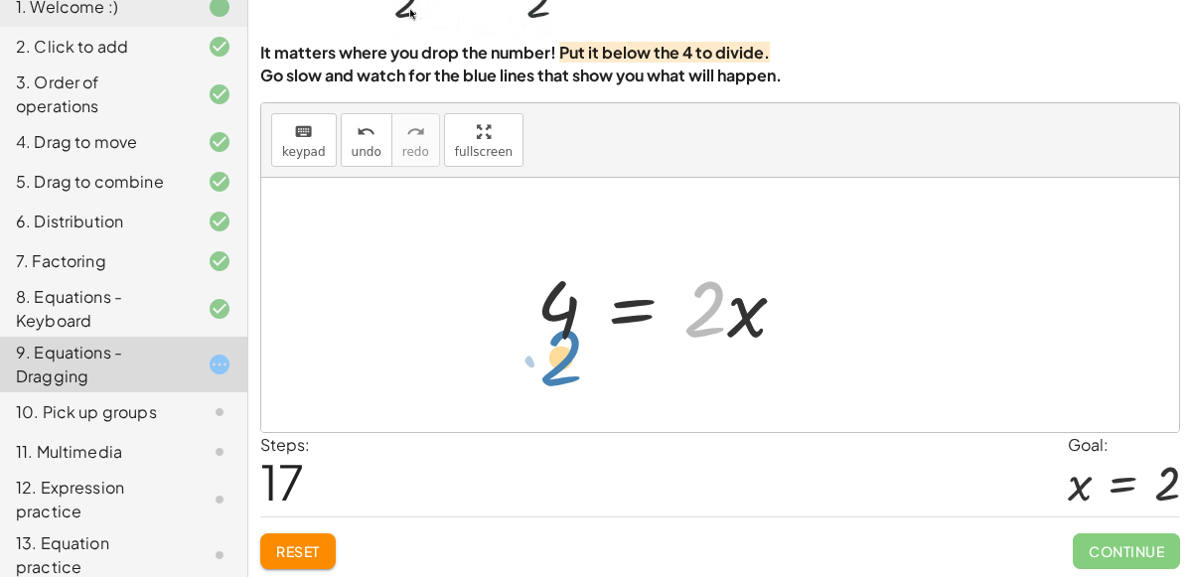
drag, startPoint x: 706, startPoint y: 291, endPoint x: 559, endPoint y: 338, distance: 154.3
click at [559, 338] on div at bounding box center [728, 305] width 403 height 102
drag, startPoint x: 737, startPoint y: 307, endPoint x: 546, endPoint y: 310, distance: 190.8
click at [546, 310] on div at bounding box center [728, 305] width 403 height 102
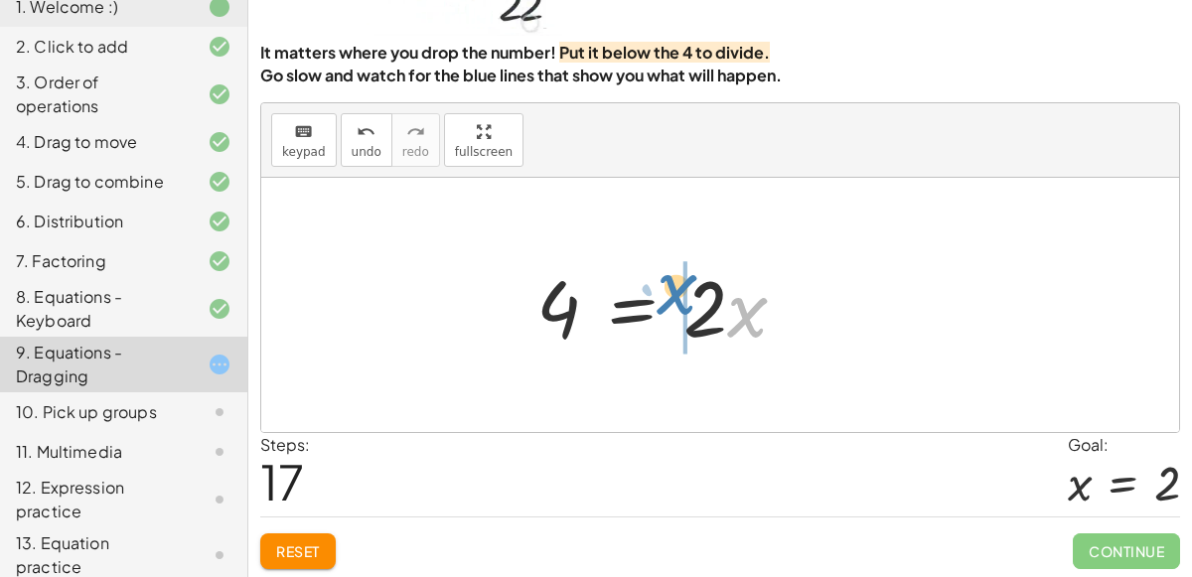
drag, startPoint x: 746, startPoint y: 313, endPoint x: 676, endPoint y: 290, distance: 74.1
click at [676, 290] on div at bounding box center [728, 305] width 403 height 102
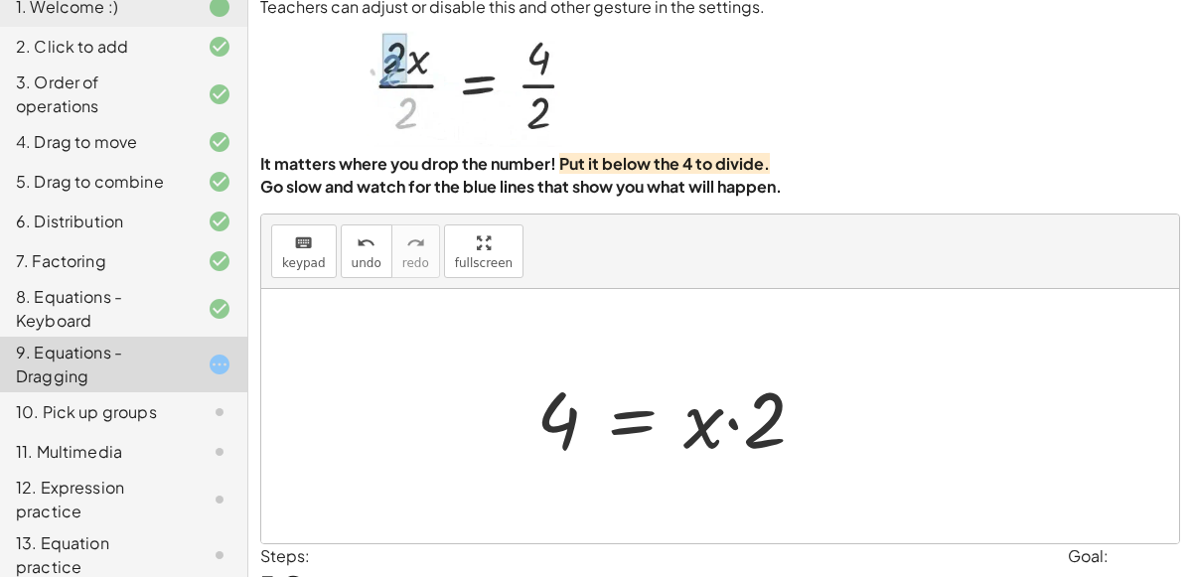
scroll to position [51, 0]
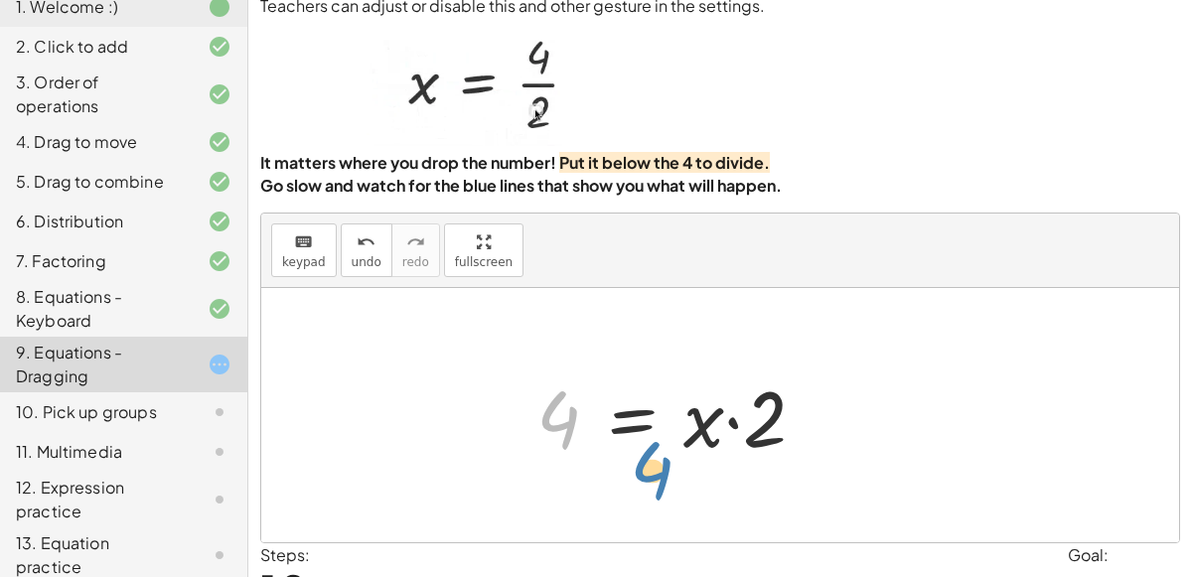
drag, startPoint x: 552, startPoint y: 412, endPoint x: 863, endPoint y: 535, distance: 334.5
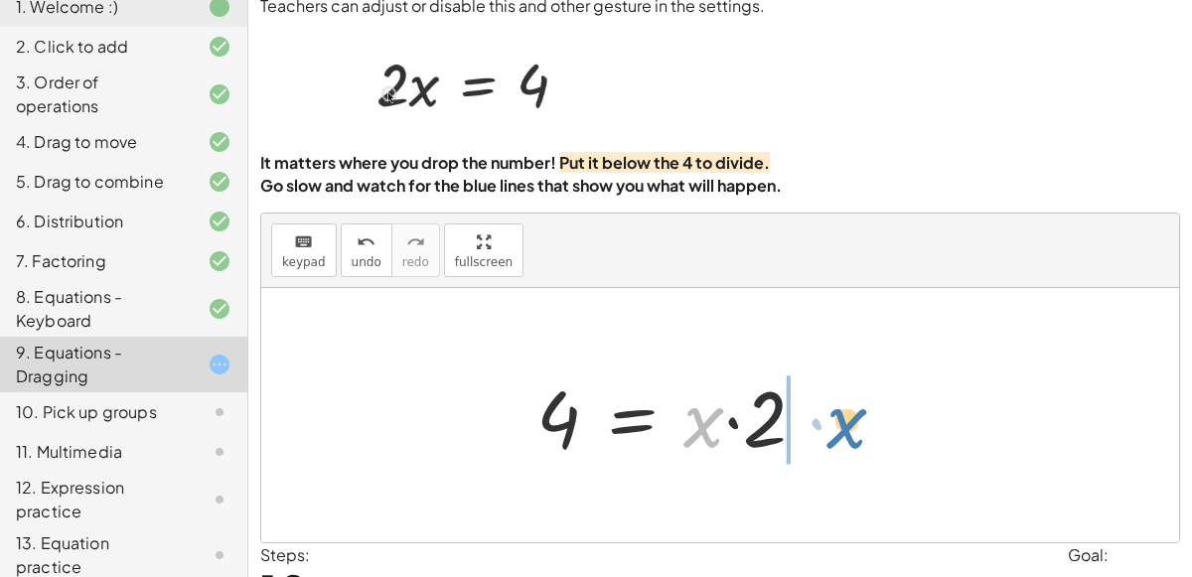
drag, startPoint x: 692, startPoint y: 414, endPoint x: 834, endPoint y: 412, distance: 141.1
click at [834, 412] on div at bounding box center [728, 416] width 403 height 102
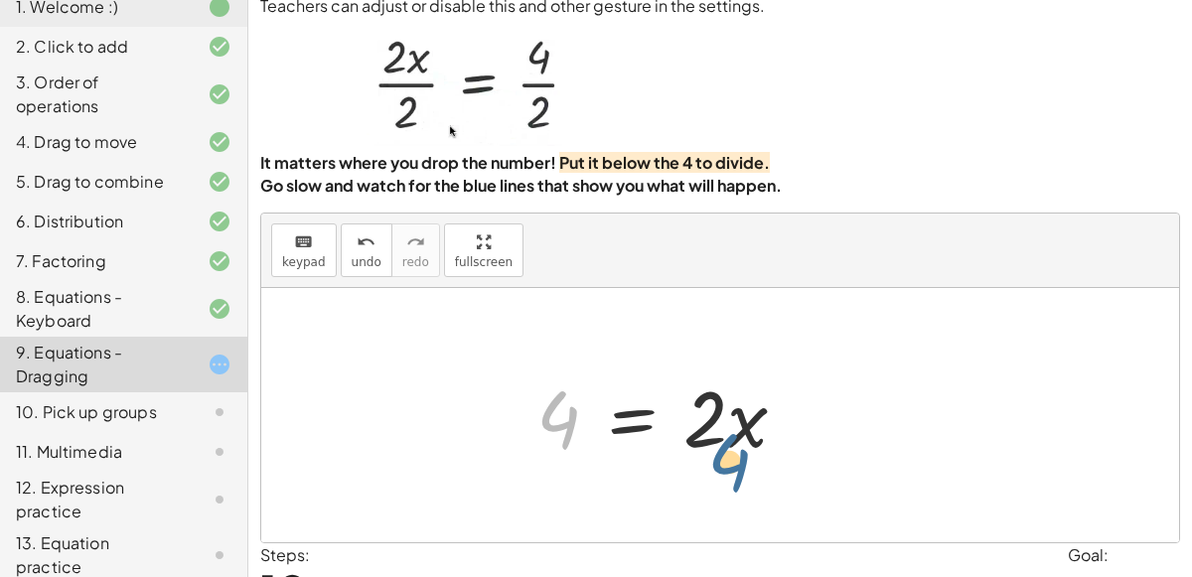
drag, startPoint x: 555, startPoint y: 403, endPoint x: 729, endPoint y: 447, distance: 179.3
click at [729, 447] on div at bounding box center [728, 416] width 403 height 102
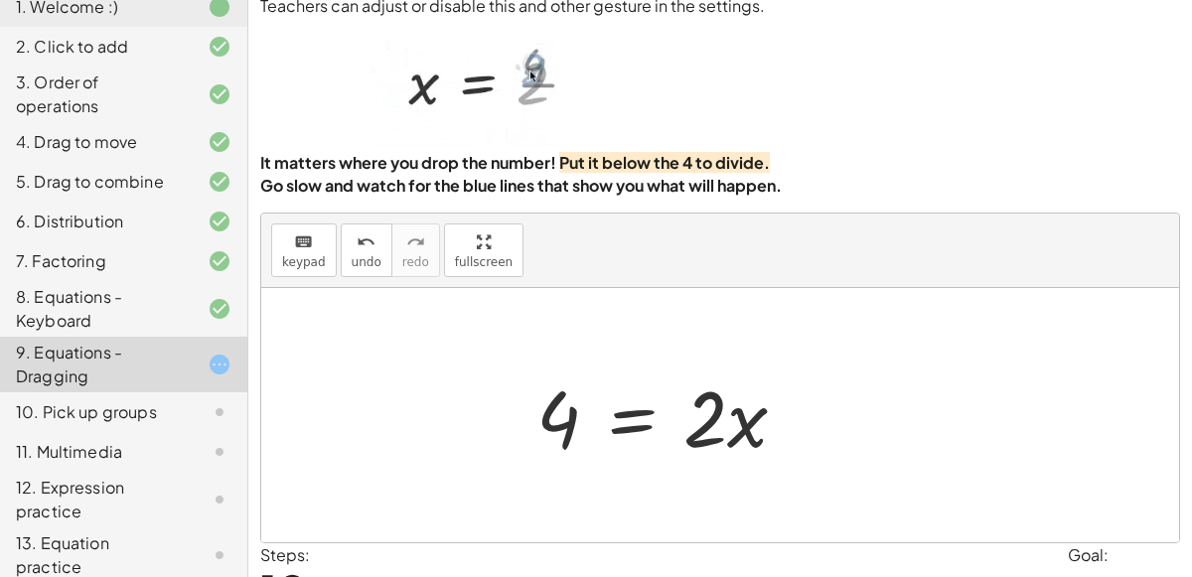
click at [553, 422] on div at bounding box center [728, 416] width 403 height 102
click at [557, 407] on div at bounding box center [728, 416] width 403 height 102
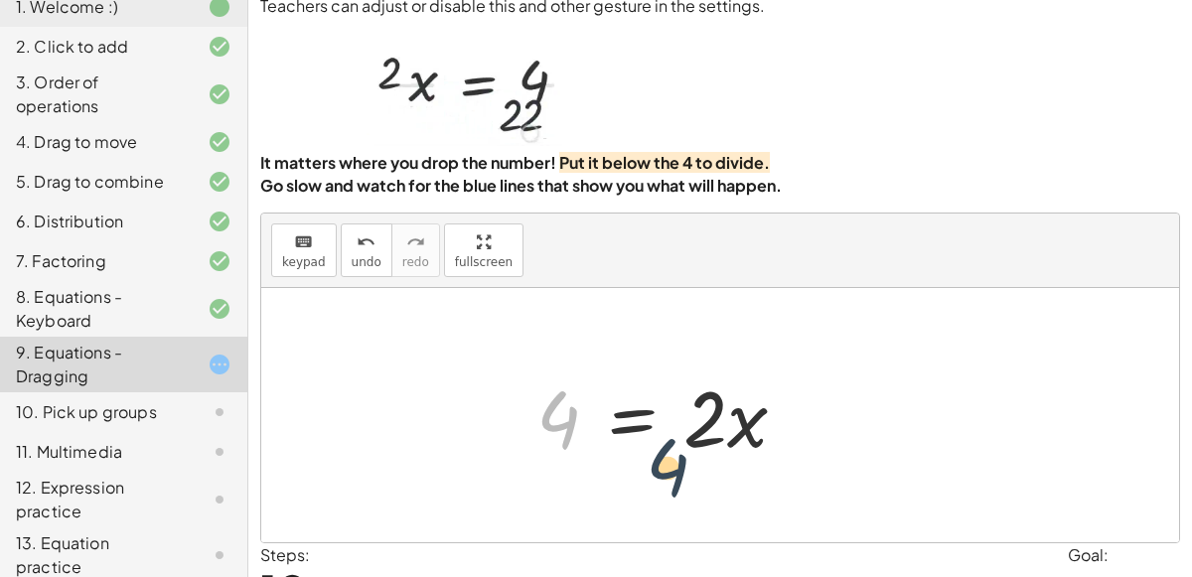
drag, startPoint x: 557, startPoint y: 407, endPoint x: 727, endPoint y: 480, distance: 184.7
click at [727, 480] on div "· 2 · x = 4 4 = · 2 · x 4 = · x · 2 4 · 2 · x = 4" at bounding box center [720, 415] width 918 height 254
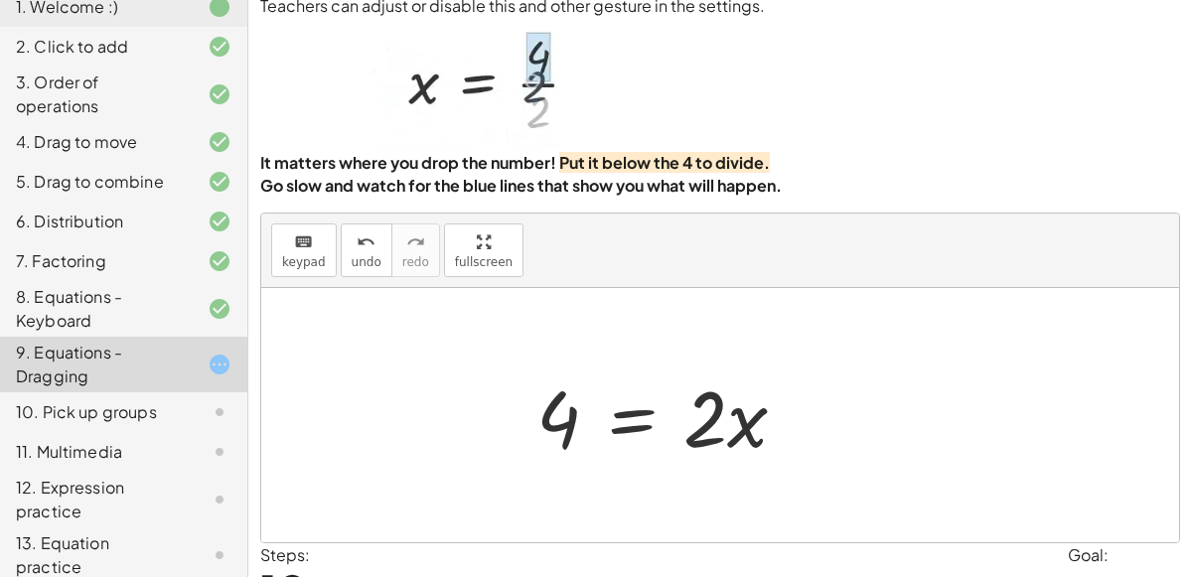
click at [638, 407] on div at bounding box center [728, 416] width 403 height 102
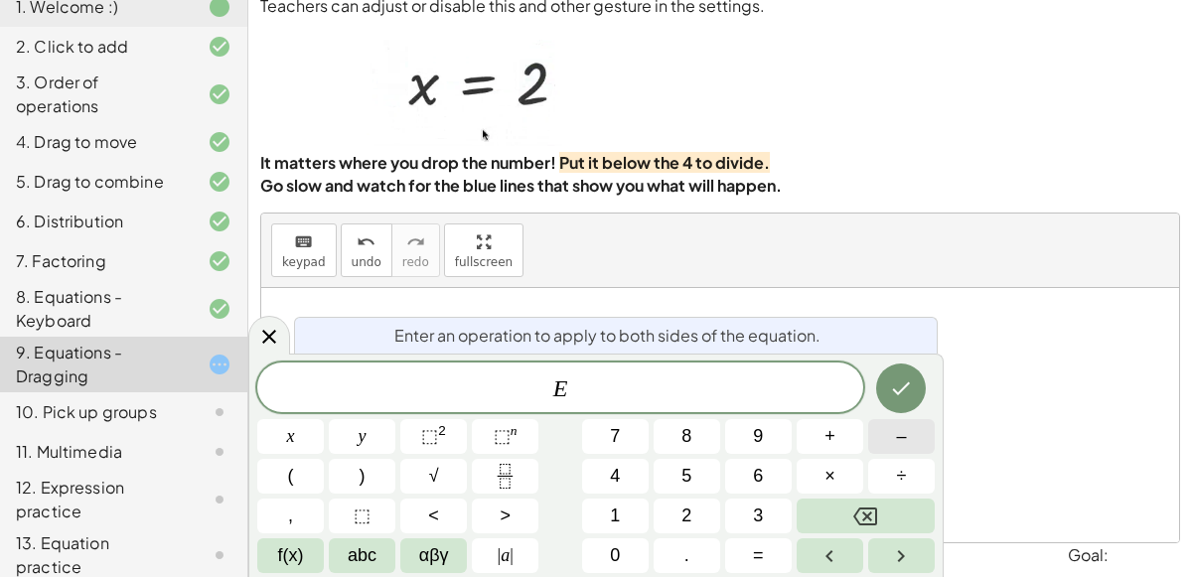
click at [897, 439] on span "–" at bounding box center [901, 436] width 10 height 27
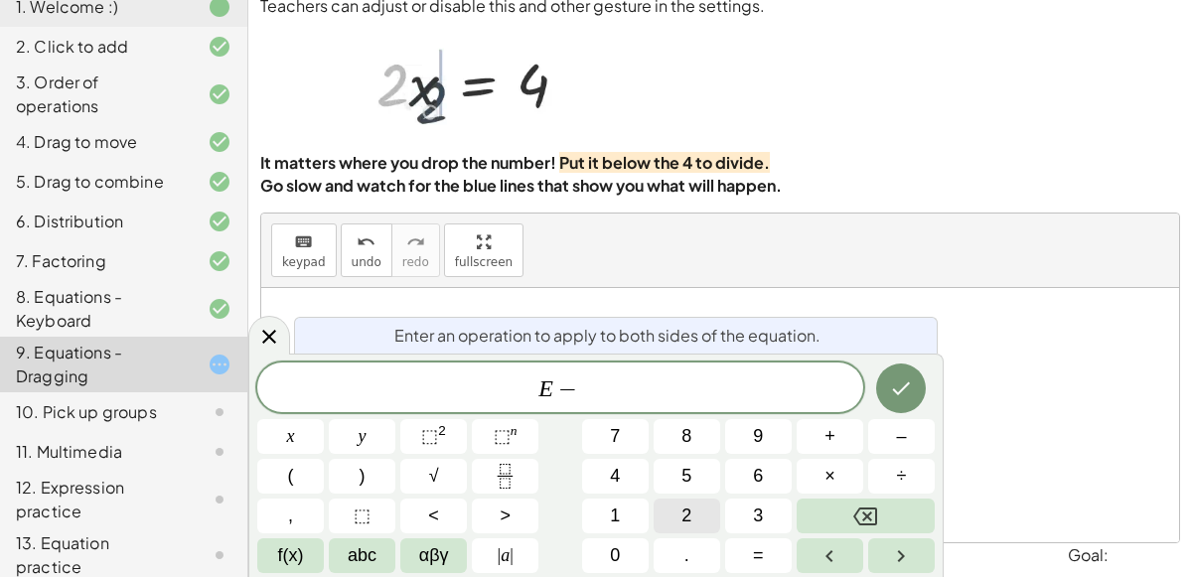
click at [683, 514] on span "2" at bounding box center [687, 516] width 10 height 27
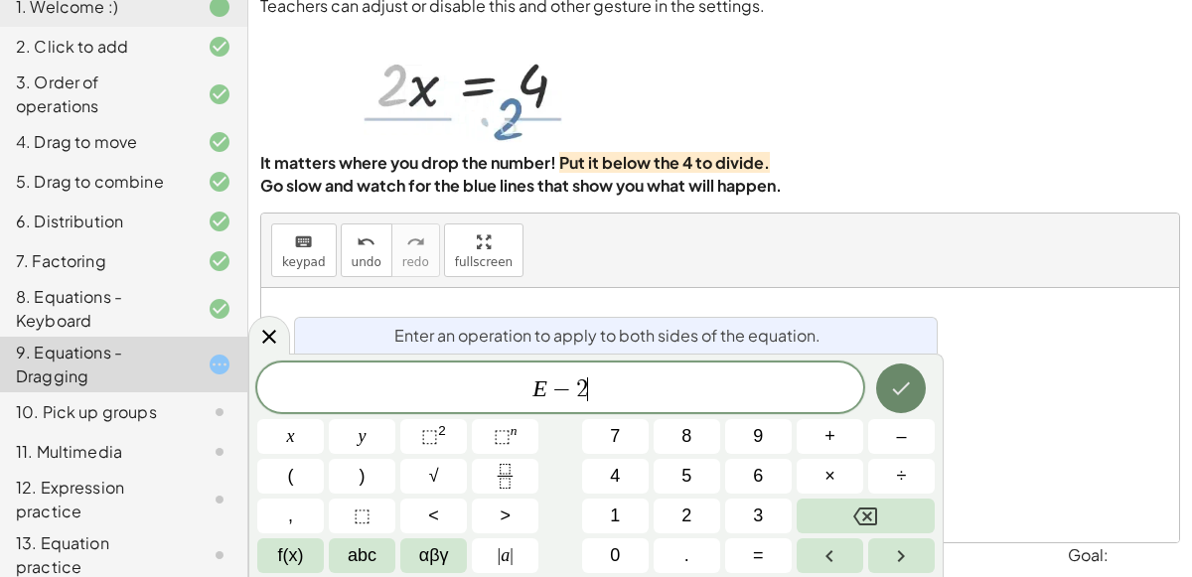
click at [902, 400] on button "Done" at bounding box center [901, 389] width 50 height 50
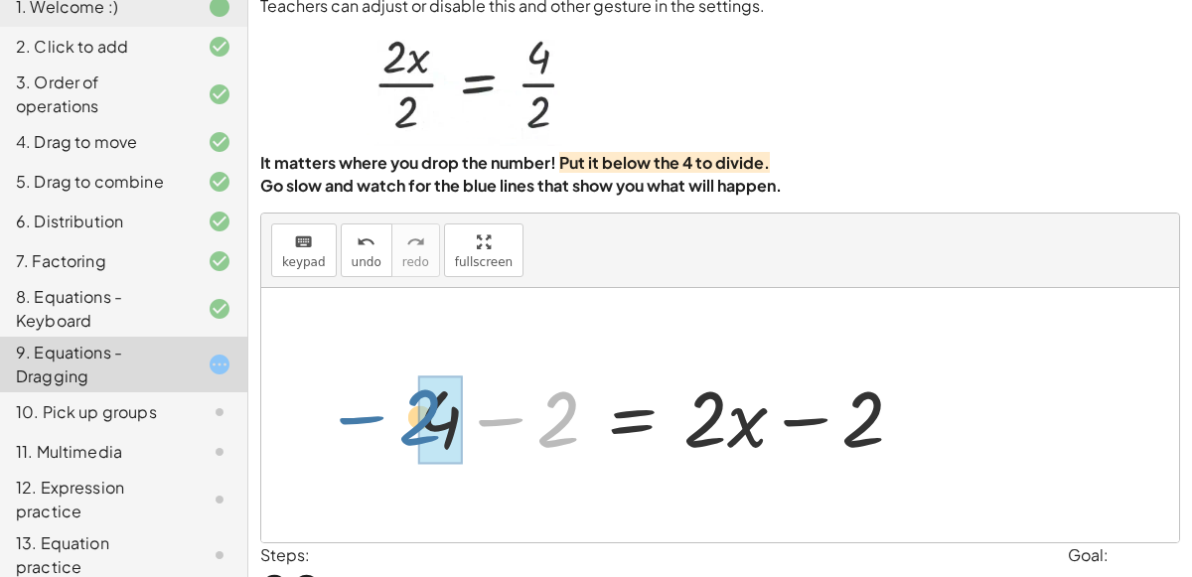
drag, startPoint x: 567, startPoint y: 422, endPoint x: 440, endPoint y: 421, distance: 127.2
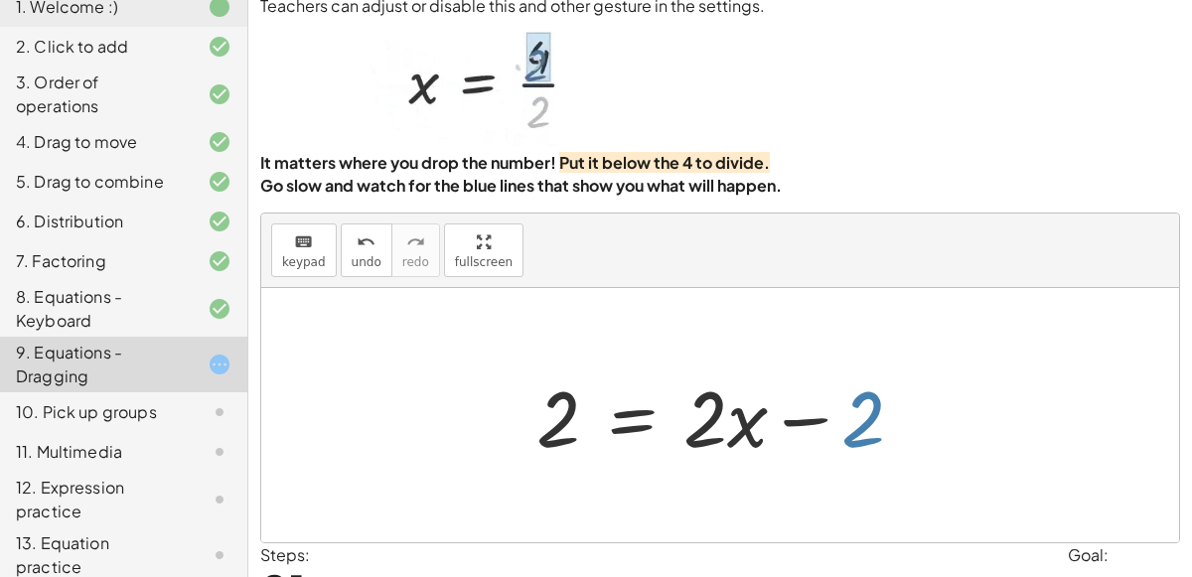
click at [861, 409] on div at bounding box center [728, 416] width 403 height 102
click at [623, 401] on div at bounding box center [728, 416] width 403 height 102
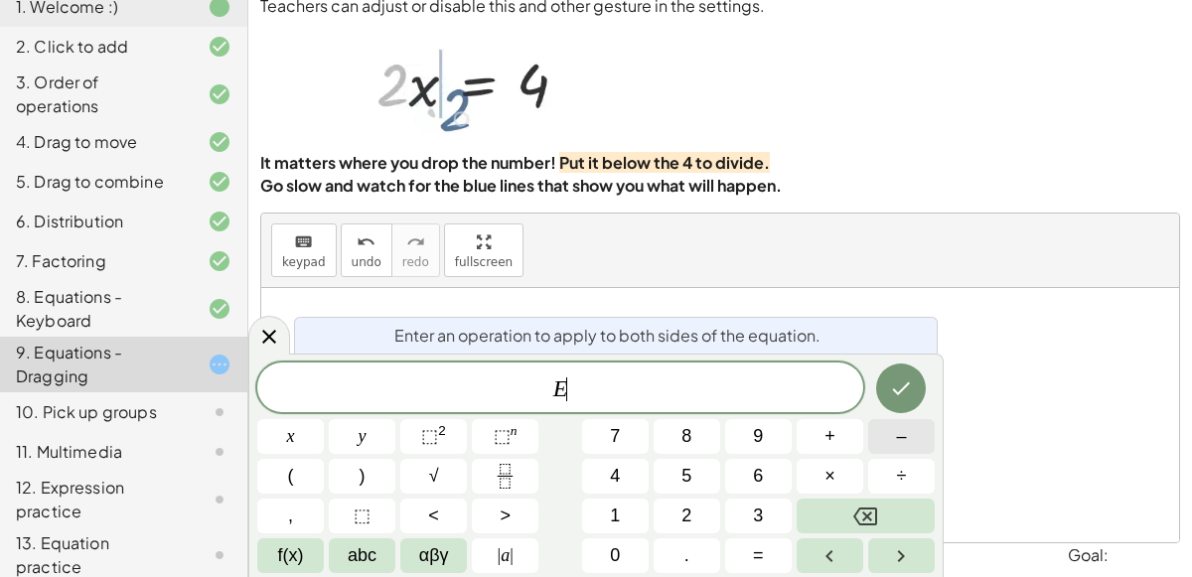
click at [892, 446] on button "–" at bounding box center [901, 436] width 67 height 35
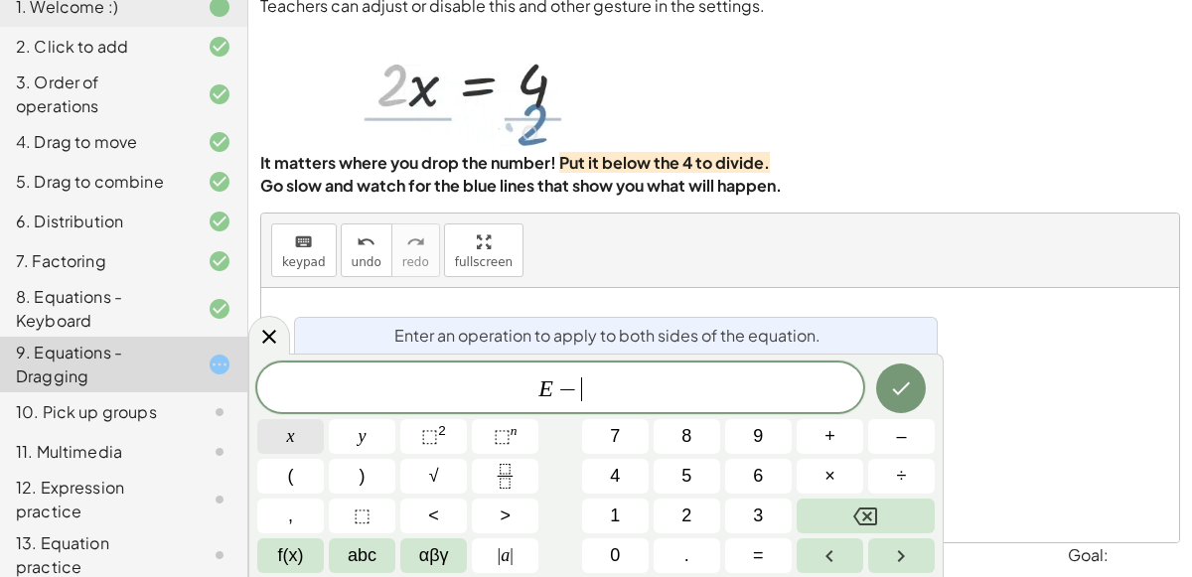
click at [306, 447] on button "x" at bounding box center [290, 436] width 67 height 35
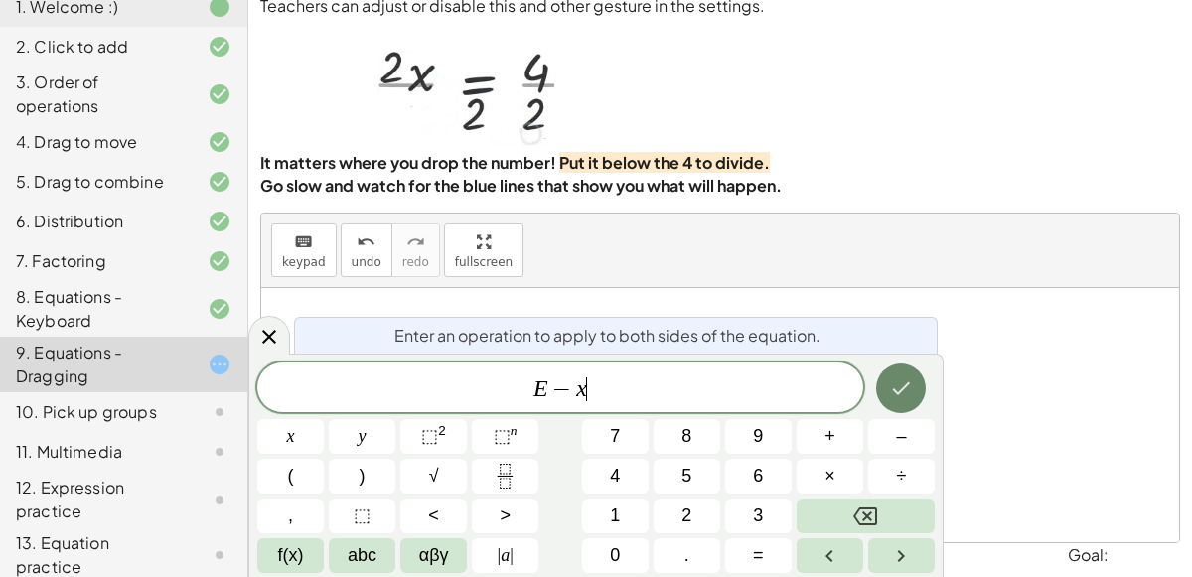
click at [898, 375] on button "Done" at bounding box center [901, 389] width 50 height 50
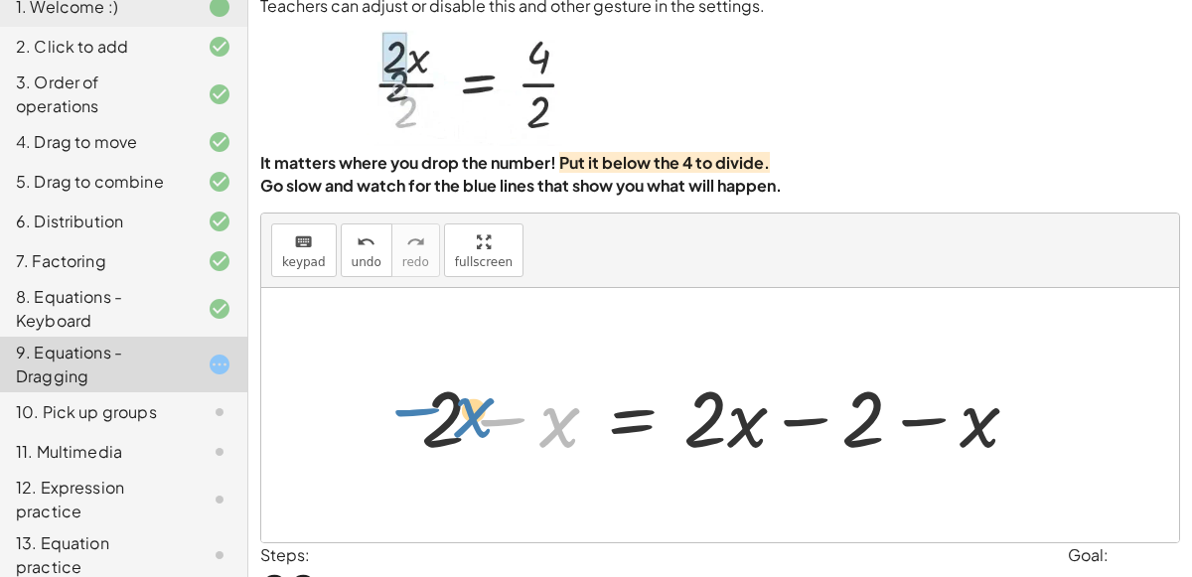
drag, startPoint x: 550, startPoint y: 417, endPoint x: 462, endPoint y: 407, distance: 89.0
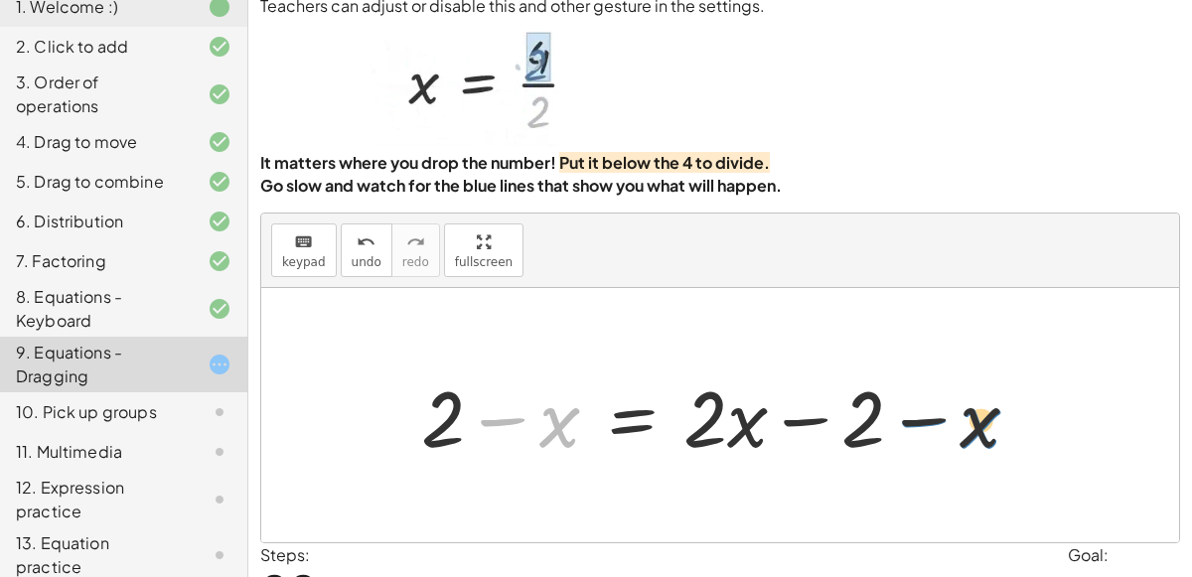
drag, startPoint x: 558, startPoint y: 423, endPoint x: 980, endPoint y: 422, distance: 421.2
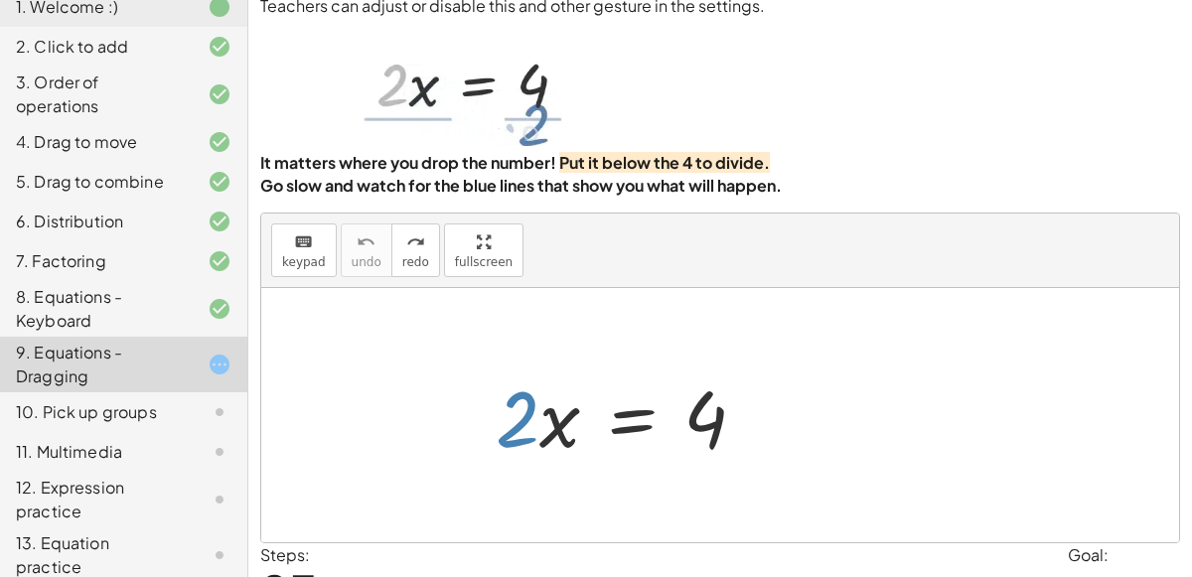
click at [778, 408] on div at bounding box center [687, 416] width 403 height 102
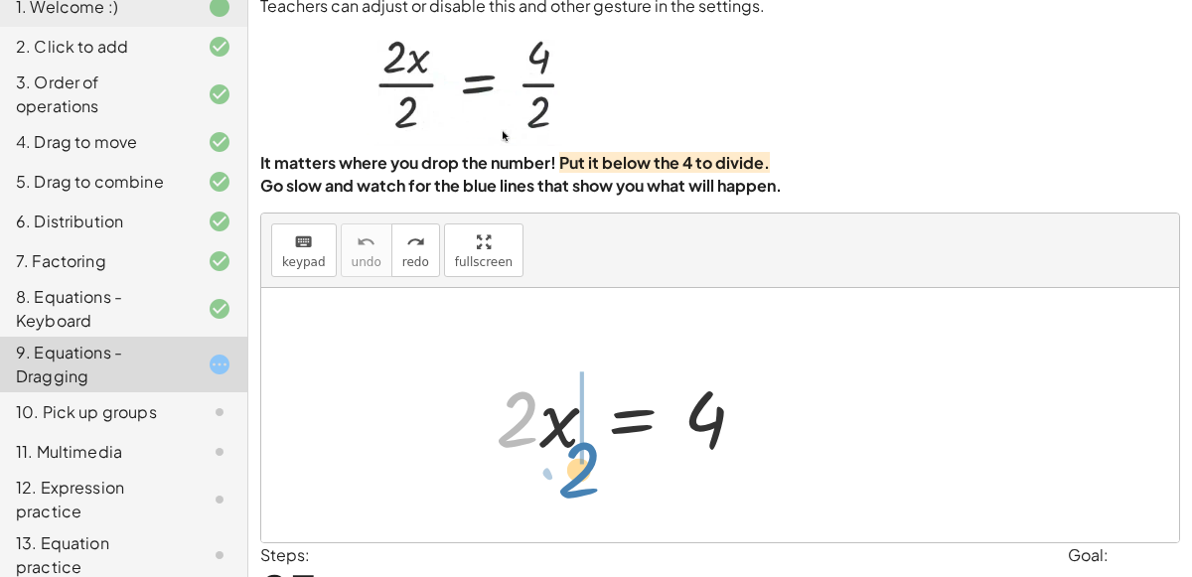
drag, startPoint x: 525, startPoint y: 408, endPoint x: 582, endPoint y: 455, distance: 74.2
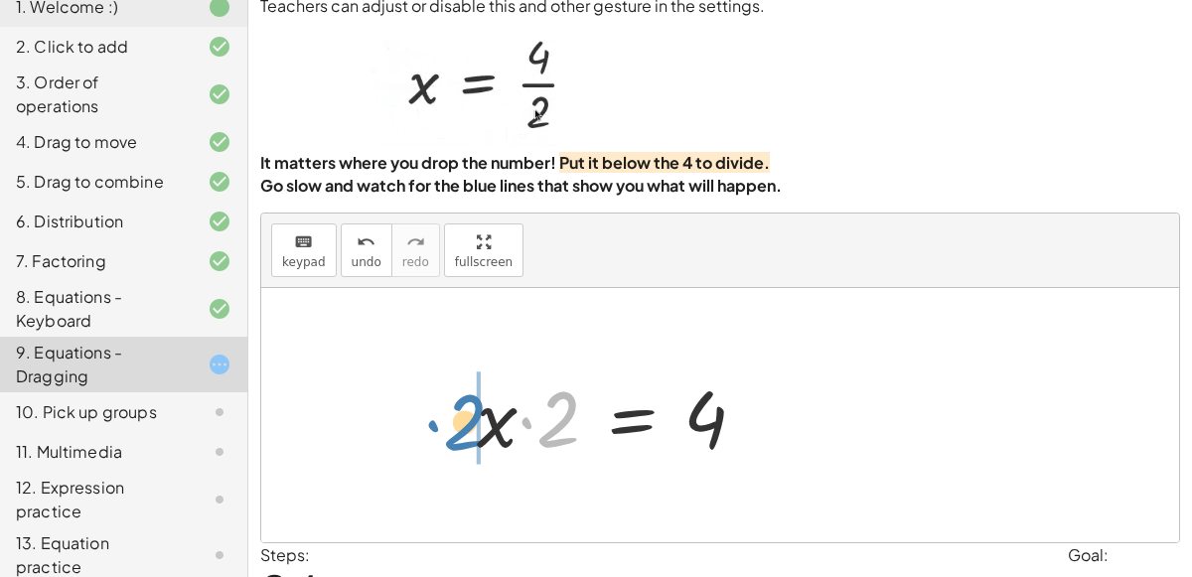
drag, startPoint x: 556, startPoint y: 424, endPoint x: 462, endPoint y: 427, distance: 94.4
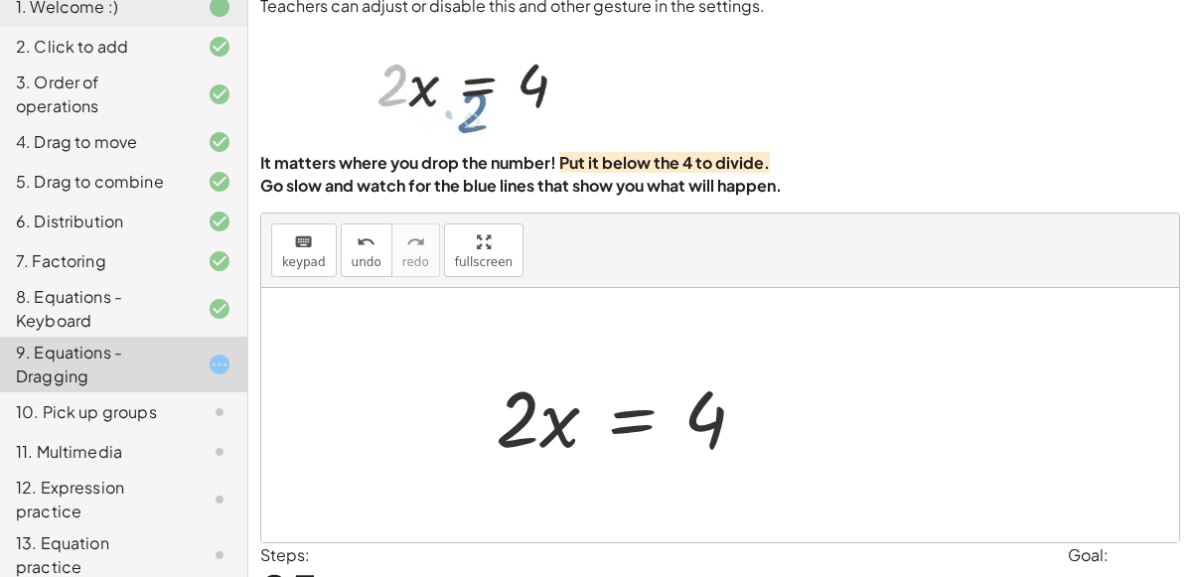
click at [633, 417] on div at bounding box center [728, 416] width 403 height 102
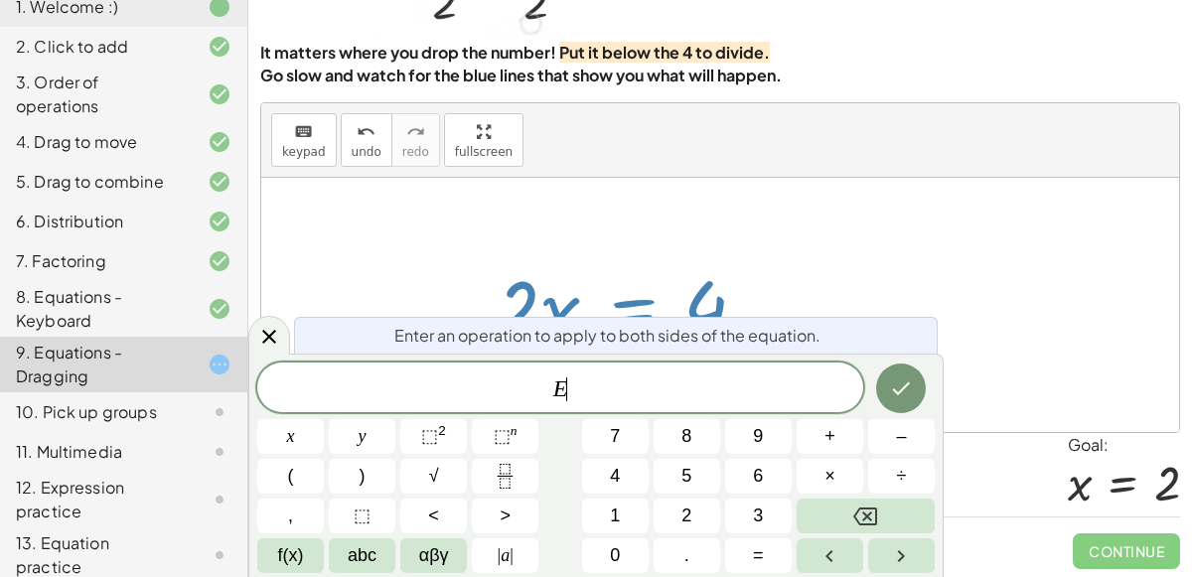
scroll to position [160, 0]
click at [507, 462] on button "Fraction" at bounding box center [505, 476] width 67 height 35
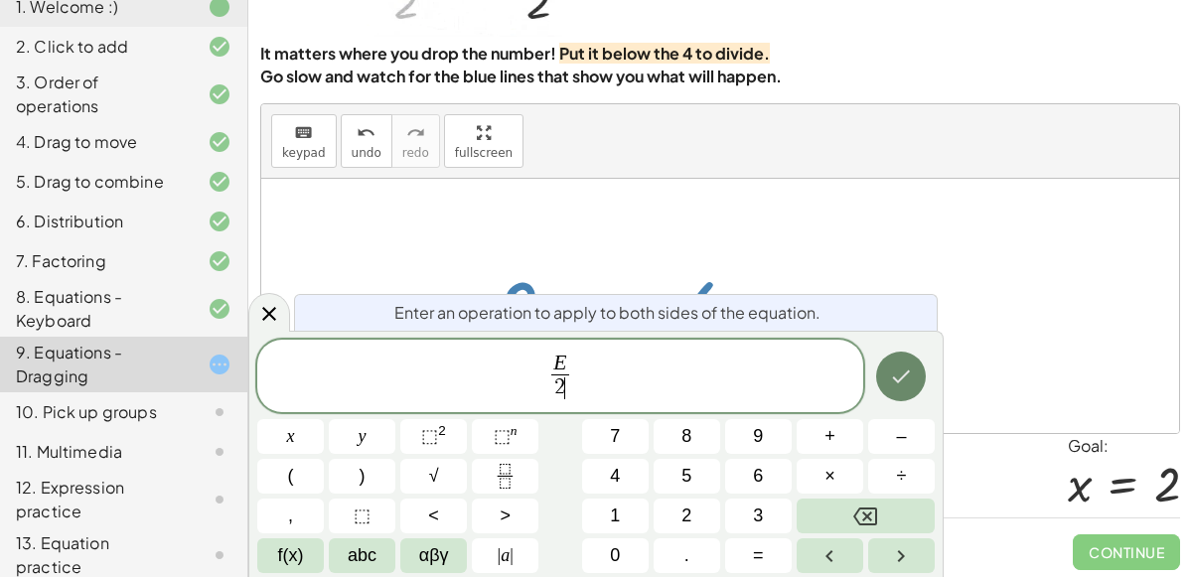
click at [909, 393] on button "Done" at bounding box center [901, 377] width 50 height 50
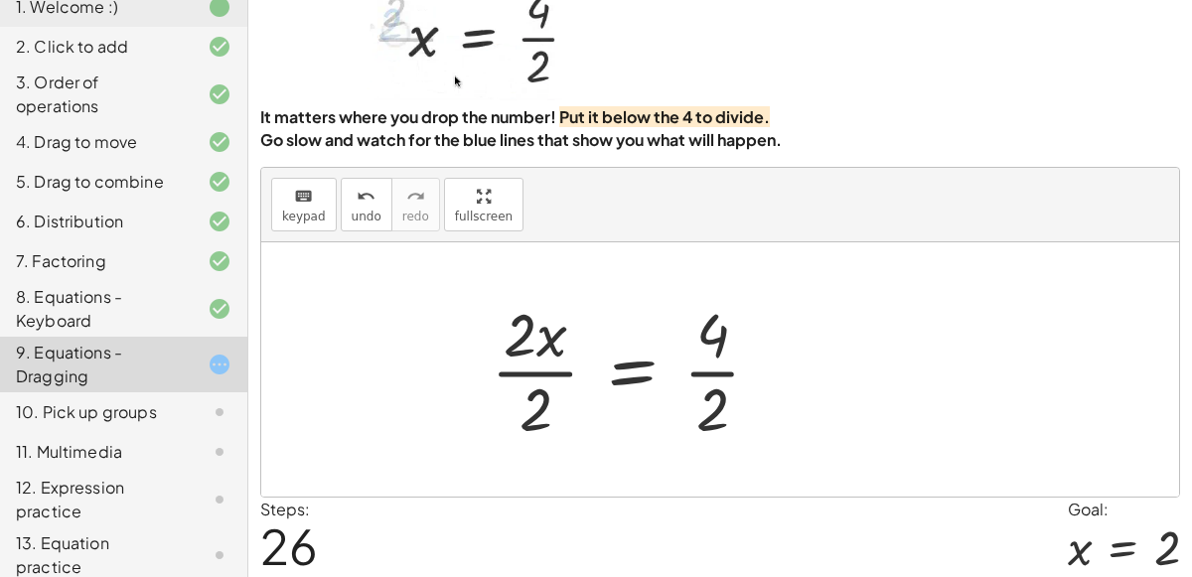
scroll to position [144, 0]
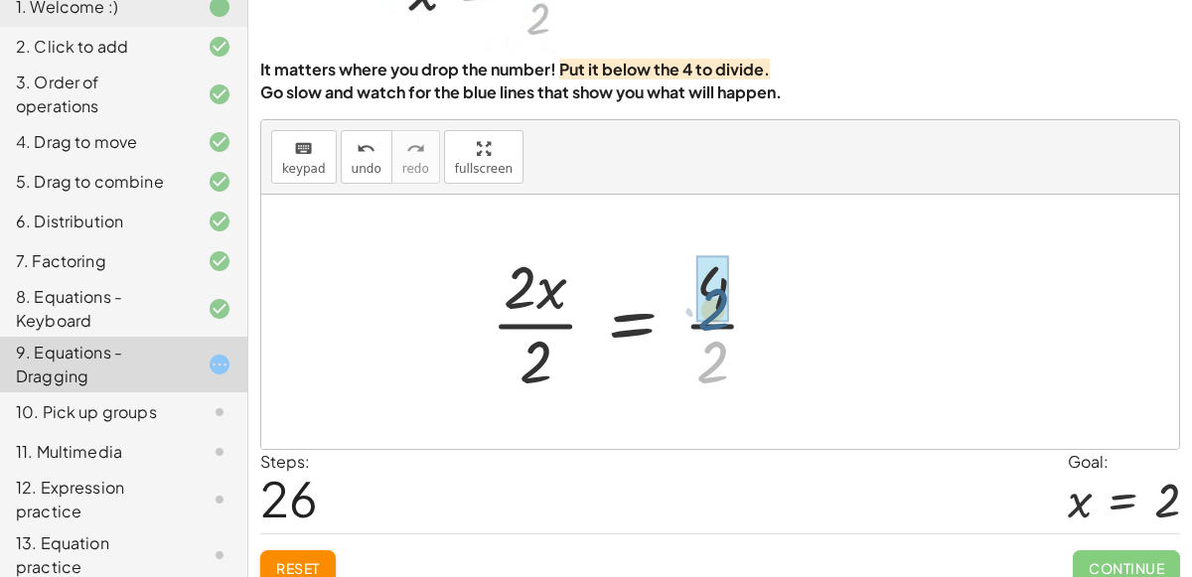
drag, startPoint x: 711, startPoint y: 350, endPoint x: 709, endPoint y: 294, distance: 55.7
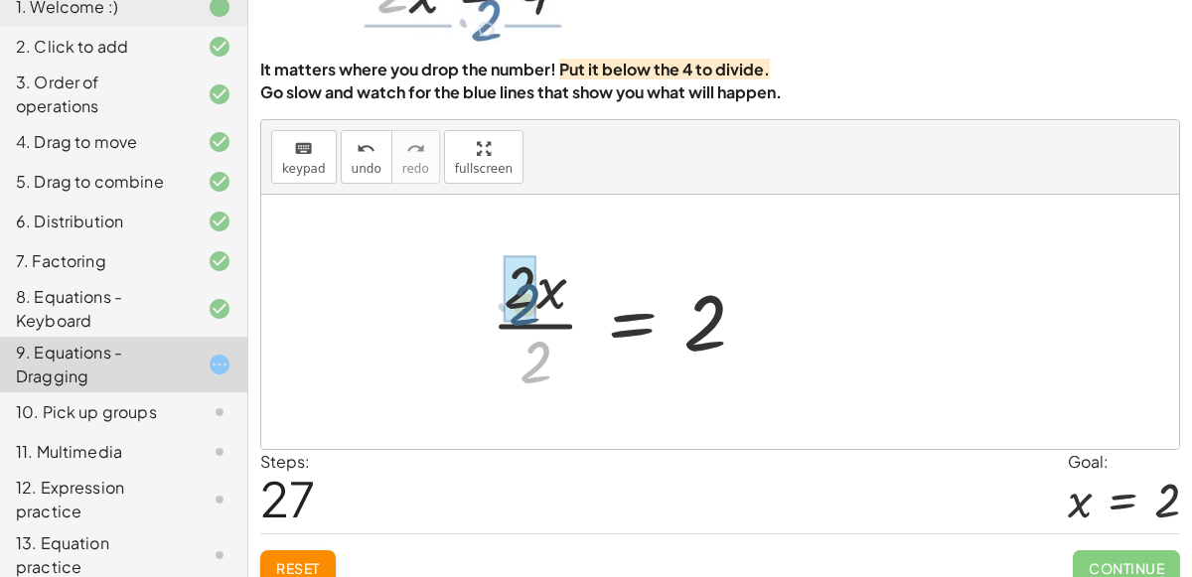
drag, startPoint x: 538, startPoint y: 357, endPoint x: 525, endPoint y: 295, distance: 63.1
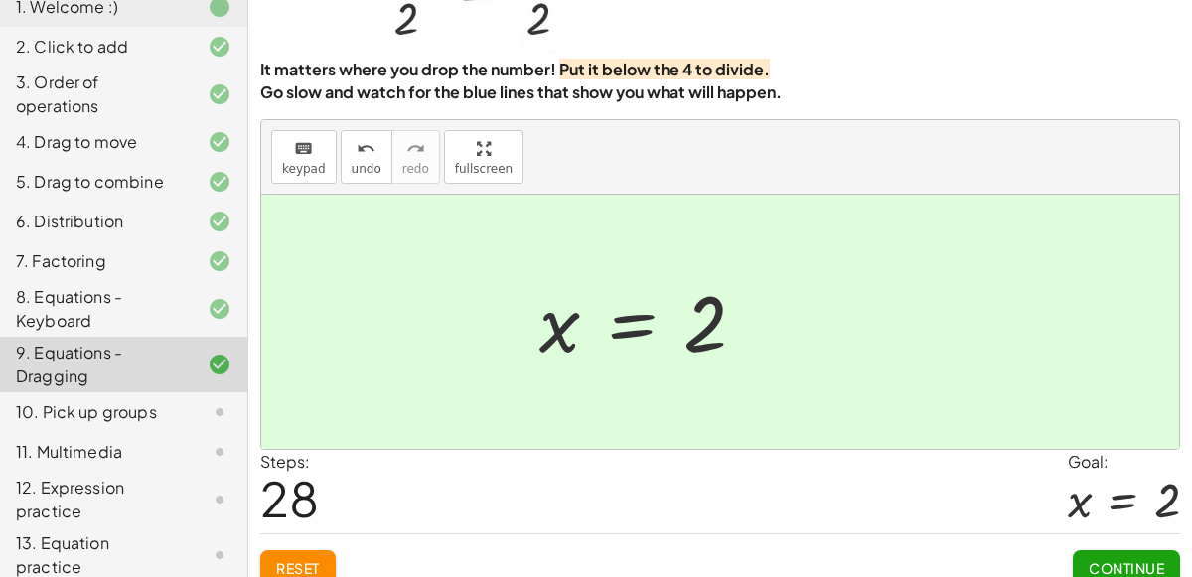
scroll to position [161, 0]
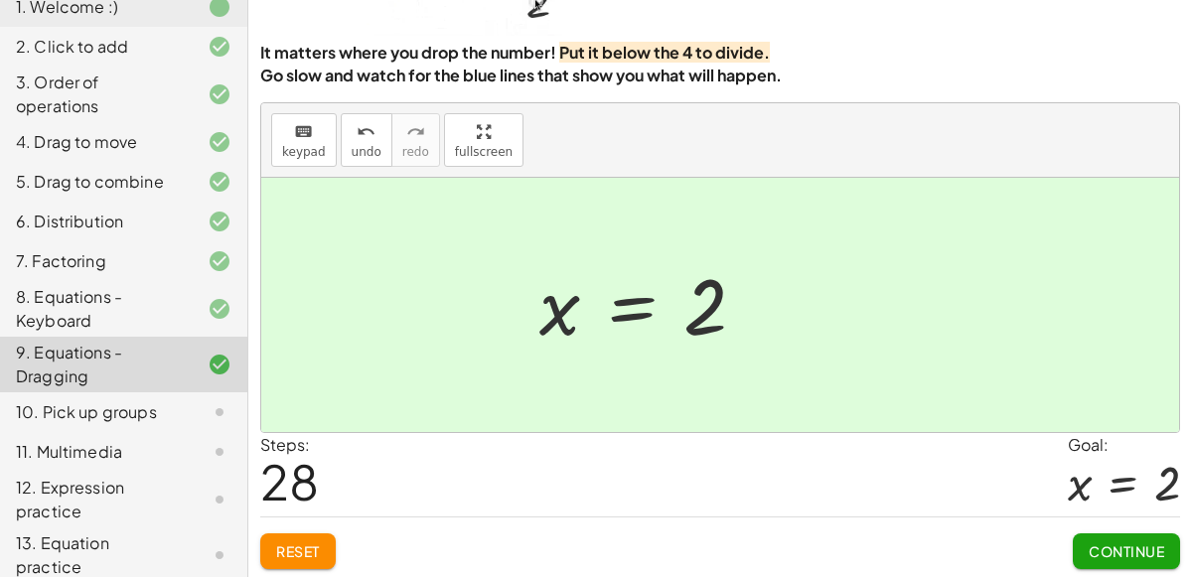
click at [1142, 546] on span "Continue" at bounding box center [1127, 551] width 76 height 18
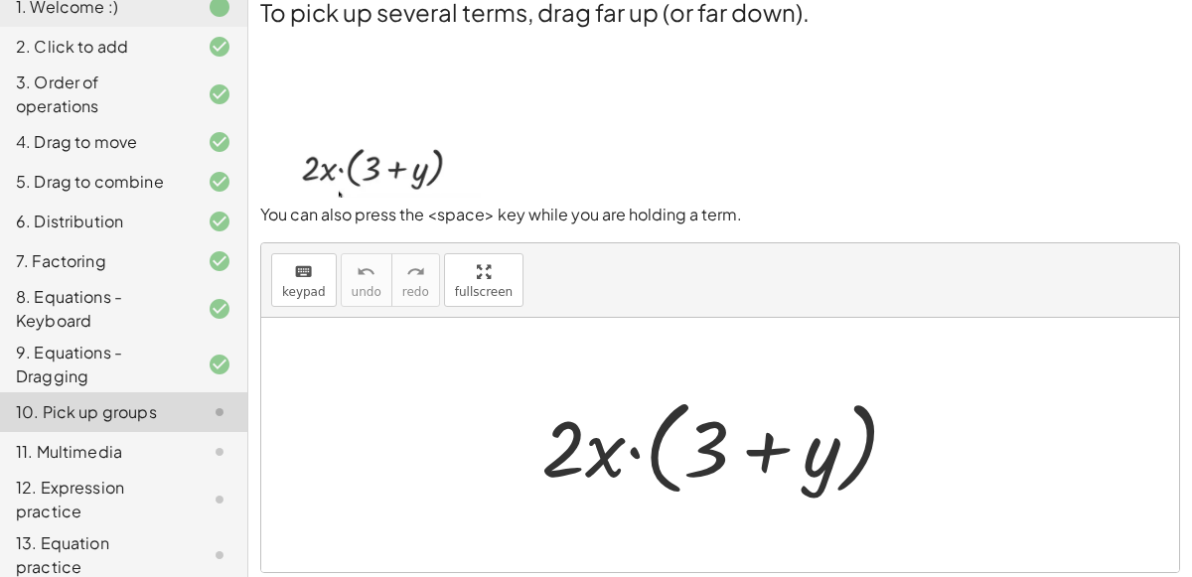
scroll to position [0, 0]
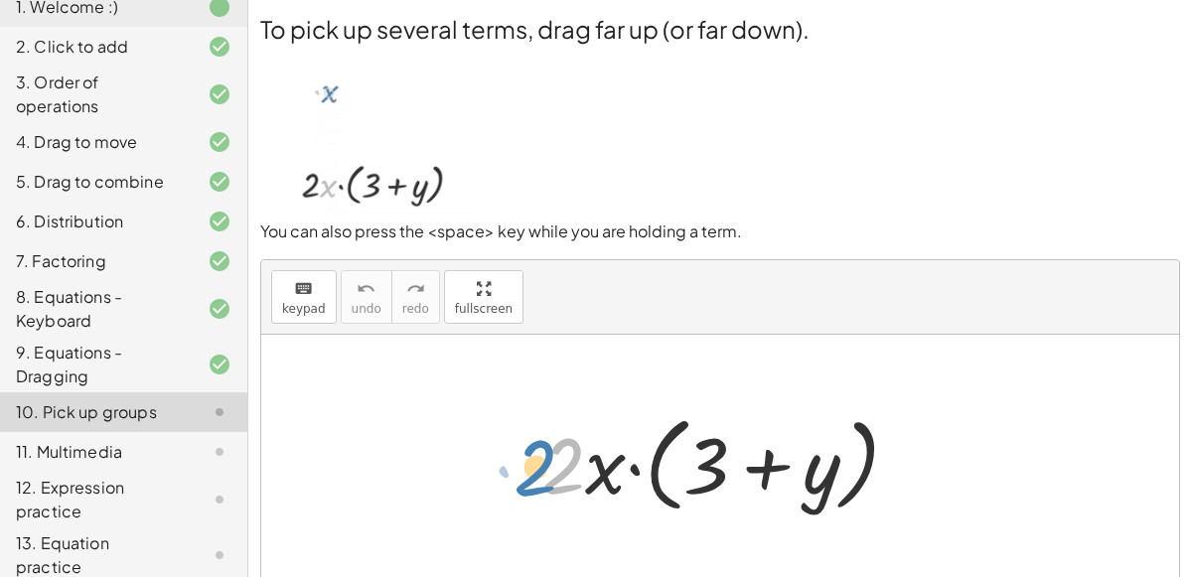
drag, startPoint x: 559, startPoint y: 438, endPoint x: 533, endPoint y: 439, distance: 26.8
click at [533, 439] on div at bounding box center [728, 462] width 393 height 114
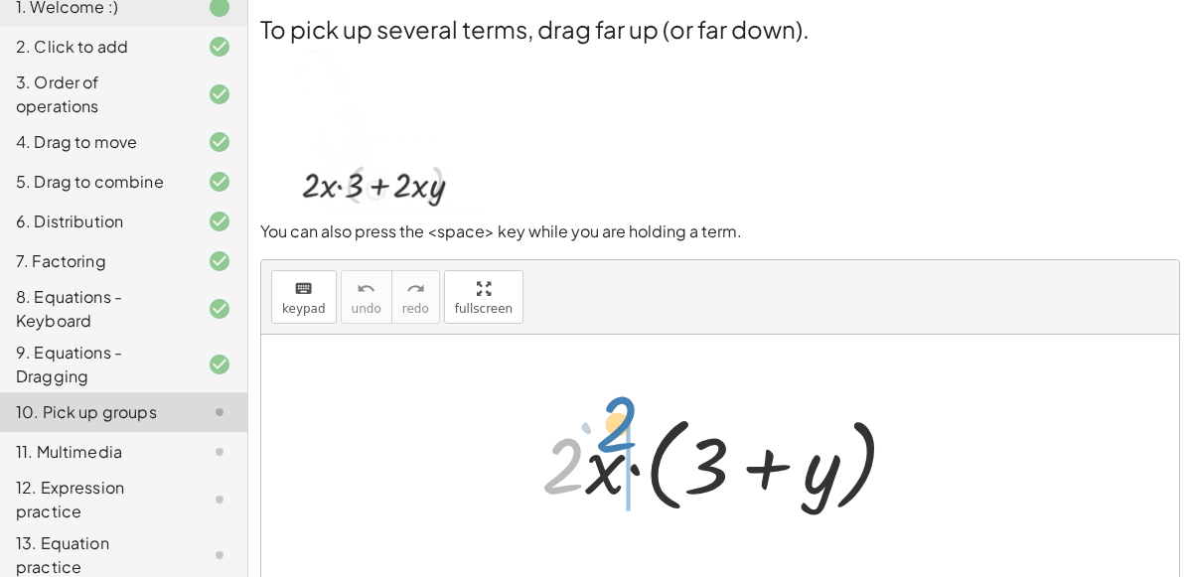
drag, startPoint x: 572, startPoint y: 439, endPoint x: 623, endPoint y: 397, distance: 65.6
click at [623, 400] on div "· 2 · 2 · x · ( + 3 + y )" at bounding box center [721, 462] width 418 height 124
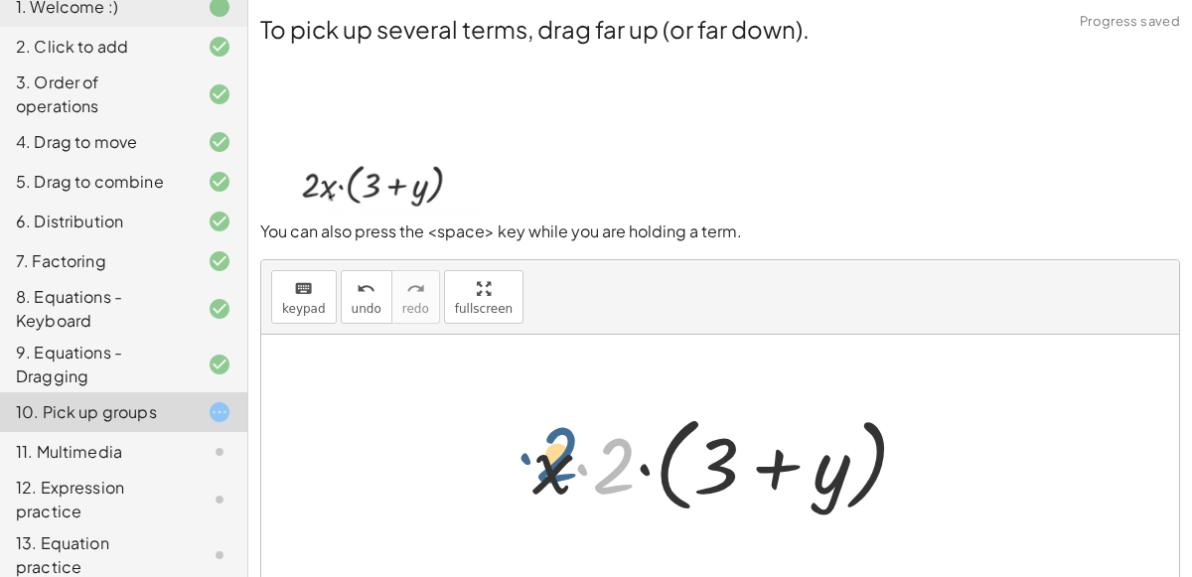
drag, startPoint x: 619, startPoint y: 450, endPoint x: 548, endPoint y: 444, distance: 70.8
click at [548, 444] on div at bounding box center [729, 462] width 412 height 114
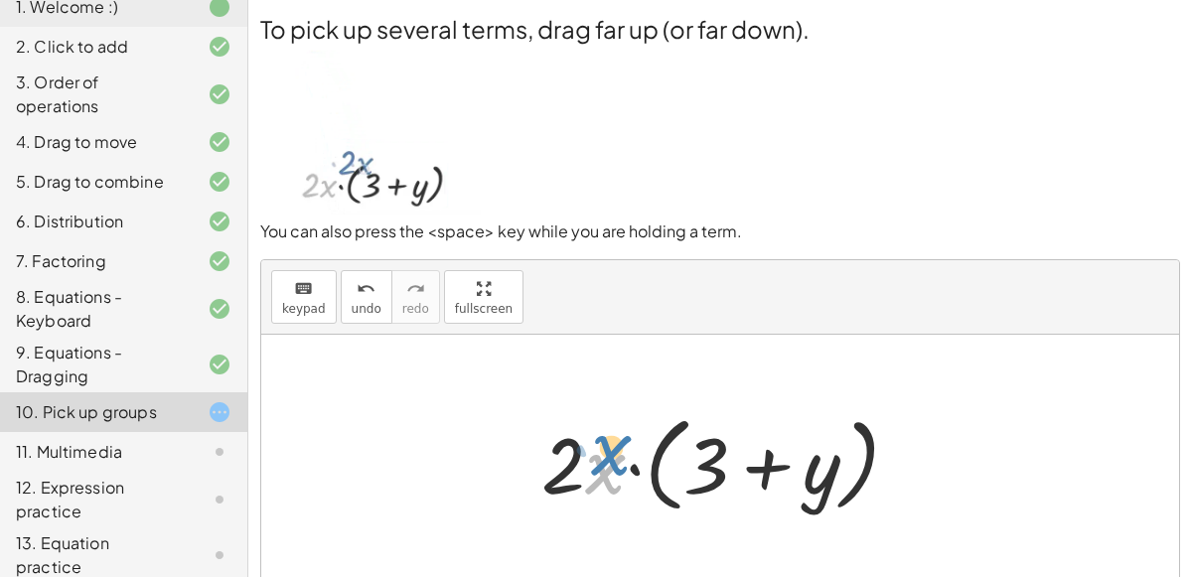
drag, startPoint x: 600, startPoint y: 460, endPoint x: 606, endPoint y: 442, distance: 18.9
click at [606, 442] on div at bounding box center [728, 462] width 393 height 114
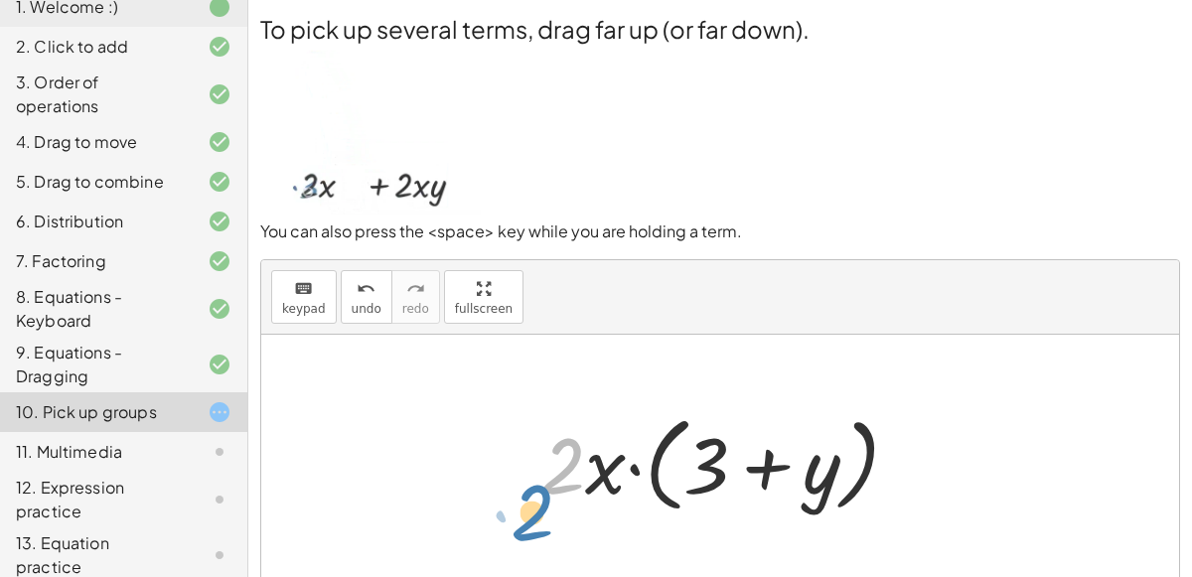
drag, startPoint x: 576, startPoint y: 449, endPoint x: 542, endPoint y: 496, distance: 57.6
click at [542, 496] on div at bounding box center [728, 462] width 393 height 114
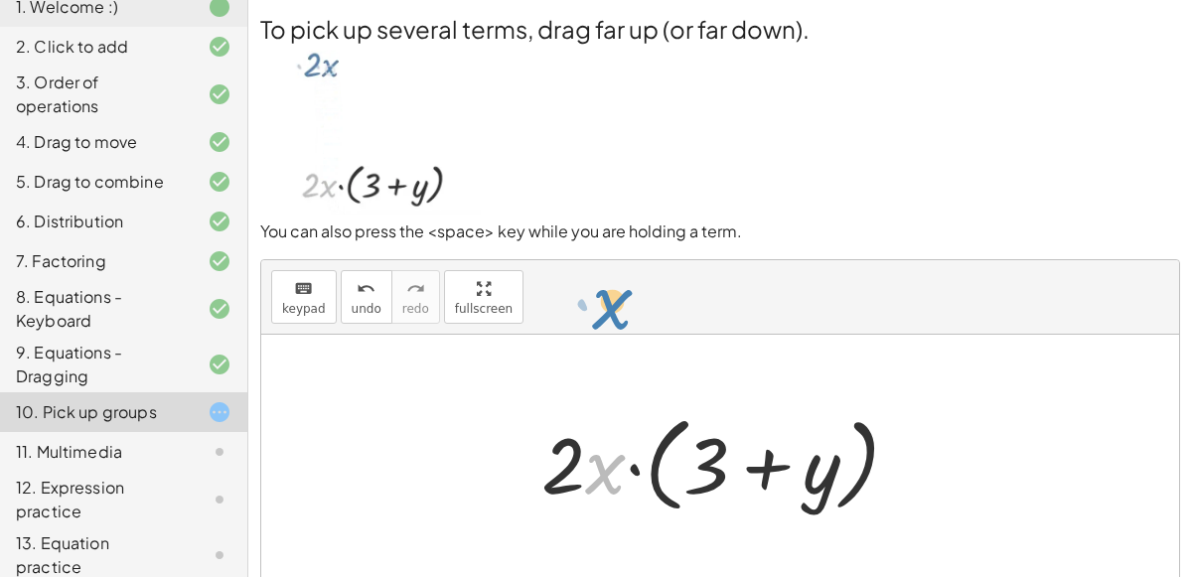
drag, startPoint x: 599, startPoint y: 462, endPoint x: 606, endPoint y: 292, distance: 170.0
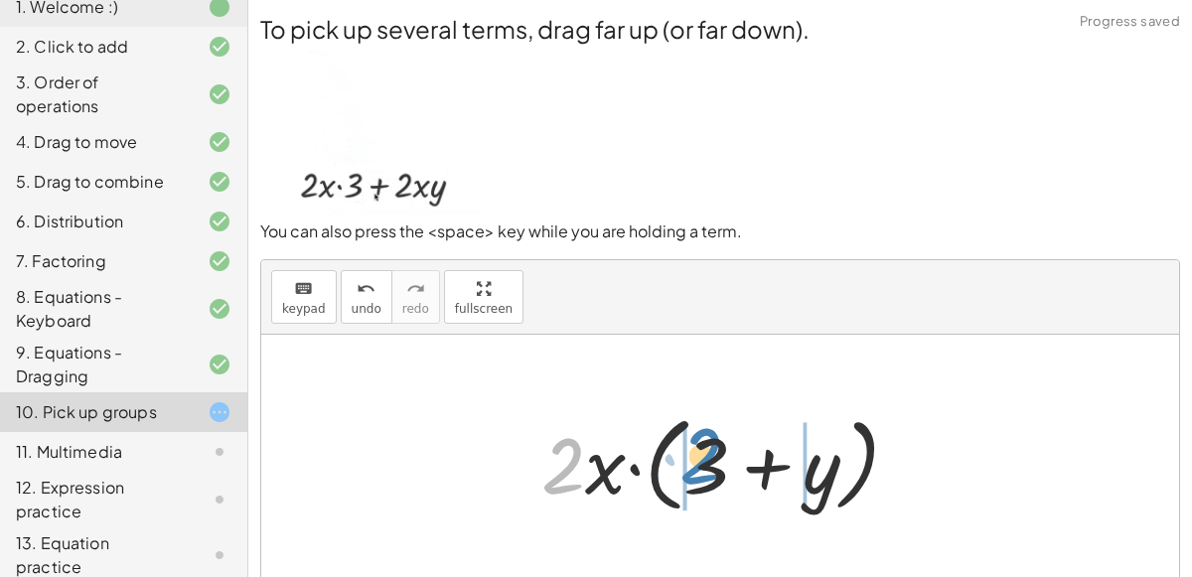
drag, startPoint x: 561, startPoint y: 455, endPoint x: 699, endPoint y: 445, distance: 138.5
click at [699, 445] on div at bounding box center [728, 462] width 393 height 114
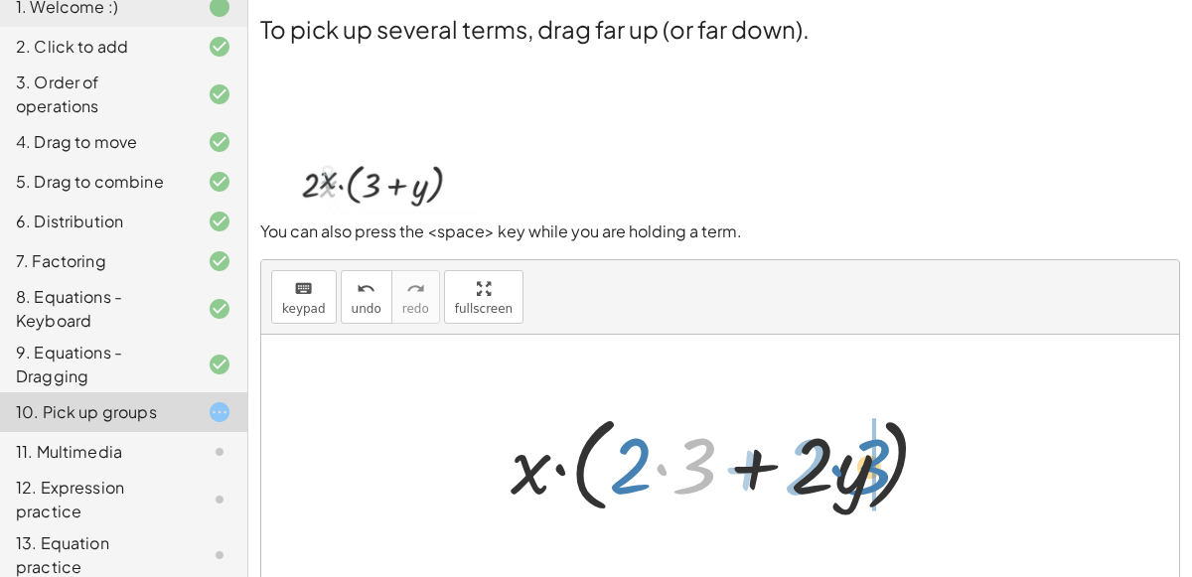
drag, startPoint x: 682, startPoint y: 478, endPoint x: 851, endPoint y: 478, distance: 169.9
click at [851, 478] on div at bounding box center [729, 462] width 456 height 114
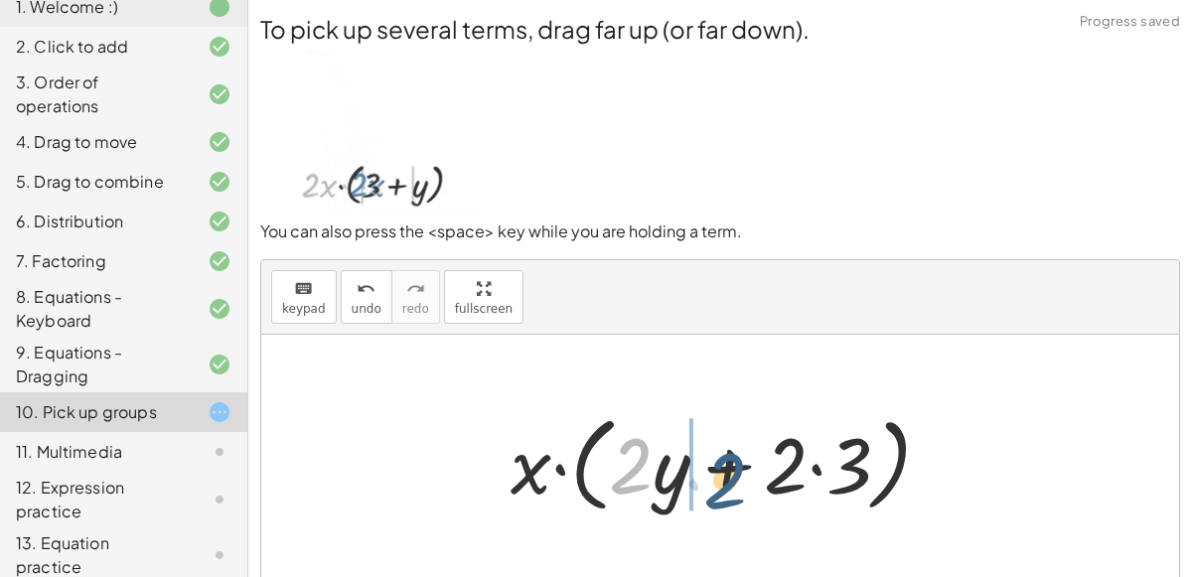
drag, startPoint x: 615, startPoint y: 489, endPoint x: 707, endPoint y: 501, distance: 93.2
click at [707, 501] on div at bounding box center [729, 462] width 456 height 114
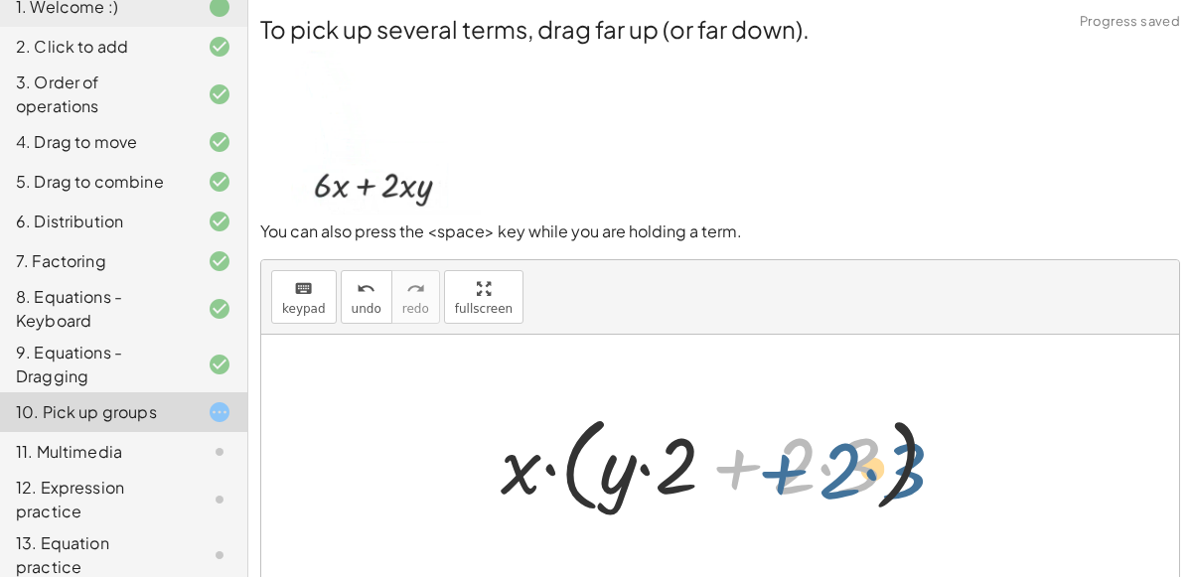
drag, startPoint x: 733, startPoint y: 470, endPoint x: 778, endPoint y: 472, distance: 44.8
click at [778, 472] on div at bounding box center [728, 462] width 475 height 114
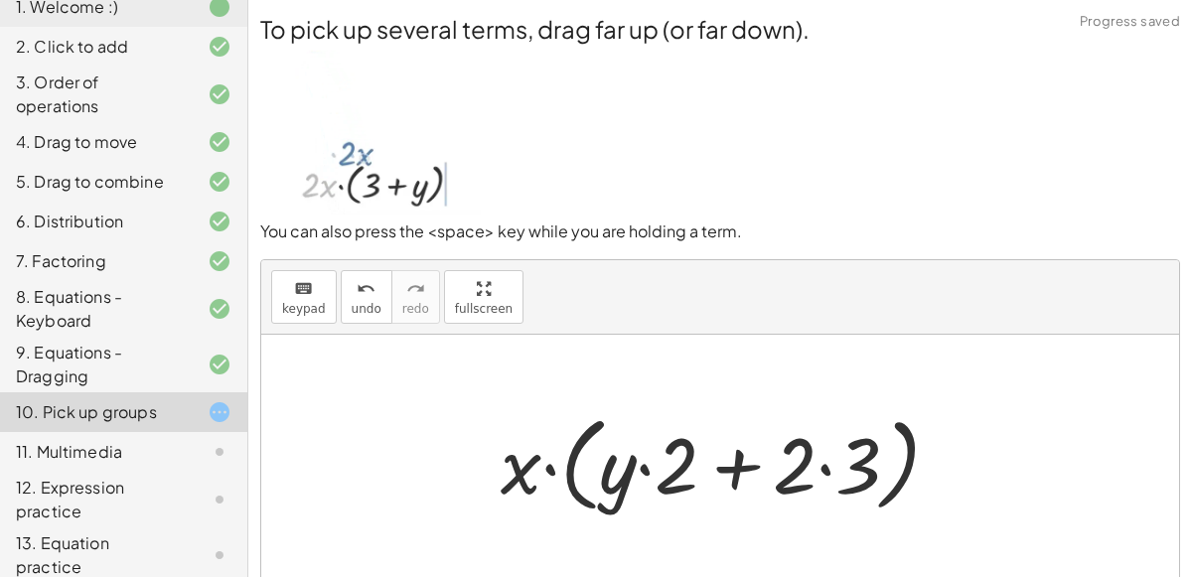
click at [737, 472] on div at bounding box center [728, 462] width 475 height 114
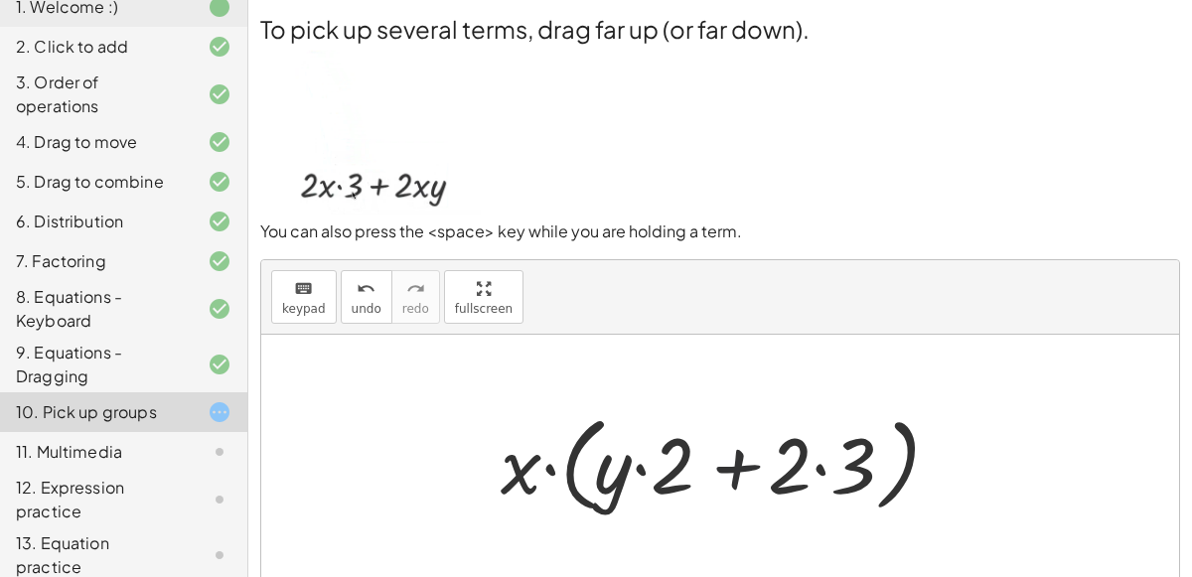
click at [737, 472] on div at bounding box center [728, 462] width 475 height 114
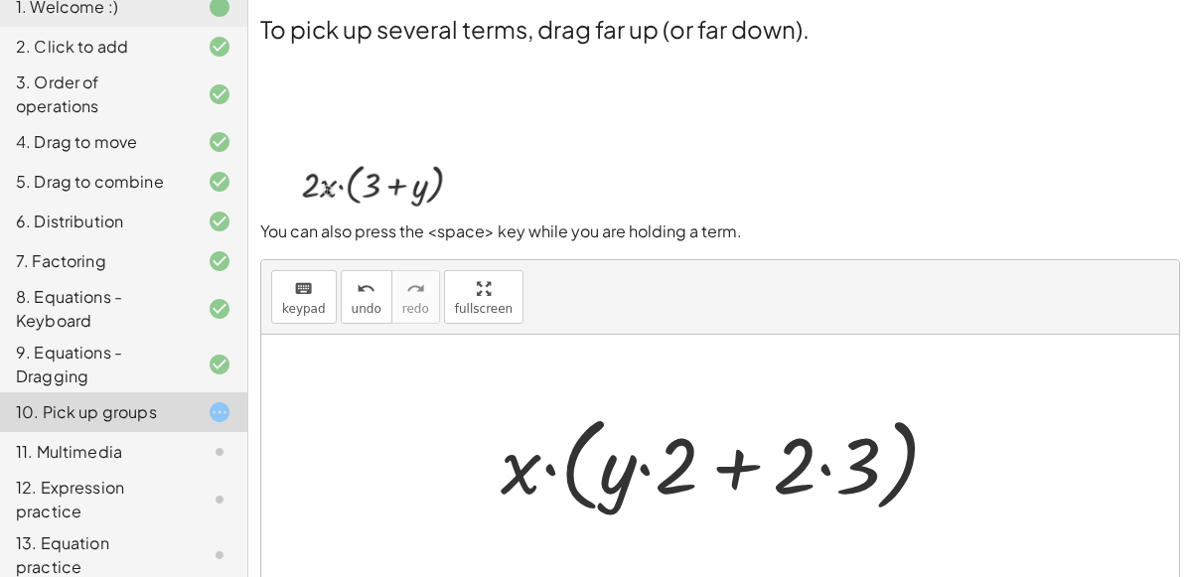
click at [528, 465] on div at bounding box center [728, 462] width 475 height 114
click at [549, 464] on div at bounding box center [728, 462] width 475 height 114
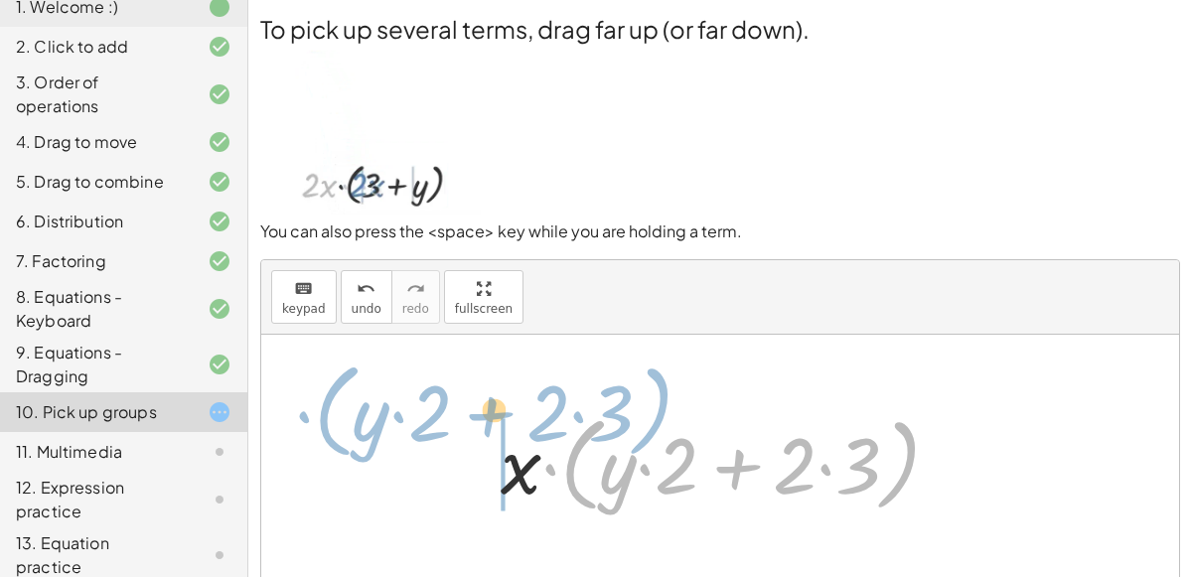
drag, startPoint x: 549, startPoint y: 464, endPoint x: 288, endPoint y: 415, distance: 265.8
click at [288, 415] on div "· 2 · x · ( + 3 + y ) · x · 2 · ( + 3 + y ) · 2 · x · ( + 3 + y ) · x · ( + · 2…" at bounding box center [720, 462] width 918 height 254
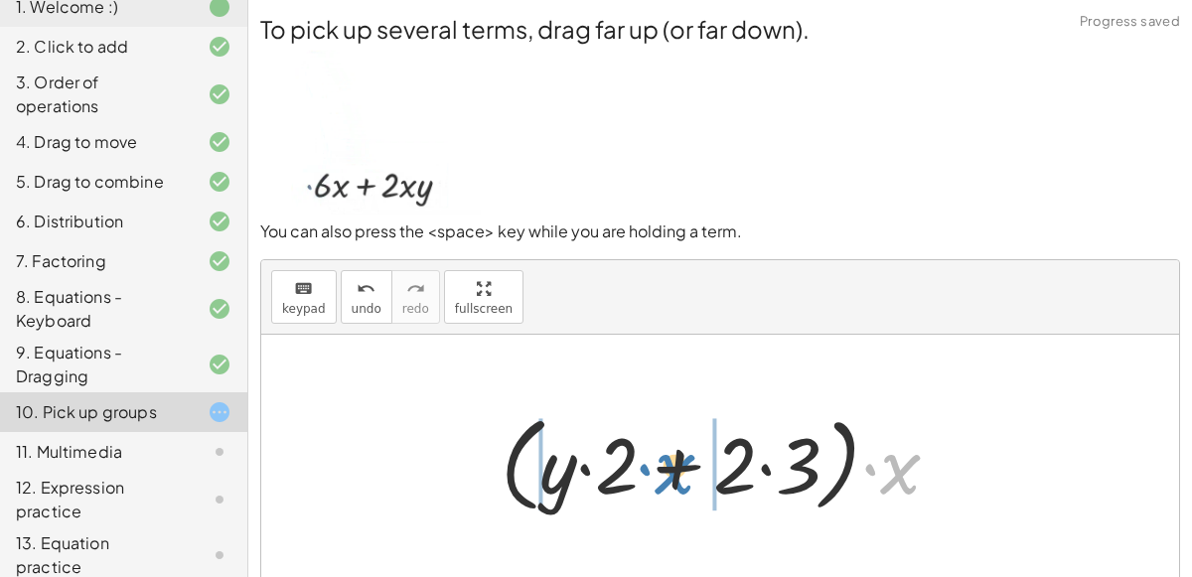
drag, startPoint x: 902, startPoint y: 455, endPoint x: 663, endPoint y: 453, distance: 239.4
click at [663, 453] on div at bounding box center [728, 462] width 475 height 114
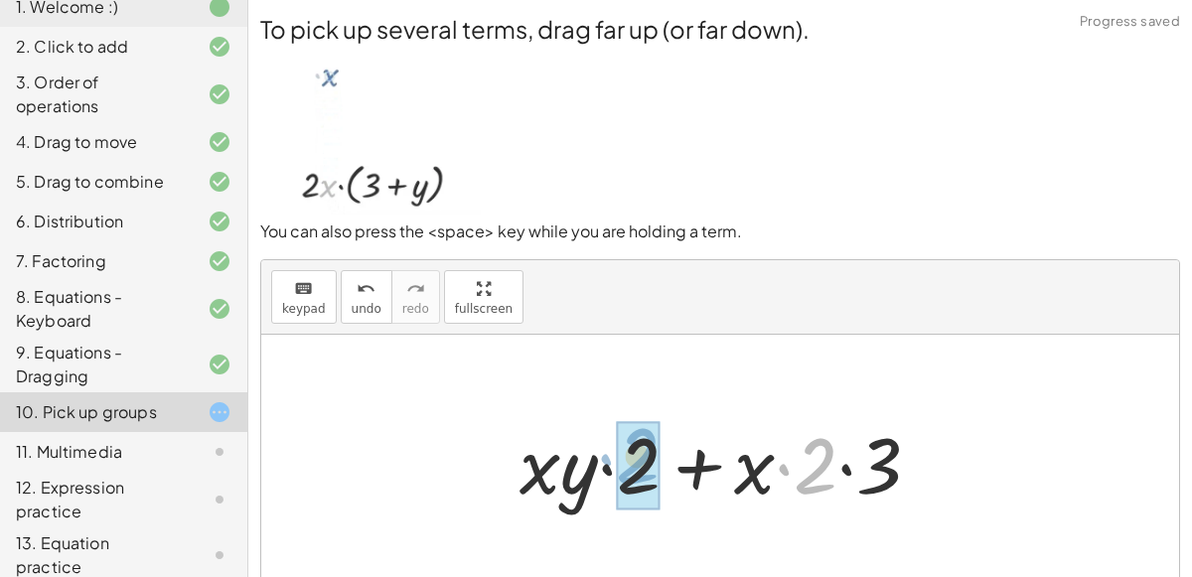
drag, startPoint x: 821, startPoint y: 467, endPoint x: 643, endPoint y: 459, distance: 178.0
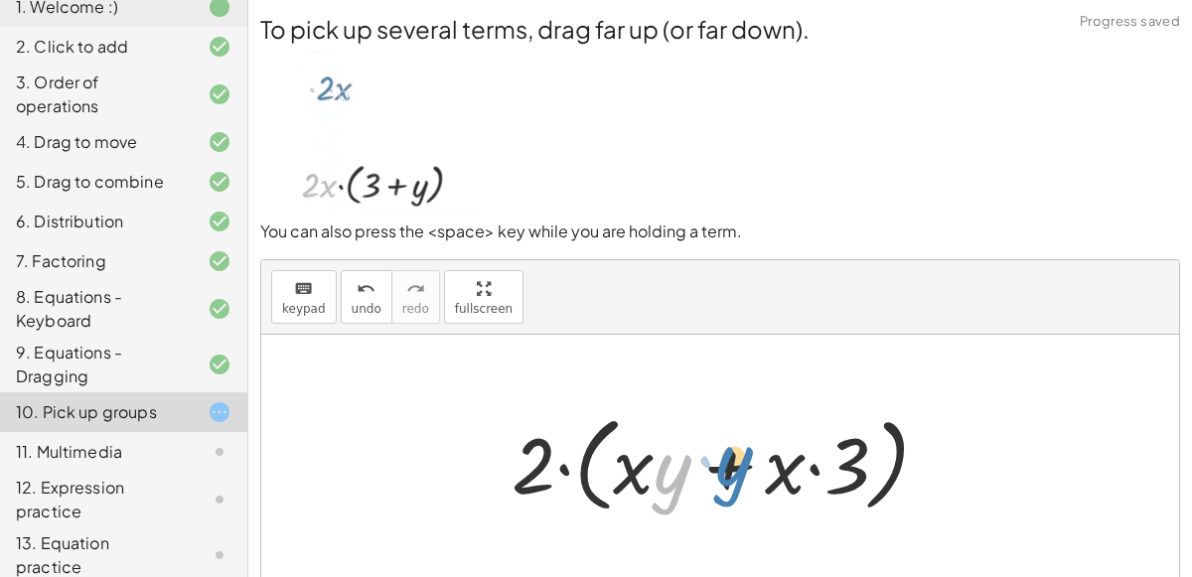
drag, startPoint x: 671, startPoint y: 477, endPoint x: 732, endPoint y: 469, distance: 62.1
click at [732, 469] on div at bounding box center [728, 462] width 453 height 114
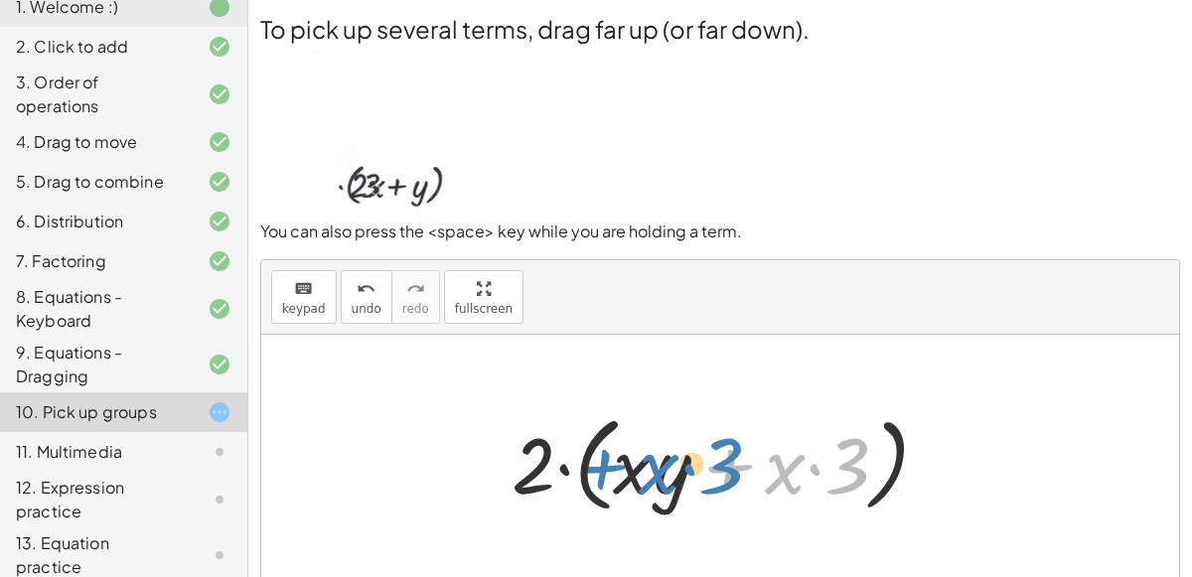
drag, startPoint x: 724, startPoint y: 466, endPoint x: 593, endPoint y: 466, distance: 131.1
click at [593, 466] on div at bounding box center [728, 462] width 453 height 114
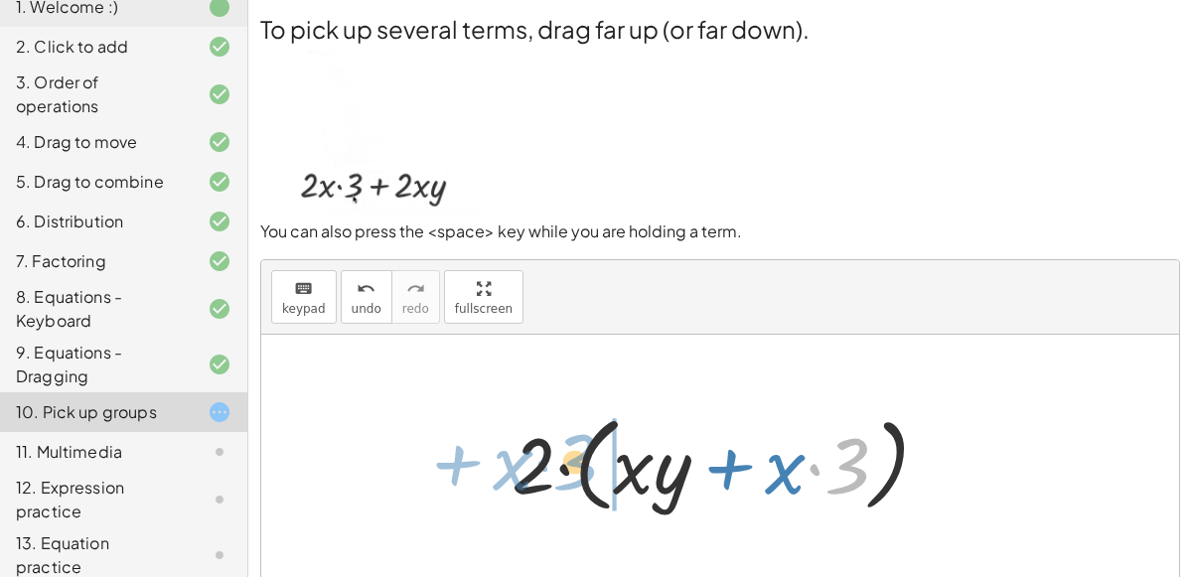
drag, startPoint x: 817, startPoint y: 474, endPoint x: 544, endPoint y: 470, distance: 272.2
click at [544, 470] on div at bounding box center [728, 462] width 453 height 114
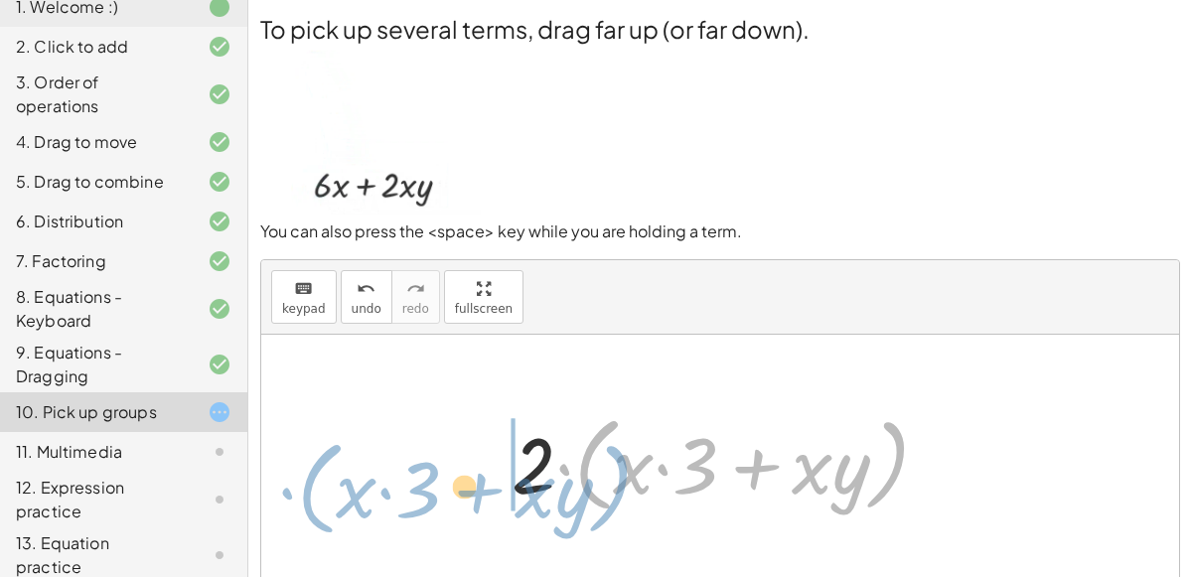
drag, startPoint x: 578, startPoint y: 455, endPoint x: 295, endPoint y: 473, distance: 283.7
click at [295, 473] on div "· 2 · x · ( + 3 + y ) · x · 2 · ( + 3 + y ) · 2 · x · ( + 3 + y ) · x · ( + · 2…" at bounding box center [720, 462] width 918 height 254
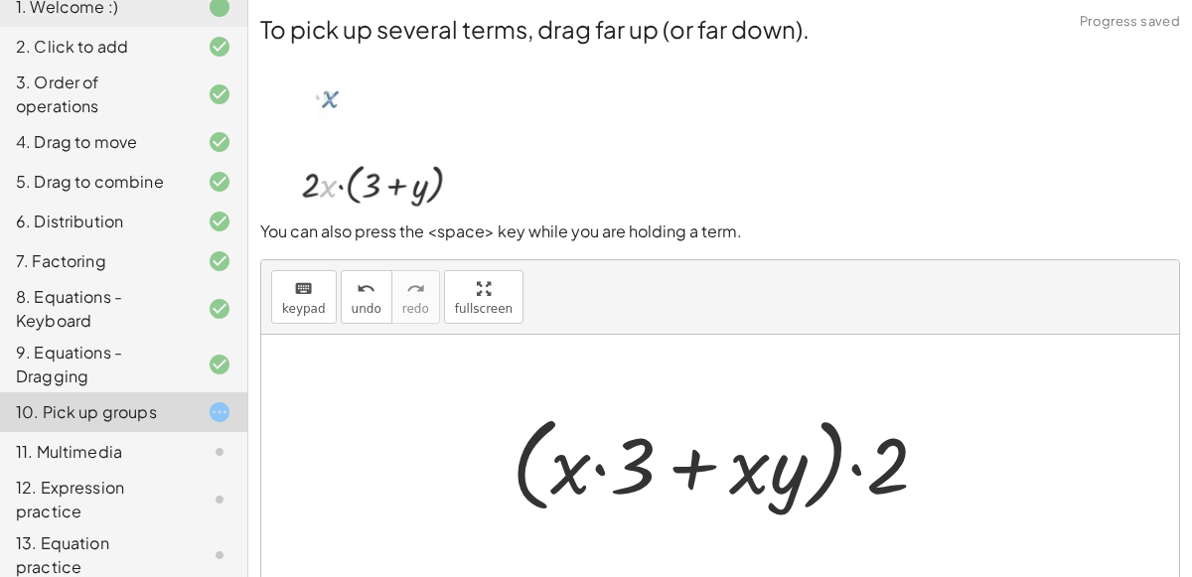
click at [861, 463] on div at bounding box center [728, 462] width 453 height 114
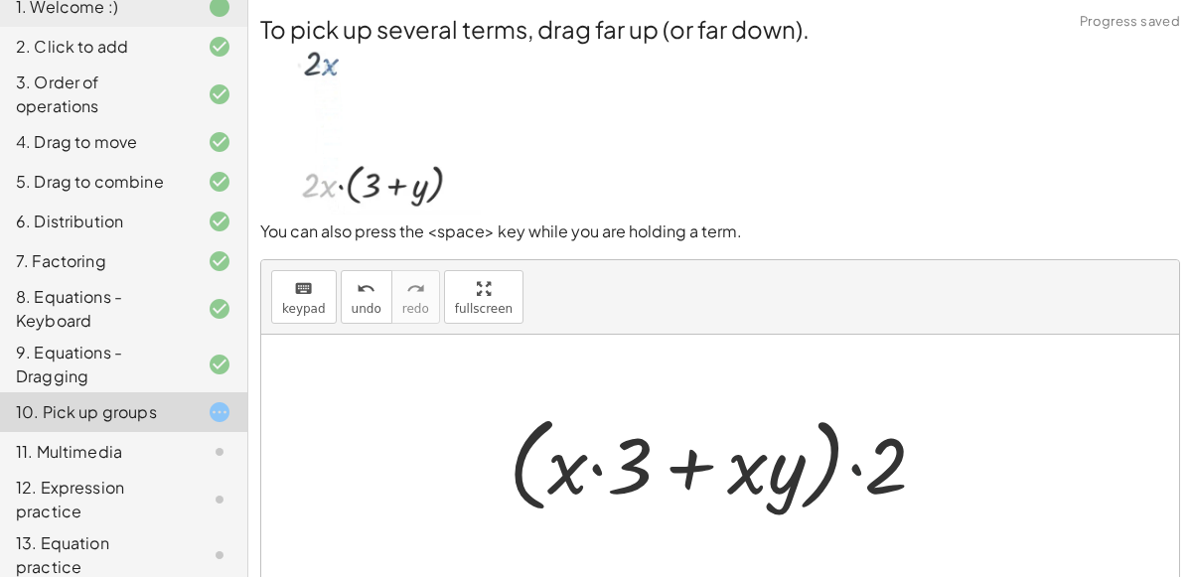
click at [854, 464] on div at bounding box center [728, 462] width 453 height 114
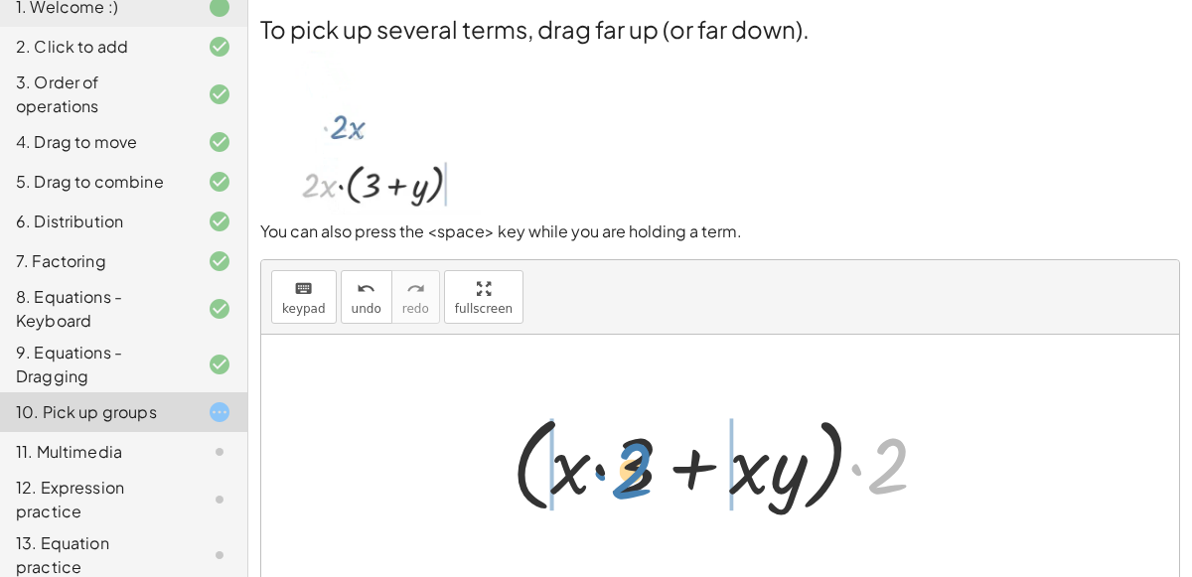
drag, startPoint x: 890, startPoint y: 463, endPoint x: 631, endPoint y: 466, distance: 259.3
click at [631, 466] on div at bounding box center [728, 462] width 453 height 114
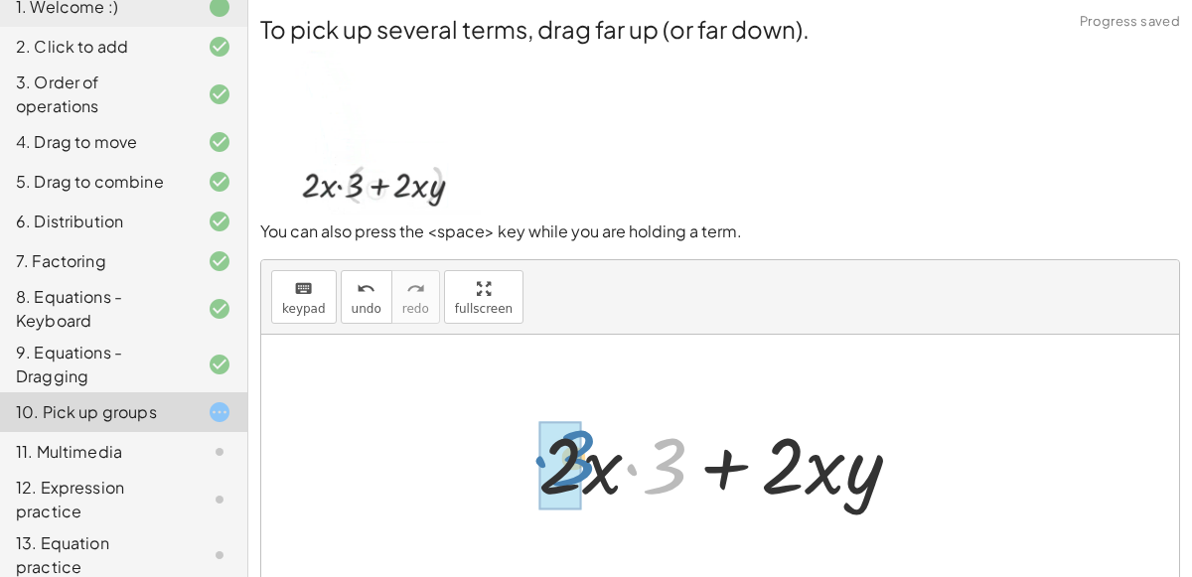
drag, startPoint x: 667, startPoint y: 476, endPoint x: 575, endPoint y: 469, distance: 91.7
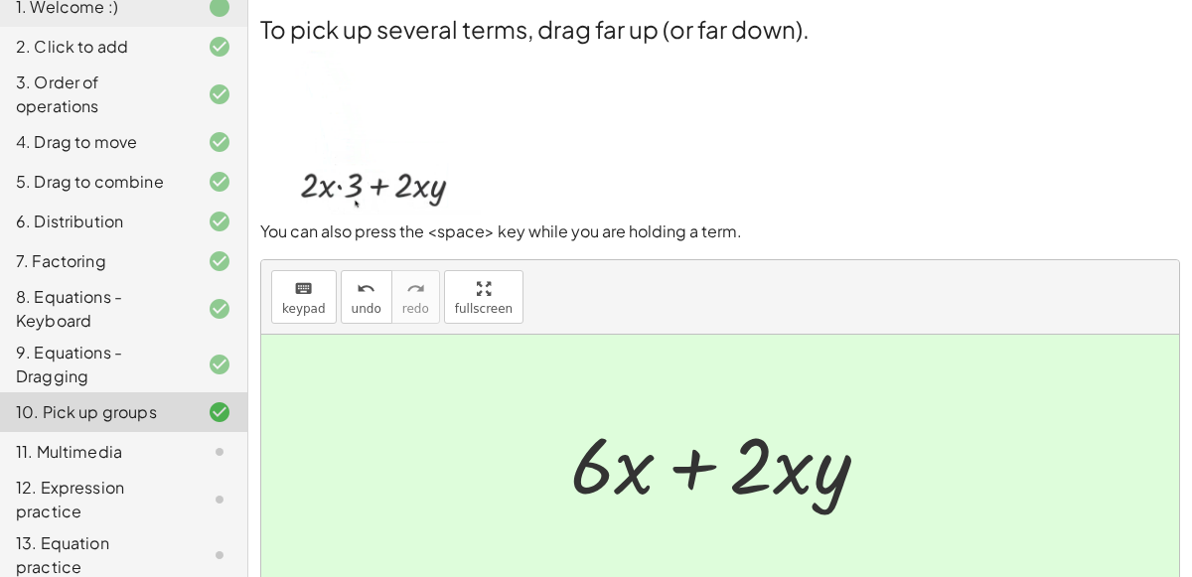
scroll to position [159, 0]
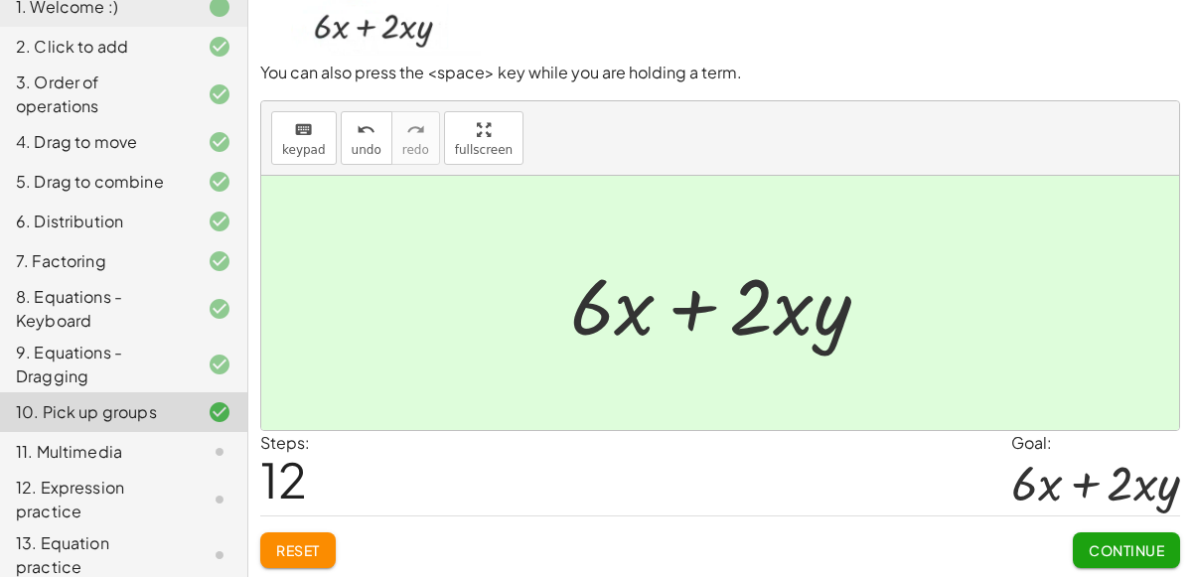
click at [1120, 536] on button "Continue" at bounding box center [1126, 551] width 107 height 36
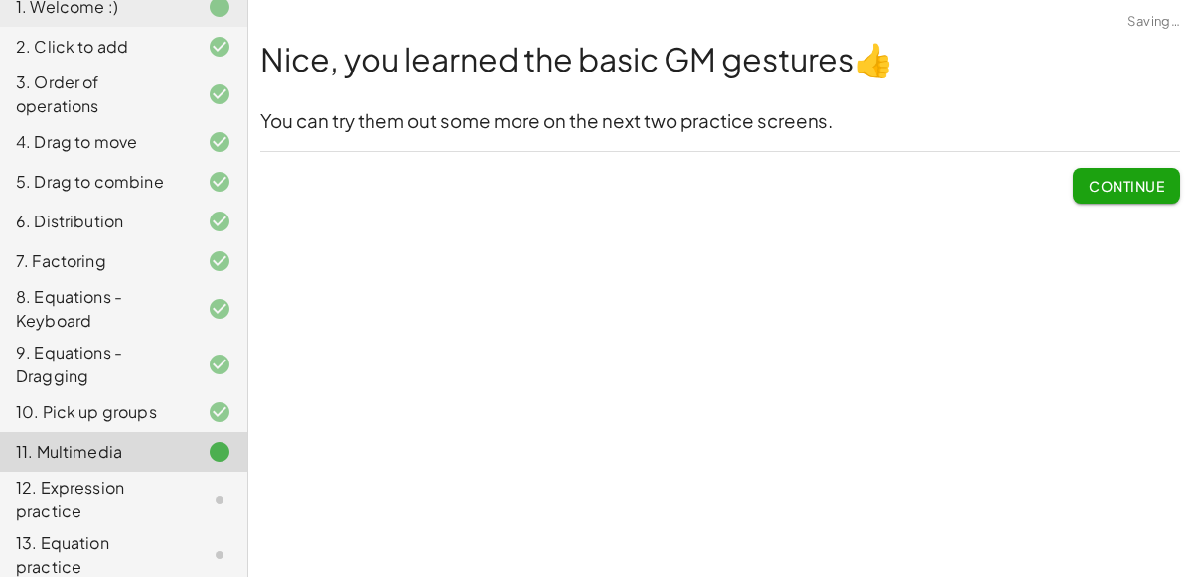
scroll to position [0, 0]
click at [1094, 182] on span "Continue" at bounding box center [1127, 186] width 76 height 18
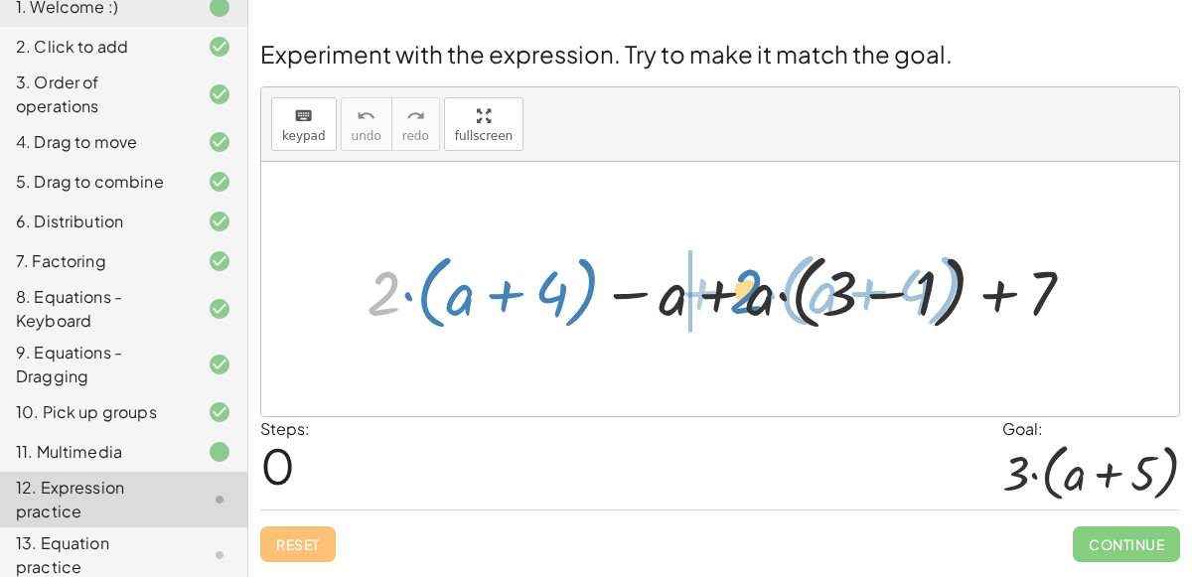
drag, startPoint x: 381, startPoint y: 304, endPoint x: 742, endPoint y: 302, distance: 361.6
click at [742, 302] on div at bounding box center [729, 289] width 744 height 92
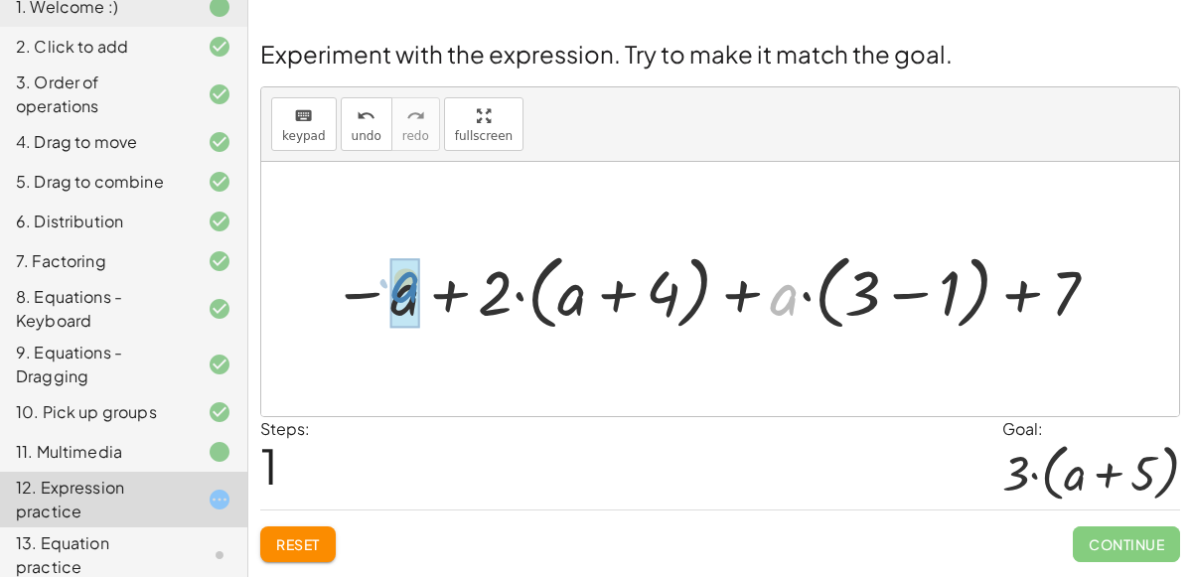
drag, startPoint x: 793, startPoint y: 285, endPoint x: 416, endPoint y: 272, distance: 376.8
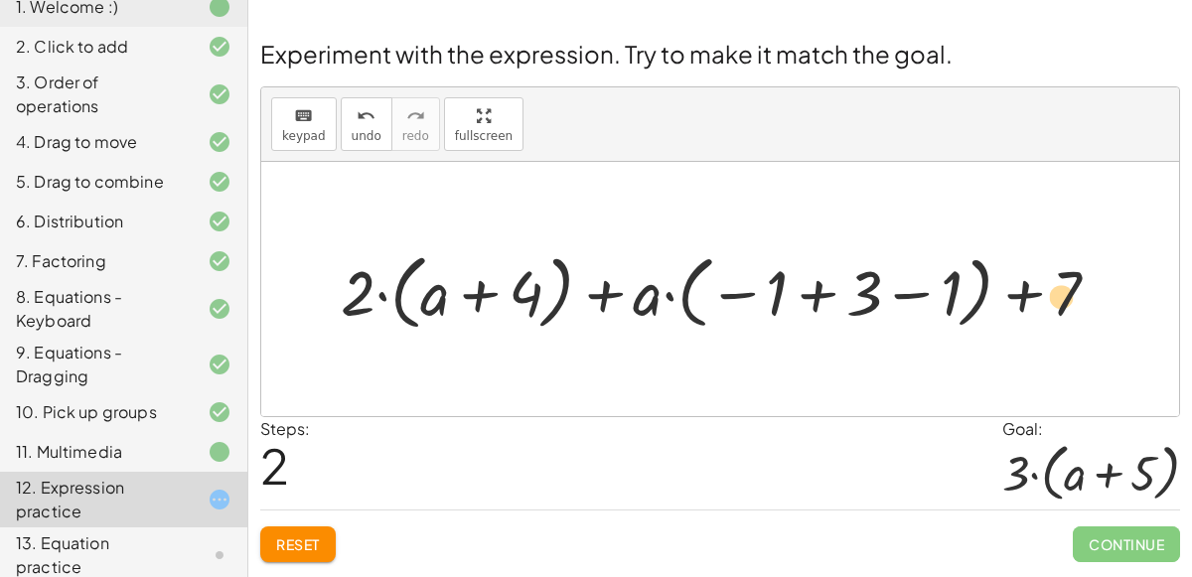
drag, startPoint x: 773, startPoint y: 289, endPoint x: 1060, endPoint y: 290, distance: 287.1
click at [1060, 290] on div at bounding box center [728, 289] width 795 height 92
drag, startPoint x: 1071, startPoint y: 295, endPoint x: 866, endPoint y: 295, distance: 204.7
click at [866, 295] on div at bounding box center [728, 289] width 795 height 92
drag, startPoint x: 861, startPoint y: 291, endPoint x: 1071, endPoint y: 291, distance: 209.6
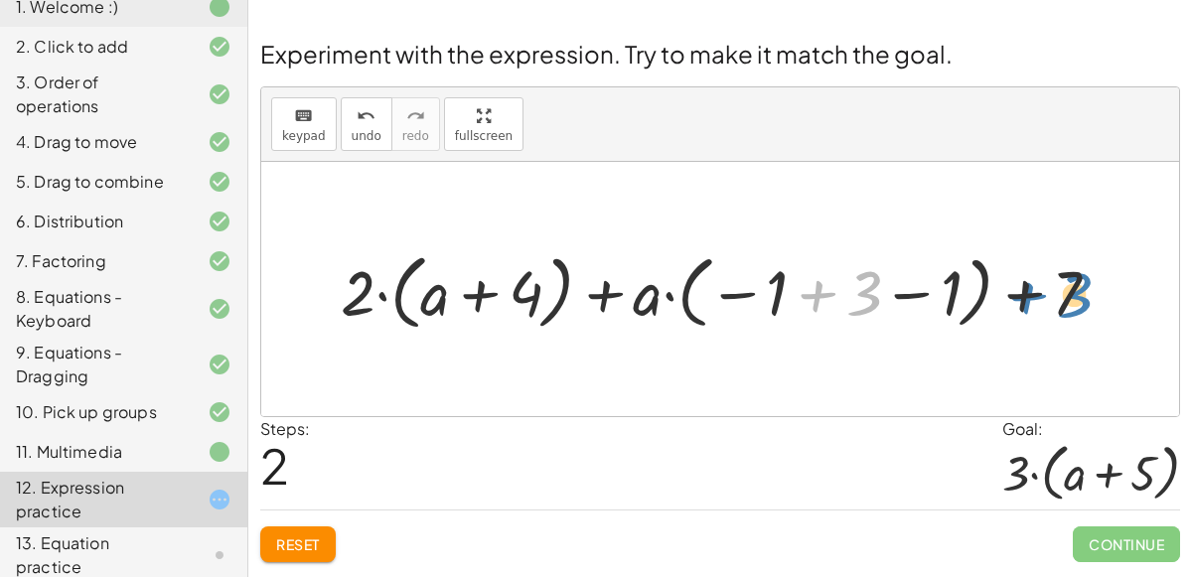
click at [1071, 291] on div at bounding box center [728, 289] width 795 height 92
drag, startPoint x: 434, startPoint y: 289, endPoint x: 504, endPoint y: 278, distance: 70.4
click at [504, 278] on div at bounding box center [728, 289] width 795 height 92
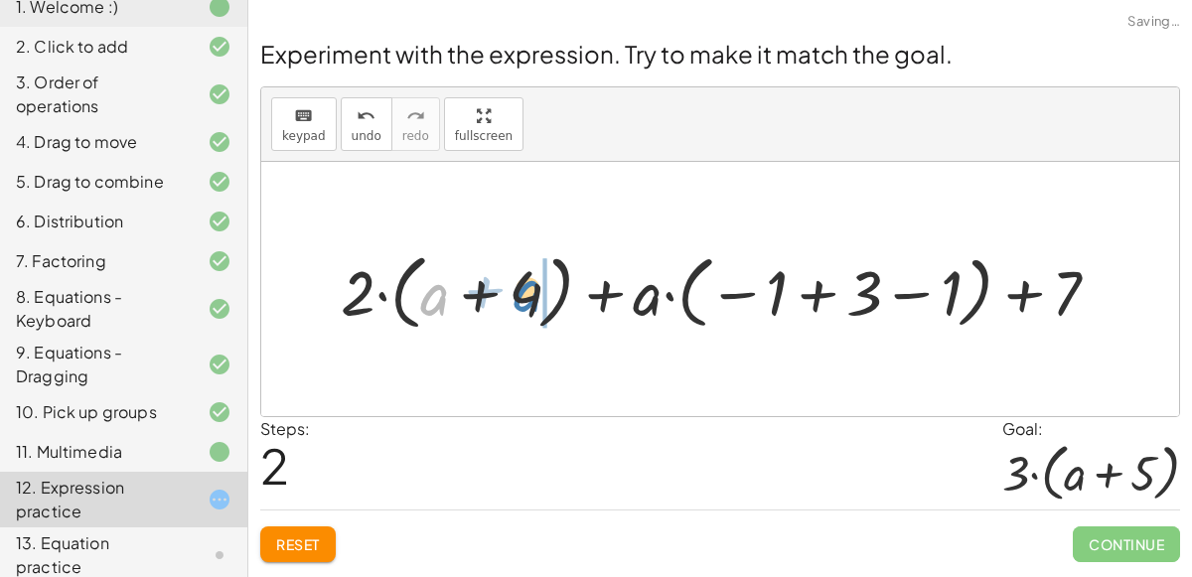
drag, startPoint x: 425, startPoint y: 288, endPoint x: 518, endPoint y: 284, distance: 92.5
click at [518, 284] on div at bounding box center [728, 289] width 795 height 92
drag, startPoint x: 526, startPoint y: 295, endPoint x: 454, endPoint y: 285, distance: 72.2
click at [454, 285] on div at bounding box center [728, 289] width 795 height 92
drag, startPoint x: 441, startPoint y: 288, endPoint x: 533, endPoint y: 293, distance: 91.5
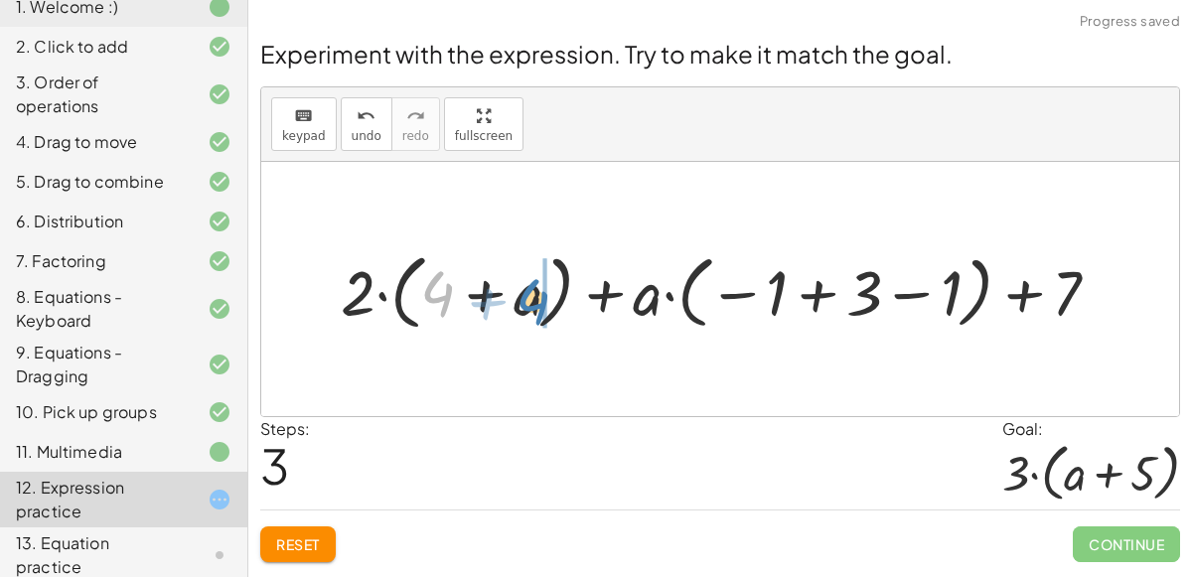
click at [533, 293] on div at bounding box center [728, 289] width 795 height 92
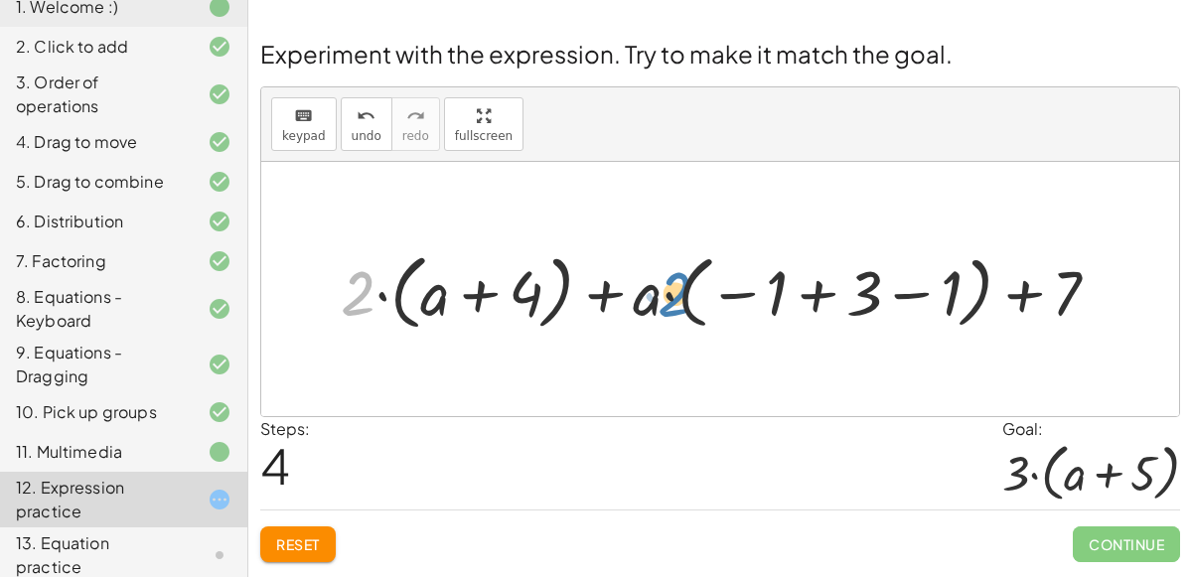
drag, startPoint x: 352, startPoint y: 296, endPoint x: 667, endPoint y: 297, distance: 314.9
click at [667, 297] on div at bounding box center [728, 289] width 795 height 92
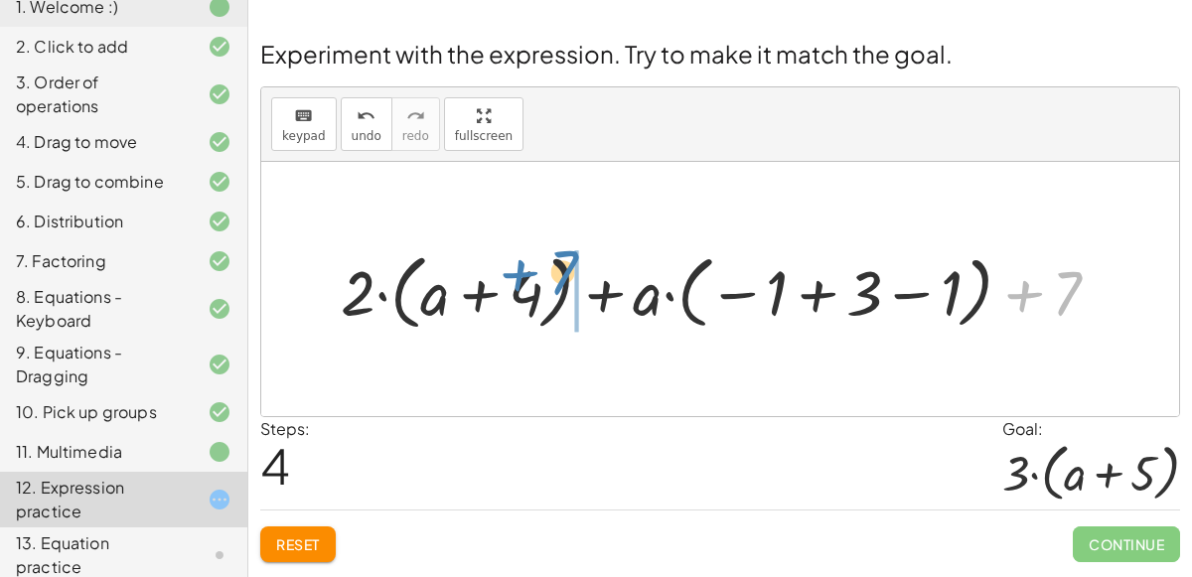
drag, startPoint x: 1083, startPoint y: 297, endPoint x: 590, endPoint y: 277, distance: 493.2
click at [590, 277] on div at bounding box center [728, 289] width 795 height 92
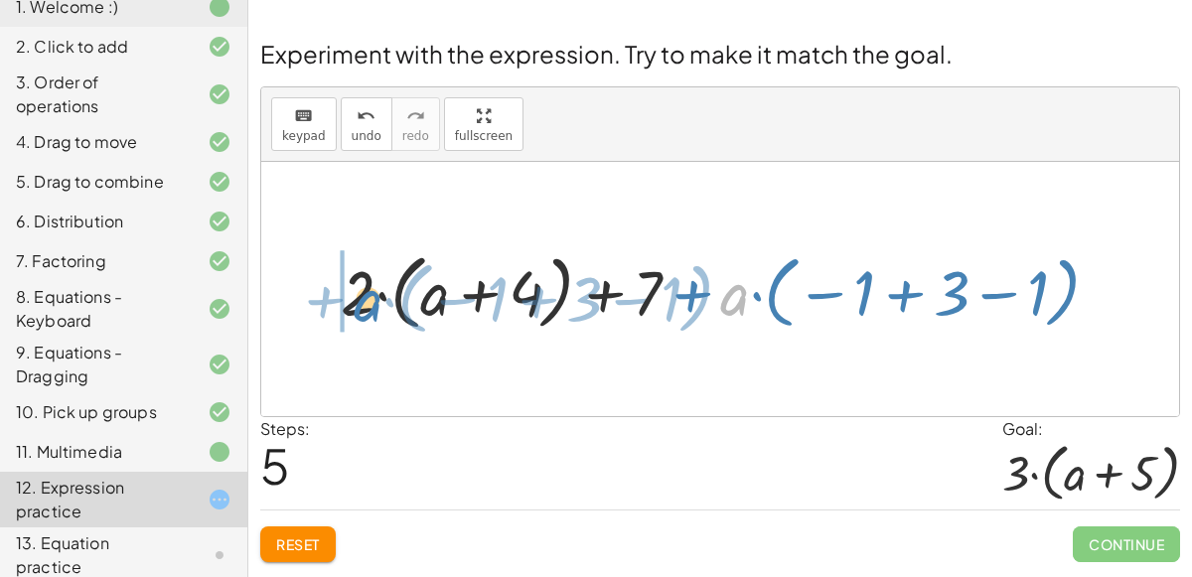
drag, startPoint x: 732, startPoint y: 289, endPoint x: 366, endPoint y: 296, distance: 366.7
click at [366, 296] on div at bounding box center [728, 289] width 795 height 92
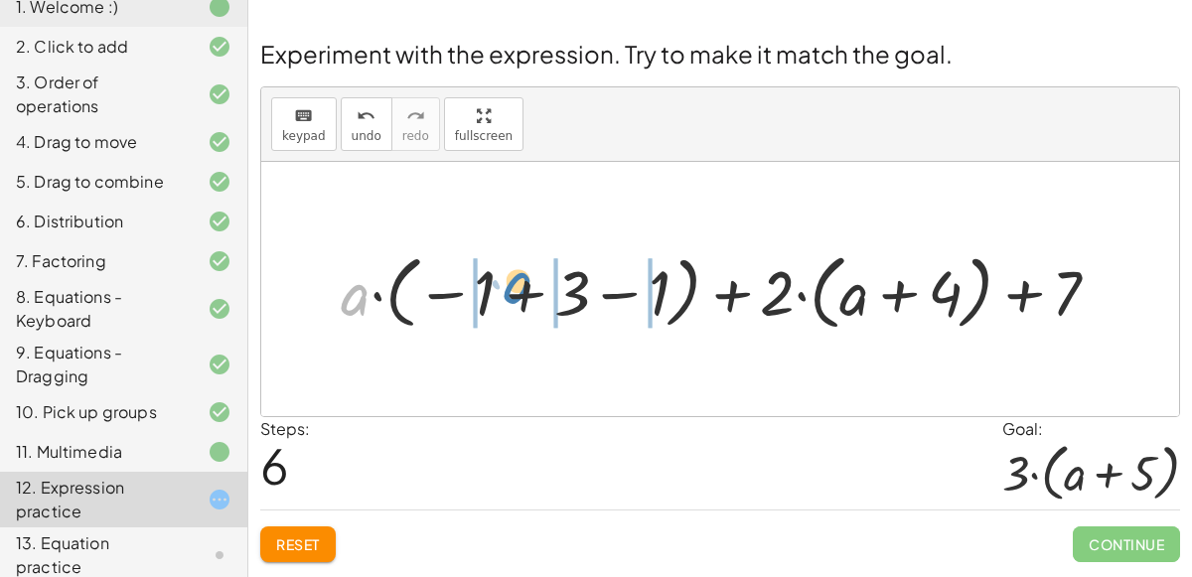
drag, startPoint x: 351, startPoint y: 297, endPoint x: 513, endPoint y: 284, distance: 162.5
click at [513, 284] on div at bounding box center [728, 289] width 795 height 92
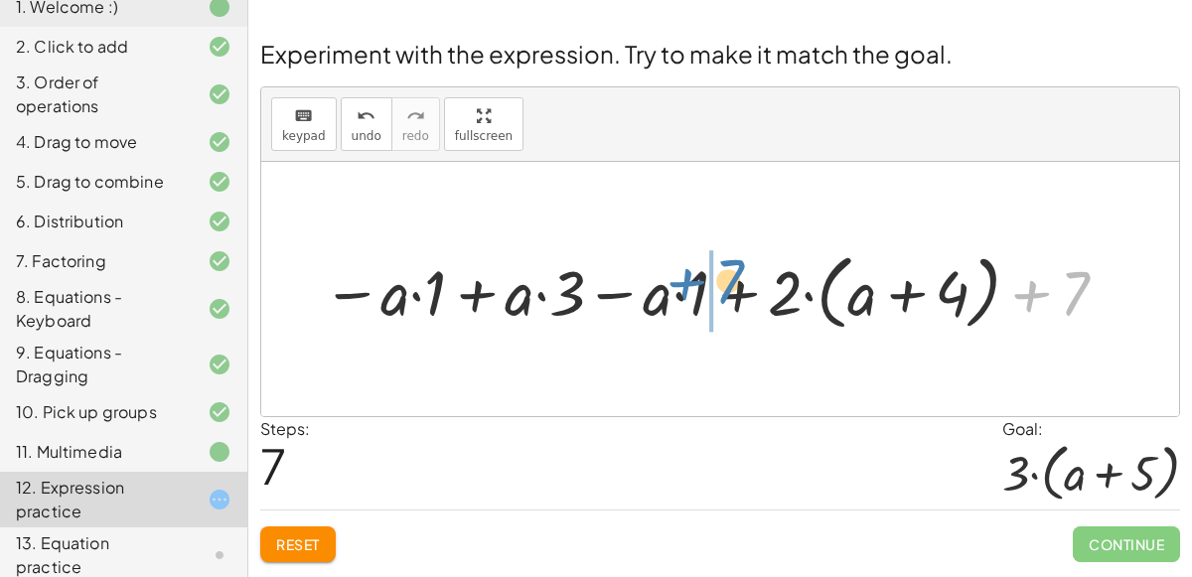
drag, startPoint x: 1078, startPoint y: 283, endPoint x: 734, endPoint y: 271, distance: 344.0
click at [734, 271] on div at bounding box center [717, 289] width 811 height 92
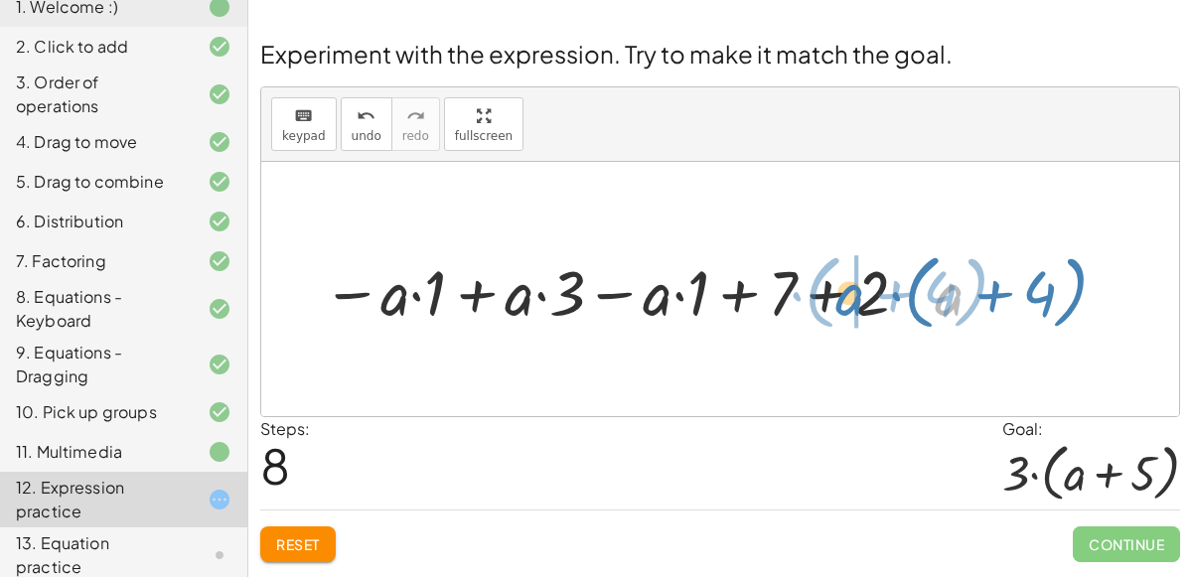
drag, startPoint x: 936, startPoint y: 293, endPoint x: 837, endPoint y: 292, distance: 99.4
click at [837, 292] on div at bounding box center [717, 289] width 811 height 92
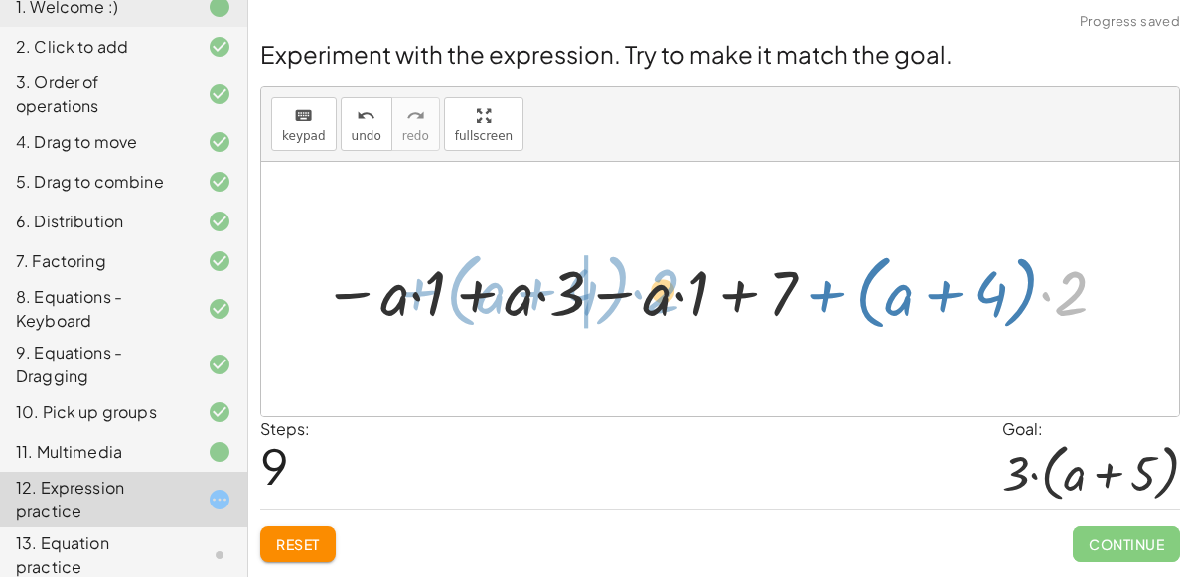
drag, startPoint x: 1075, startPoint y: 285, endPoint x: 667, endPoint y: 283, distance: 408.3
click at [667, 283] on div at bounding box center [717, 289] width 811 height 92
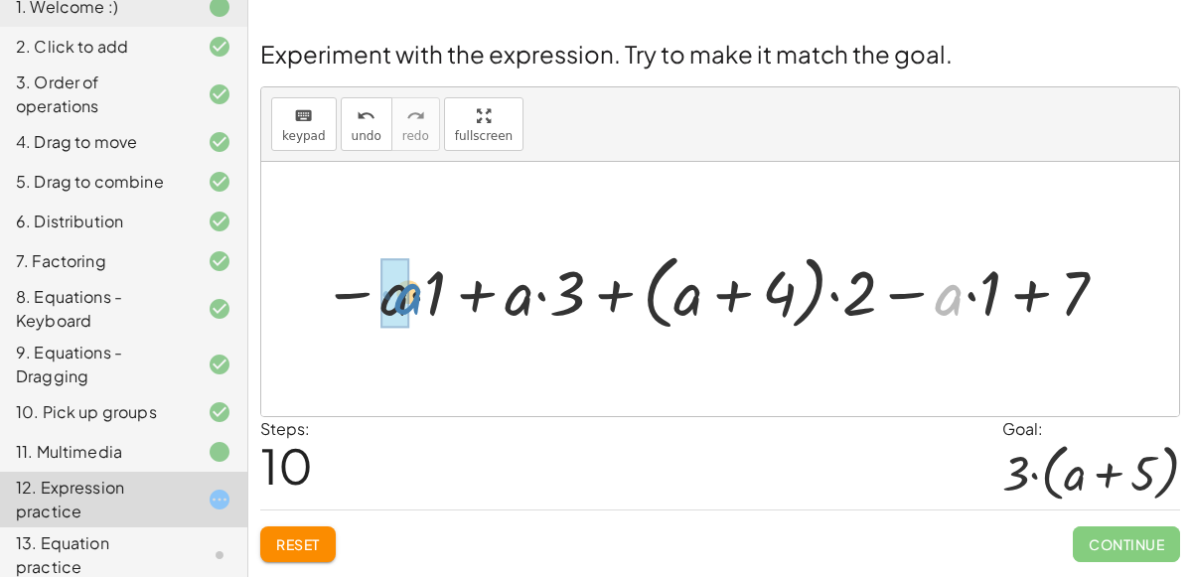
drag, startPoint x: 954, startPoint y: 296, endPoint x: 410, endPoint y: 293, distance: 543.4
click at [410, 293] on div at bounding box center [717, 289] width 811 height 92
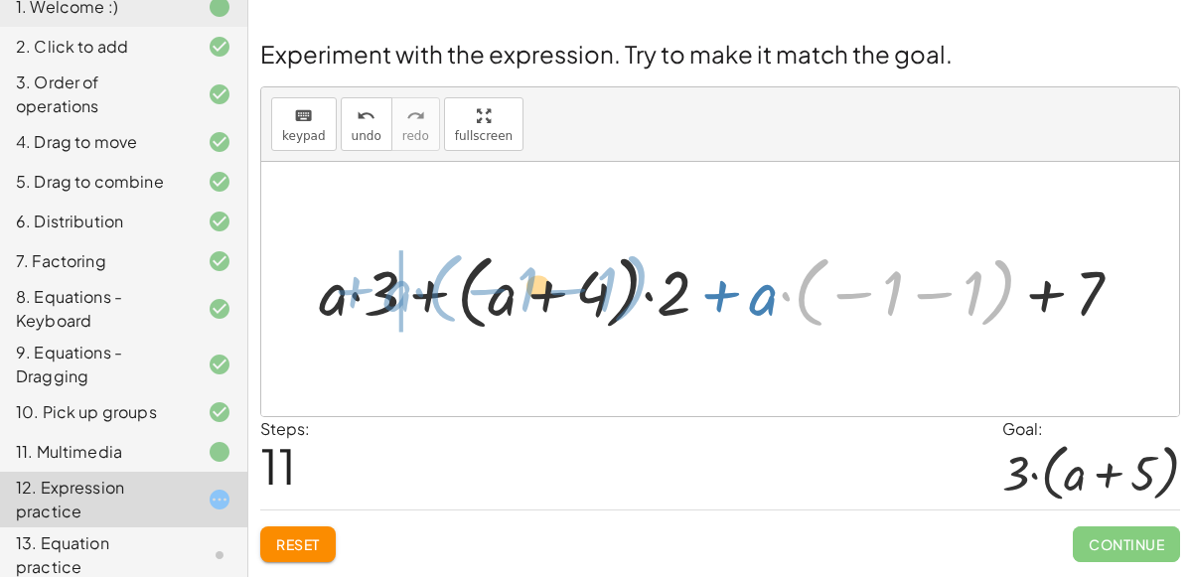
drag, startPoint x: 808, startPoint y: 295, endPoint x: 440, endPoint y: 291, distance: 367.6
click at [440, 291] on div at bounding box center [728, 289] width 839 height 92
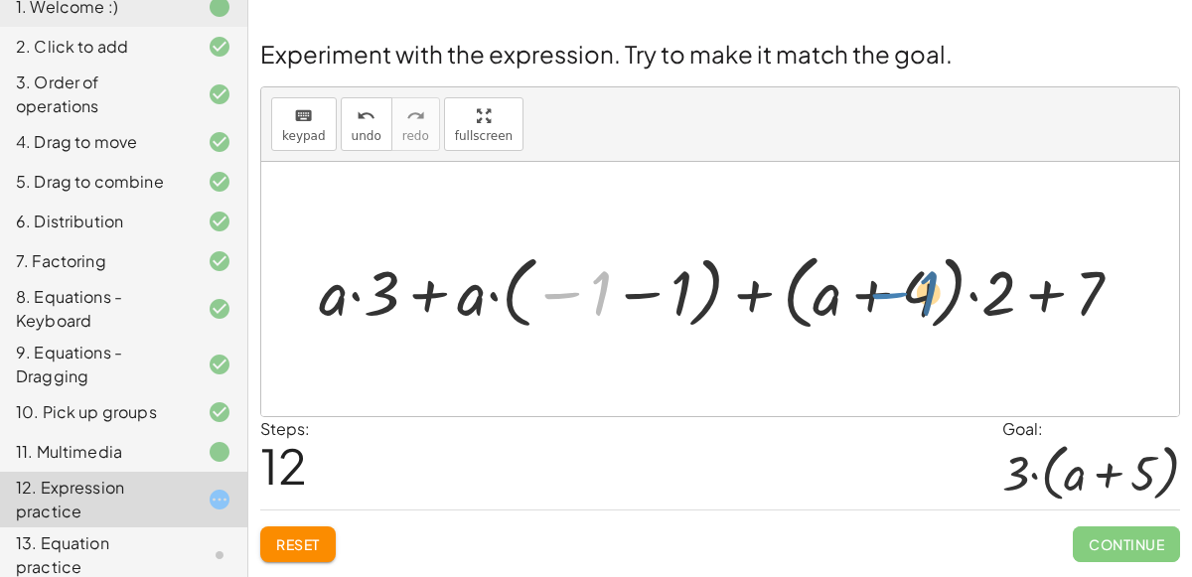
drag, startPoint x: 554, startPoint y: 271, endPoint x: 880, endPoint y: 271, distance: 325.9
click at [880, 271] on div at bounding box center [728, 289] width 839 height 92
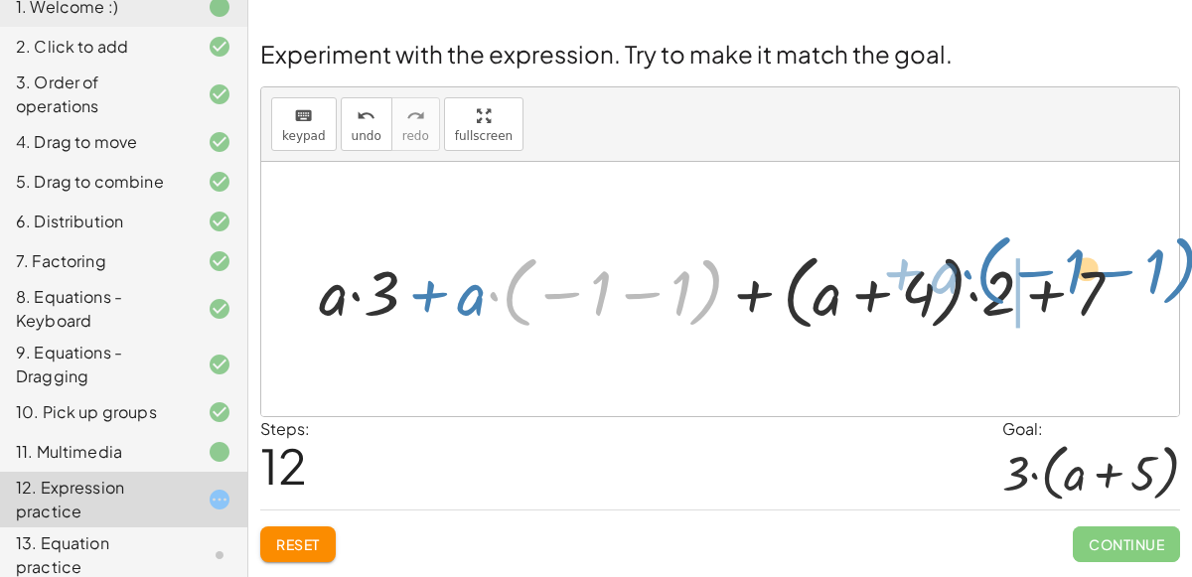
drag, startPoint x: 510, startPoint y: 289, endPoint x: 980, endPoint y: 264, distance: 470.6
click at [980, 264] on div at bounding box center [728, 289] width 839 height 92
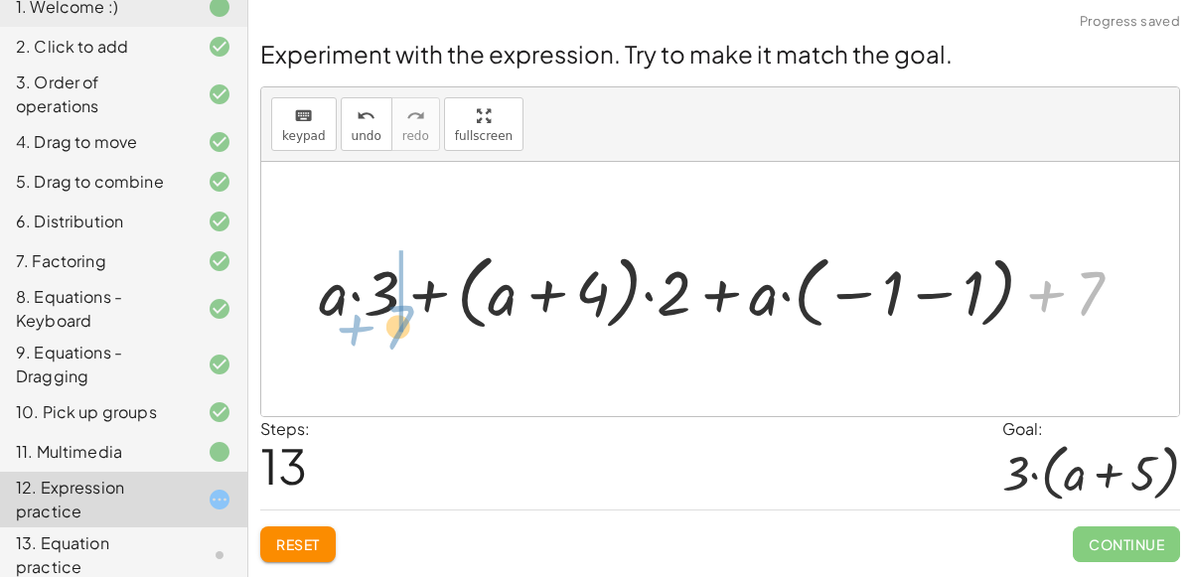
drag, startPoint x: 1094, startPoint y: 274, endPoint x: 397, endPoint y: 299, distance: 696.9
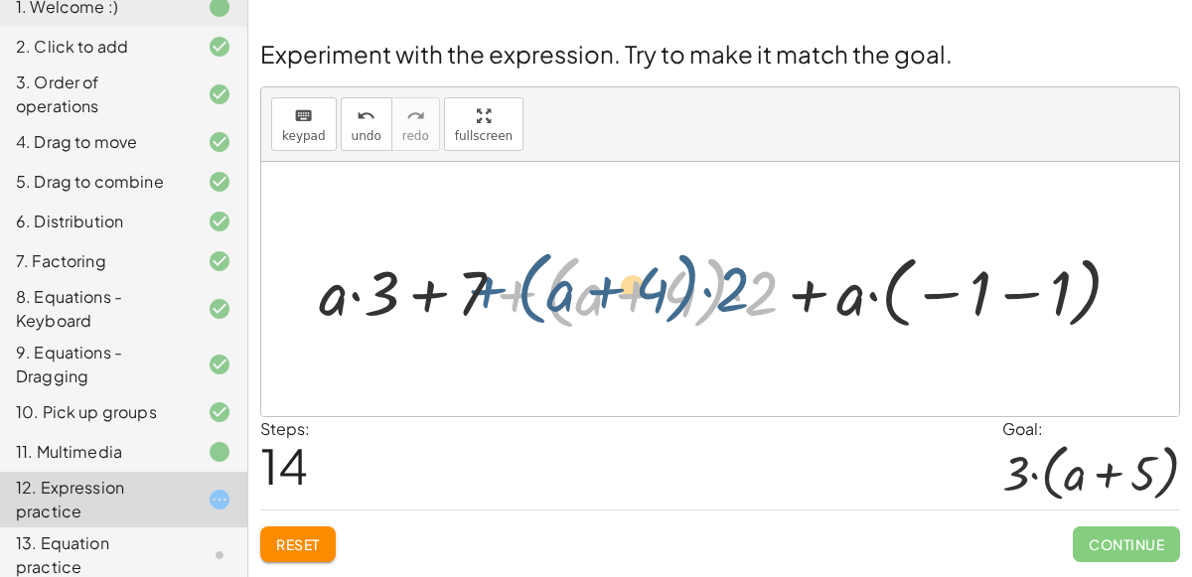
drag, startPoint x: 489, startPoint y: 285, endPoint x: 465, endPoint y: 281, distance: 24.2
click at [465, 281] on div at bounding box center [728, 289] width 839 height 92
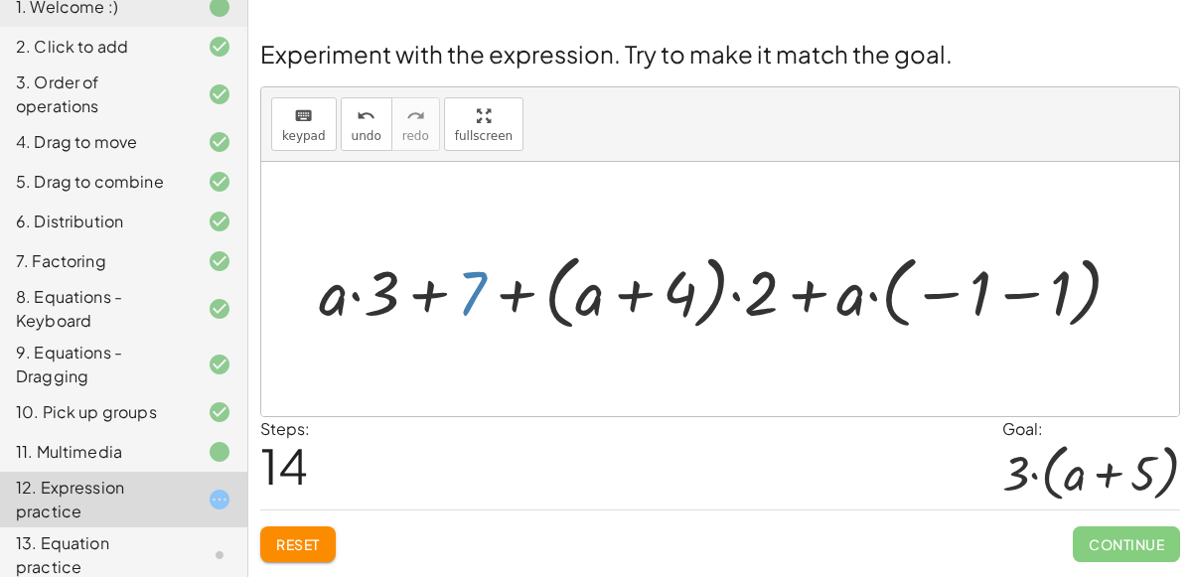
drag, startPoint x: 470, startPoint y: 274, endPoint x: 460, endPoint y: 271, distance: 10.4
click at [460, 271] on div at bounding box center [728, 289] width 839 height 92
drag, startPoint x: 482, startPoint y: 279, endPoint x: 389, endPoint y: 276, distance: 92.4
click at [389, 276] on div at bounding box center [728, 289] width 839 height 92
drag, startPoint x: 549, startPoint y: 292, endPoint x: 774, endPoint y: 301, distance: 224.7
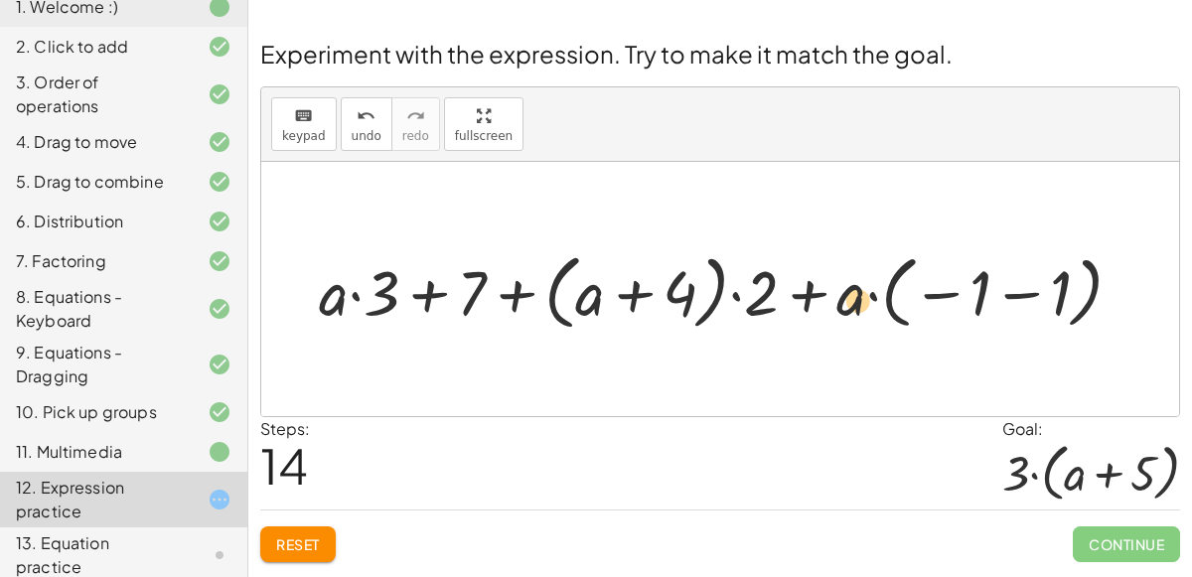
click at [774, 301] on div at bounding box center [728, 289] width 839 height 92
click at [310, 528] on button "Reset" at bounding box center [298, 545] width 76 height 36
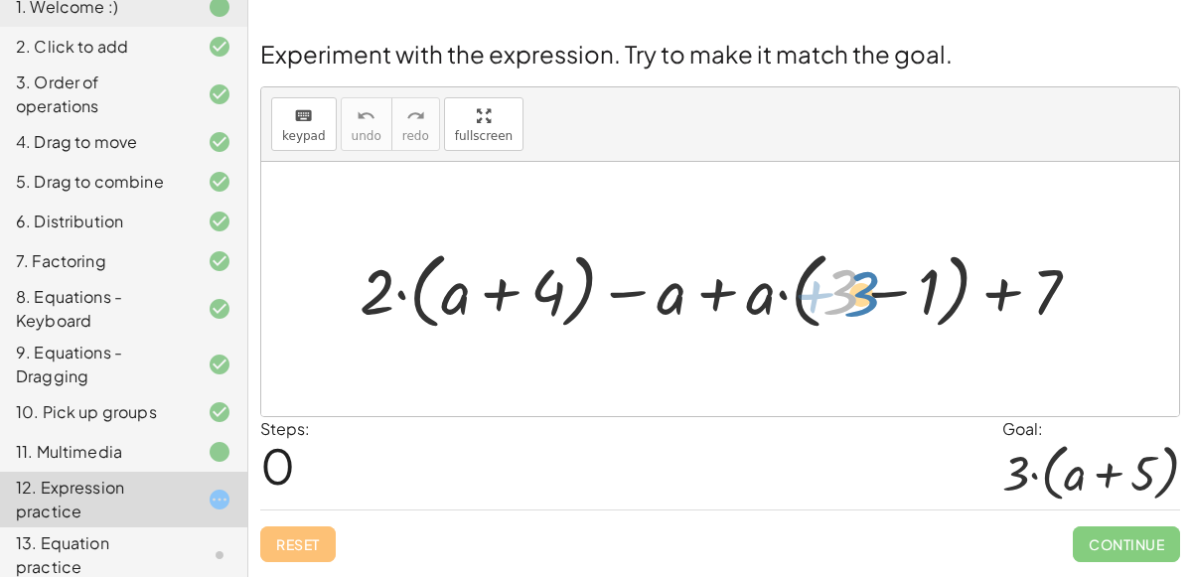
drag, startPoint x: 834, startPoint y: 288, endPoint x: 853, endPoint y: 290, distance: 20.0
click at [853, 290] on div at bounding box center [728, 288] width 756 height 93
drag, startPoint x: 844, startPoint y: 277, endPoint x: 938, endPoint y: 278, distance: 93.4
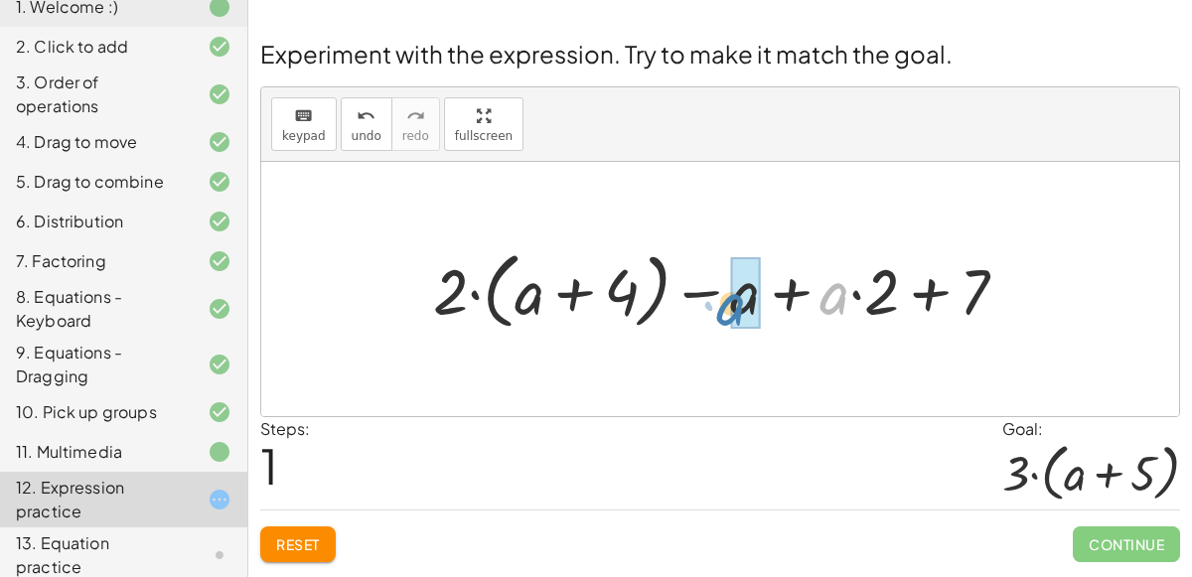
drag, startPoint x: 822, startPoint y: 301, endPoint x: 718, endPoint y: 312, distance: 103.9
click at [718, 312] on div at bounding box center [728, 288] width 610 height 93
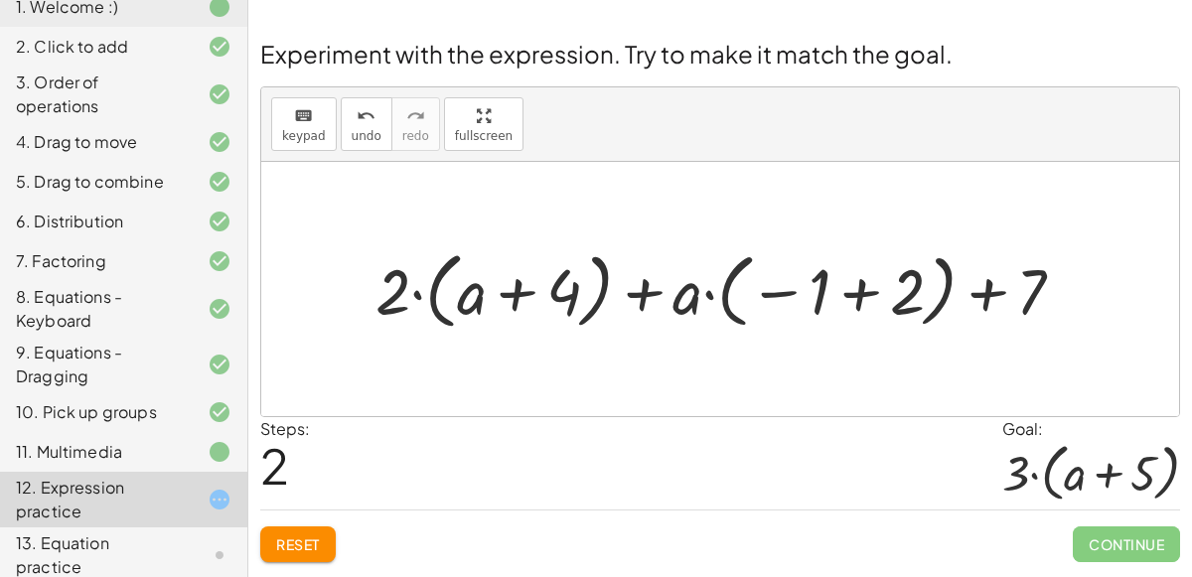
click at [297, 546] on span "Reset" at bounding box center [298, 544] width 44 height 18
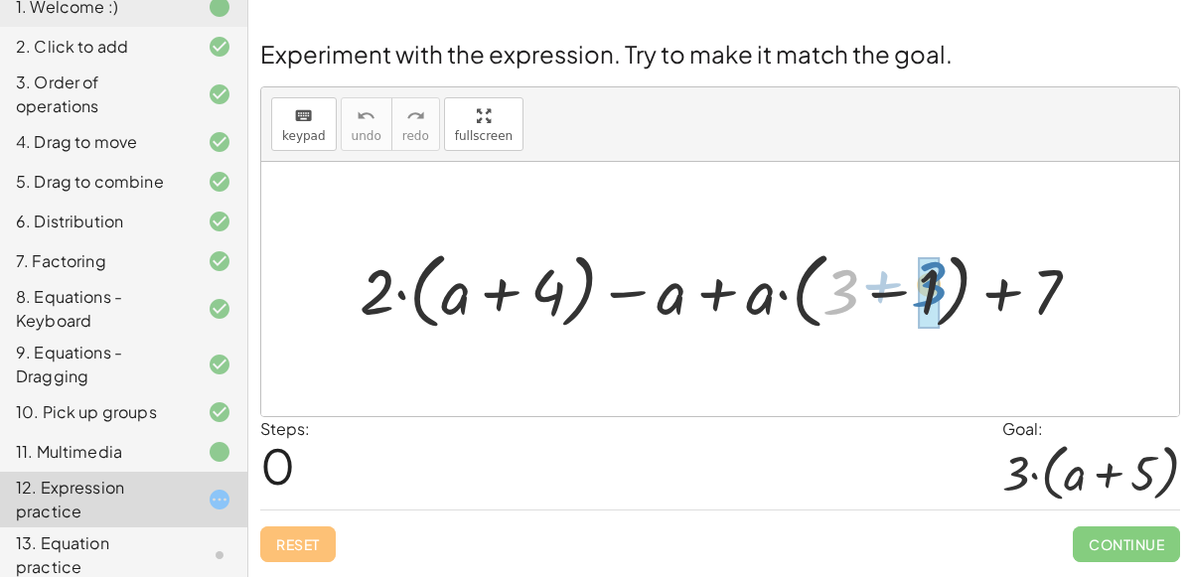
drag, startPoint x: 831, startPoint y: 295, endPoint x: 919, endPoint y: 287, distance: 88.8
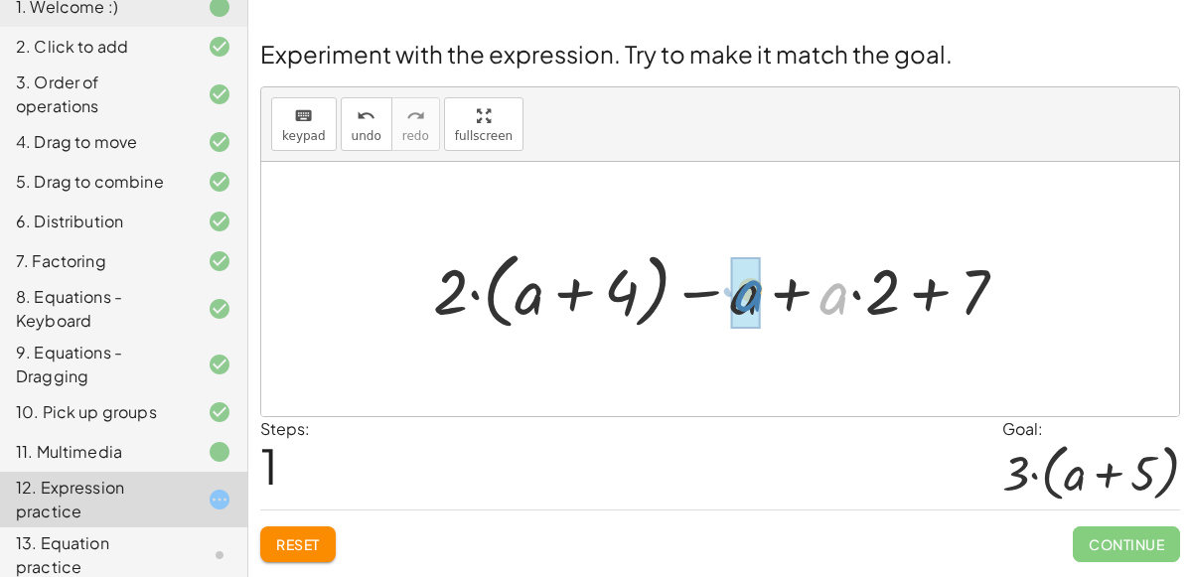
drag, startPoint x: 833, startPoint y: 292, endPoint x: 749, endPoint y: 289, distance: 83.5
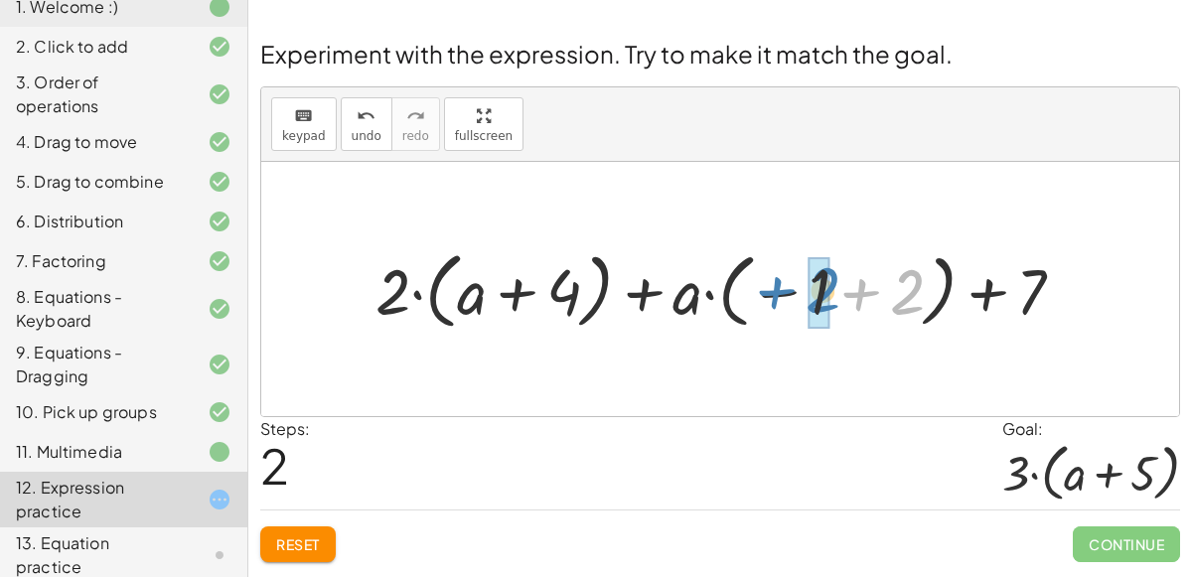
drag, startPoint x: 914, startPoint y: 291, endPoint x: 826, endPoint y: 288, distance: 88.5
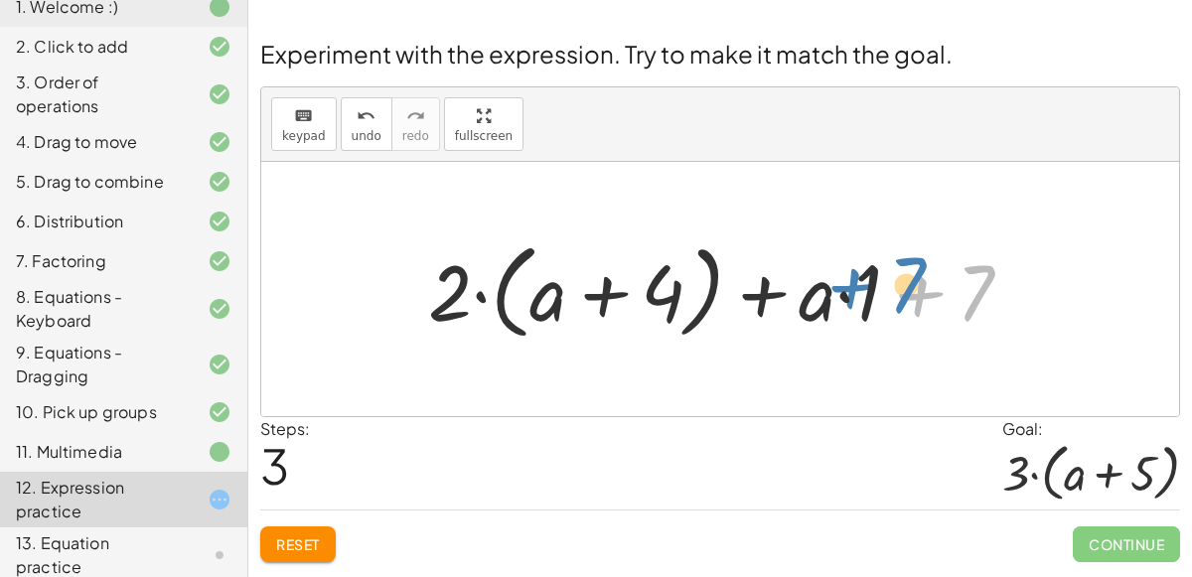
drag, startPoint x: 978, startPoint y: 292, endPoint x: 946, endPoint y: 292, distance: 31.8
click at [946, 292] on div at bounding box center [728, 289] width 620 height 114
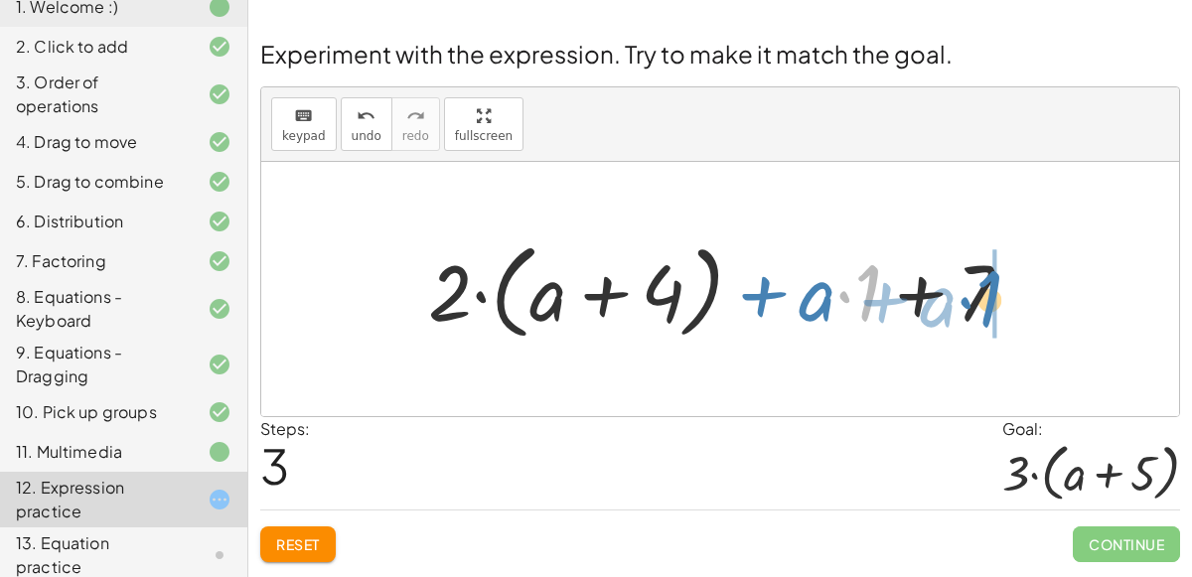
drag, startPoint x: 867, startPoint y: 289, endPoint x: 989, endPoint y: 294, distance: 121.3
click at [989, 294] on div at bounding box center [728, 289] width 620 height 114
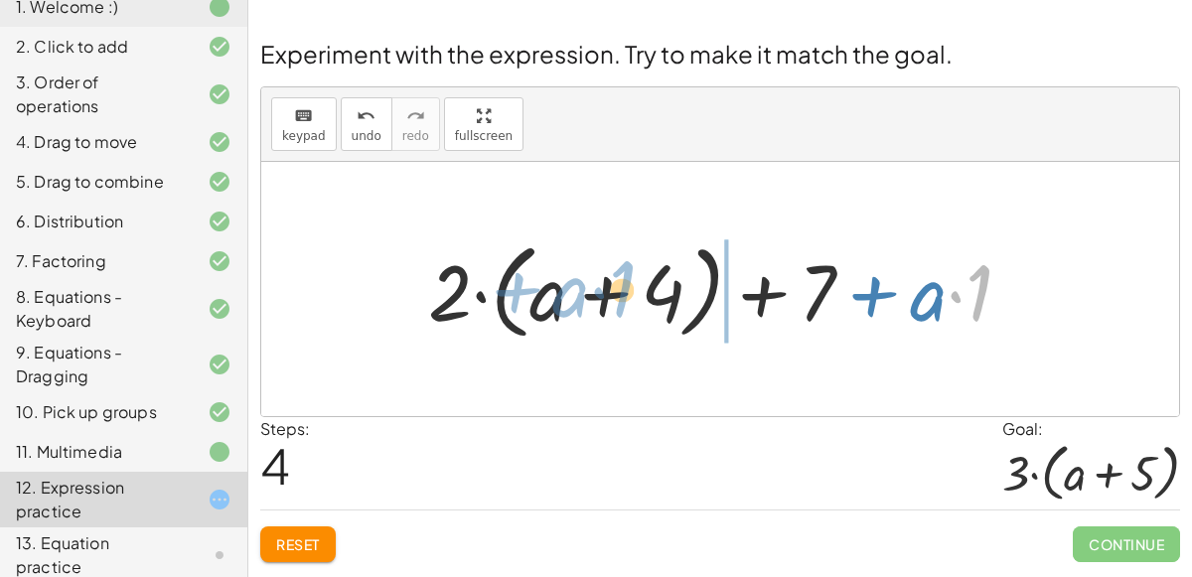
drag, startPoint x: 983, startPoint y: 294, endPoint x: 626, endPoint y: 290, distance: 356.7
click at [626, 290] on div at bounding box center [728, 289] width 620 height 114
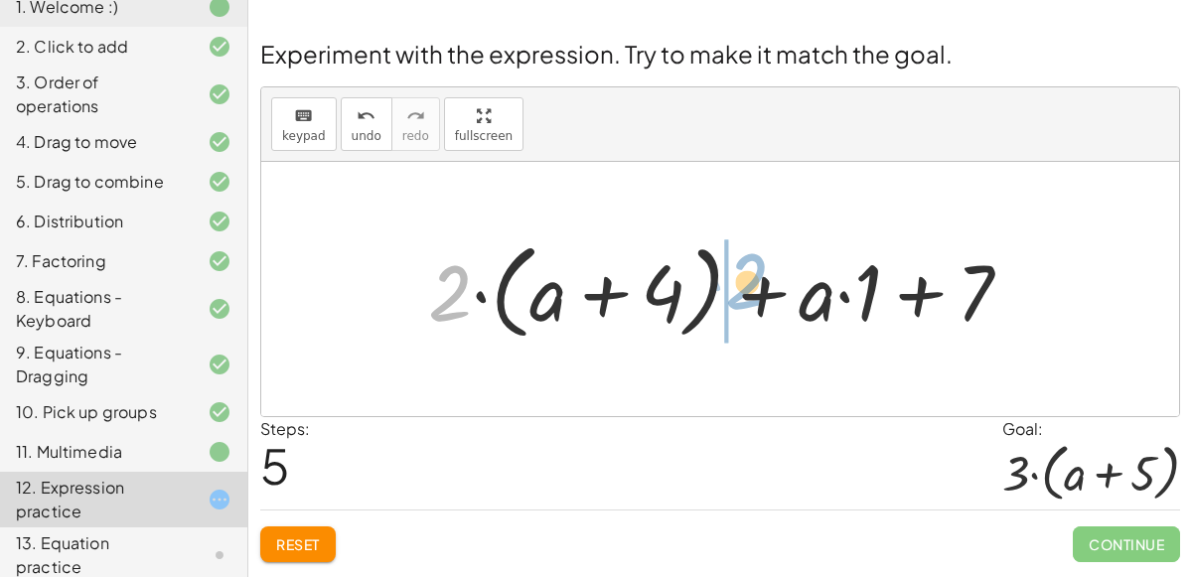
drag, startPoint x: 427, startPoint y: 282, endPoint x: 724, endPoint y: 270, distance: 297.3
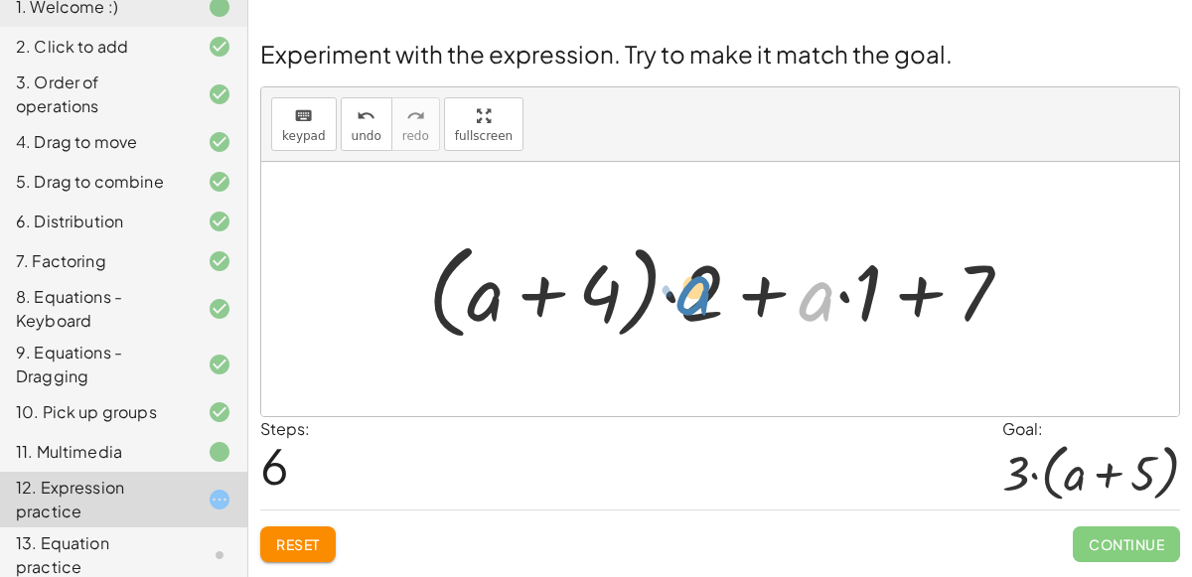
drag, startPoint x: 822, startPoint y: 301, endPoint x: 700, endPoint y: 295, distance: 121.4
click at [700, 295] on div at bounding box center [728, 289] width 620 height 114
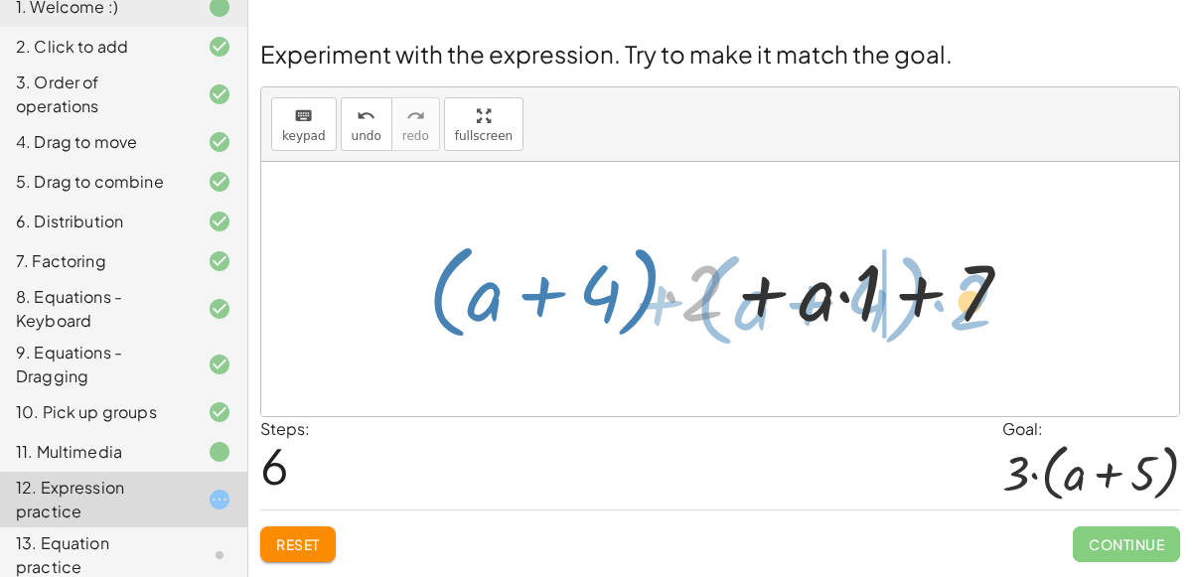
drag, startPoint x: 695, startPoint y: 285, endPoint x: 962, endPoint y: 292, distance: 266.3
click at [962, 292] on div at bounding box center [728, 289] width 620 height 114
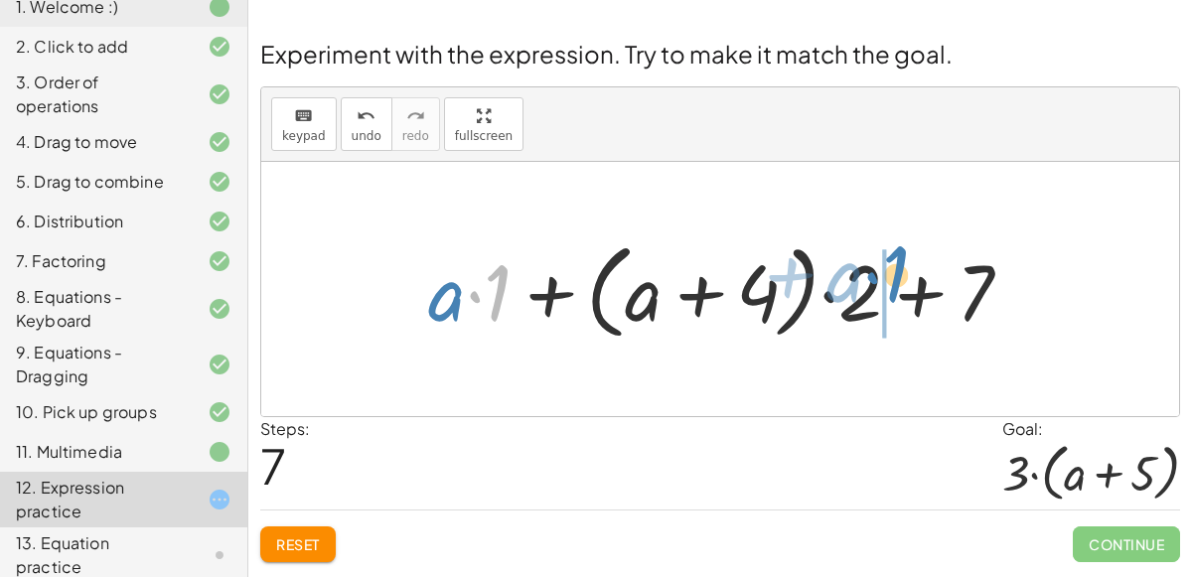
drag, startPoint x: 496, startPoint y: 301, endPoint x: 891, endPoint y: 285, distance: 395.7
click at [891, 285] on div at bounding box center [728, 289] width 620 height 114
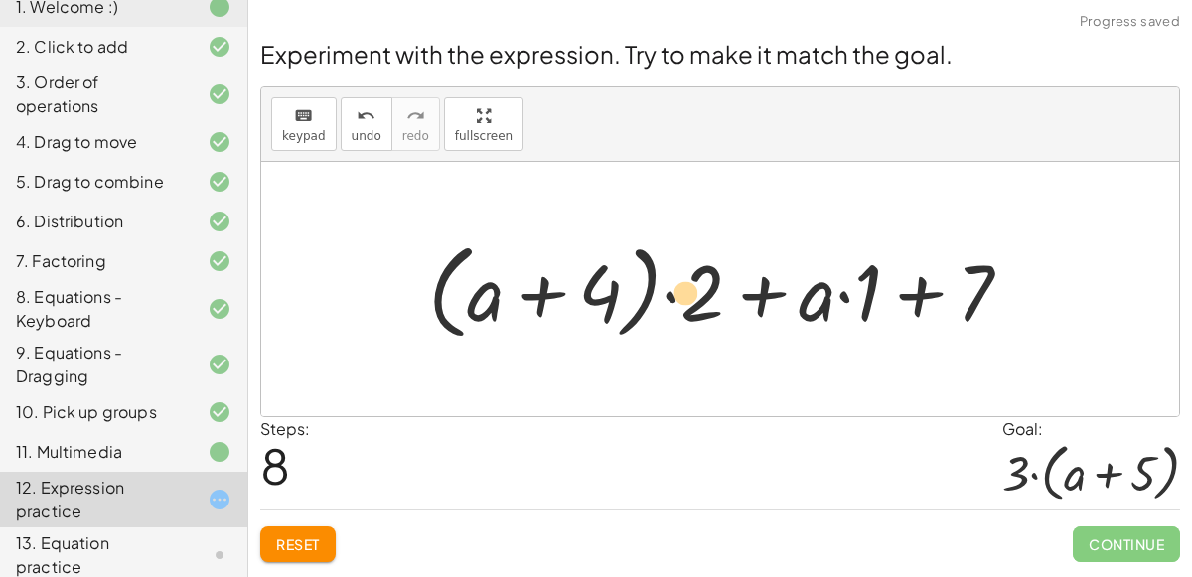
drag, startPoint x: 862, startPoint y: 290, endPoint x: 681, endPoint y: 289, distance: 181.8
click at [681, 289] on div at bounding box center [728, 289] width 620 height 114
